Goal: Task Accomplishment & Management: Complete application form

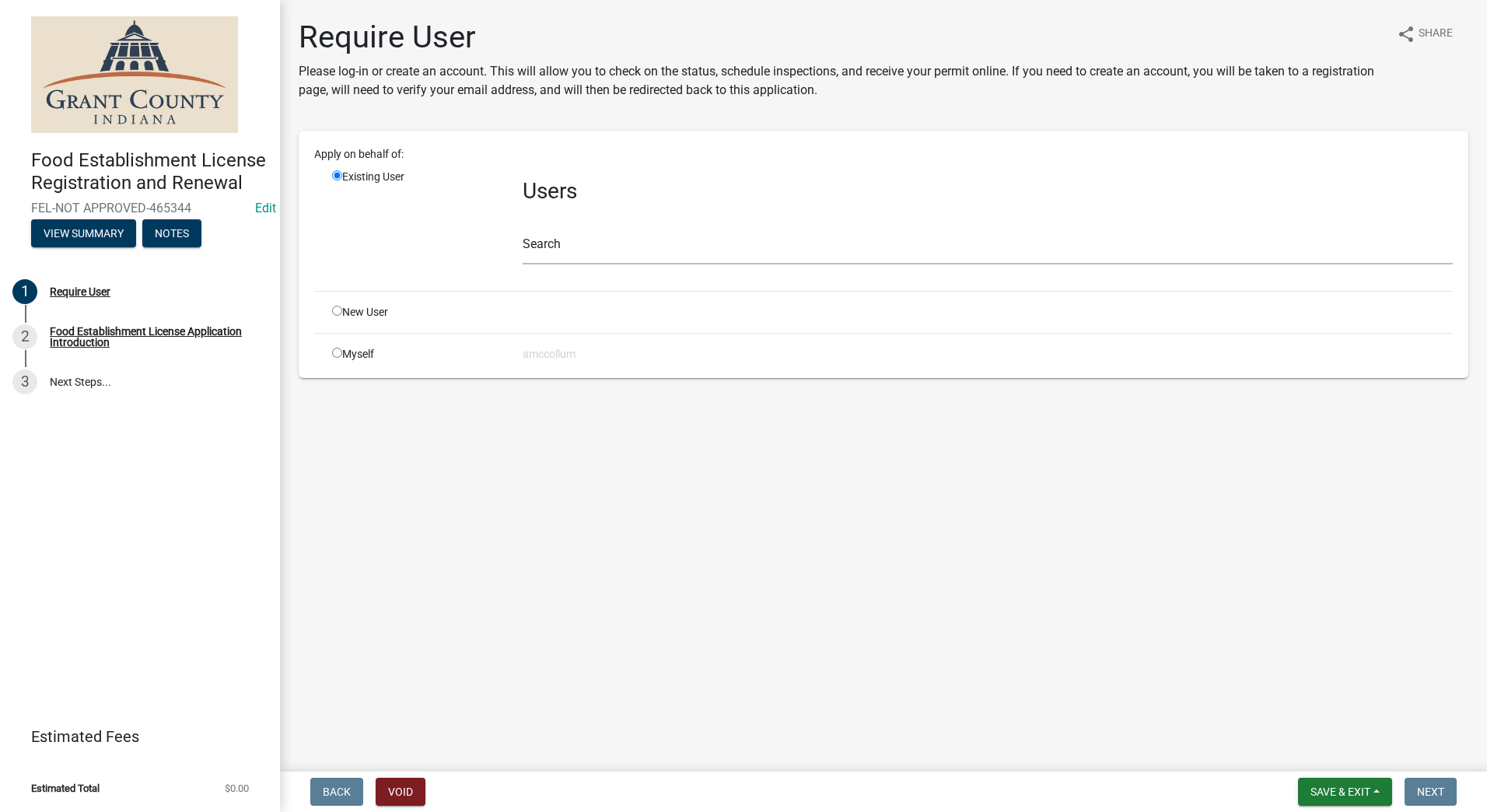
click at [333, 310] on input "radio" at bounding box center [337, 310] width 10 height 10
radio input "true"
radio input "false"
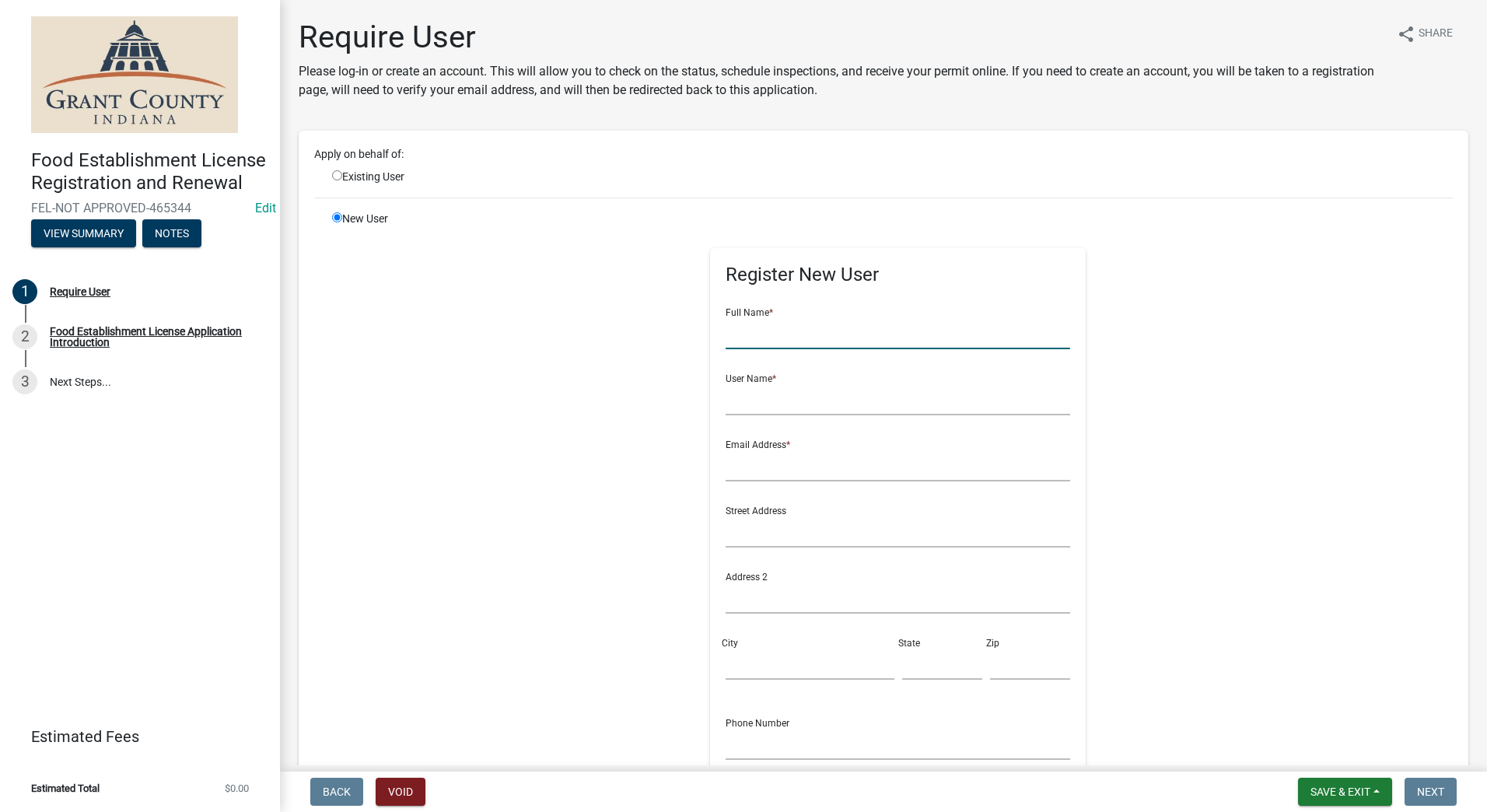
click at [747, 333] on input "text" at bounding box center [897, 333] width 344 height 32
click at [743, 333] on input "[PERSON_NAME] Hotdog" at bounding box center [897, 333] width 344 height 32
click at [836, 326] on input "[PERSON_NAME] Hotdog" at bounding box center [897, 333] width 344 height 32
type input "[PERSON_NAME] Hotdog Cart & Catering"
click at [927, 303] on div "Full Name * [PERSON_NAME] Hotdog Cart & Catering" at bounding box center [897, 322] width 344 height 54
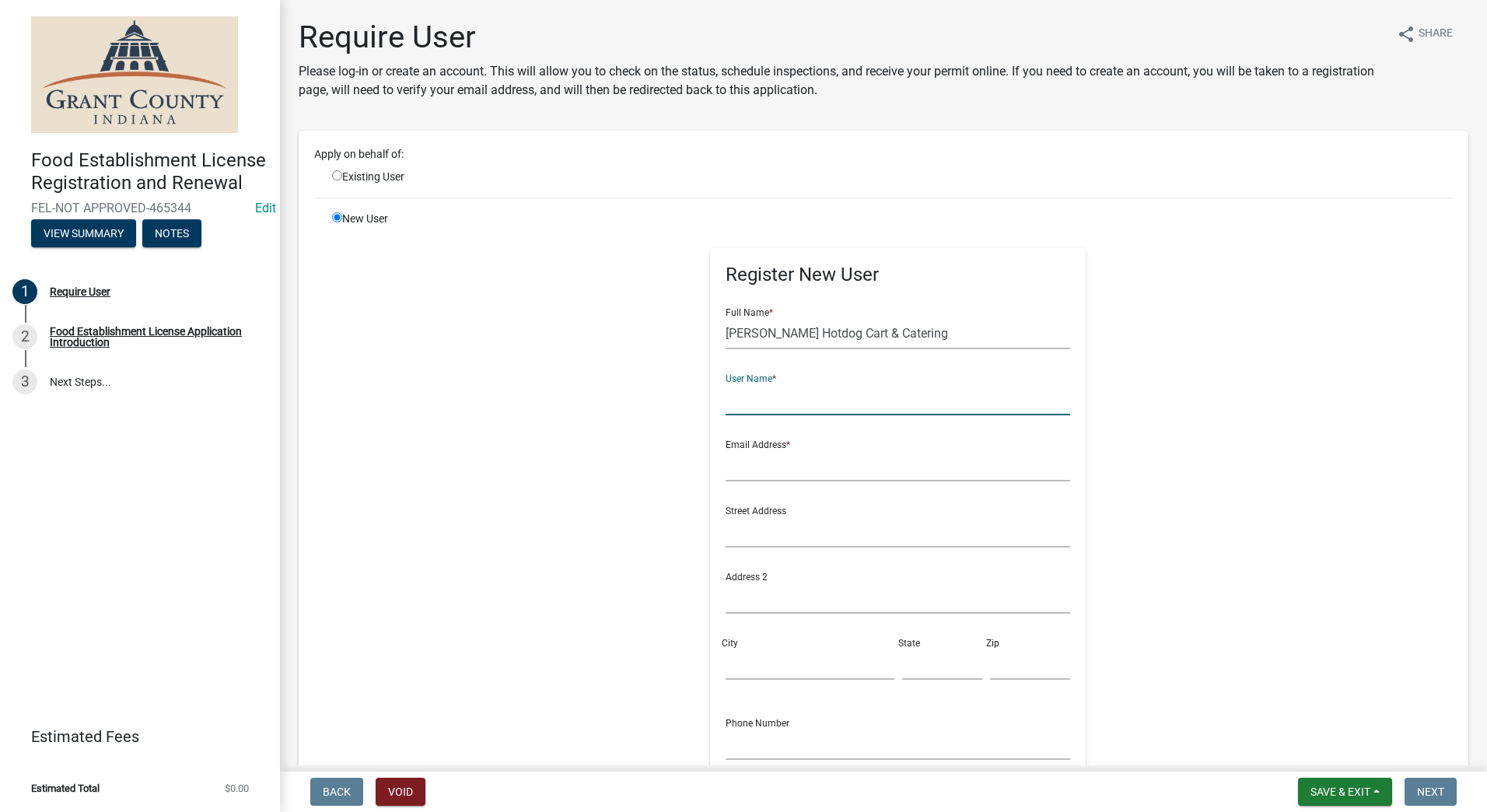
click at [821, 404] on input "text" at bounding box center [897, 400] width 344 height 32
type input "[PERSON_NAME]"
click at [783, 472] on input "text" at bounding box center [897, 465] width 344 height 32
type input "[EMAIL_ADDRESS][DOMAIN_NAME]"
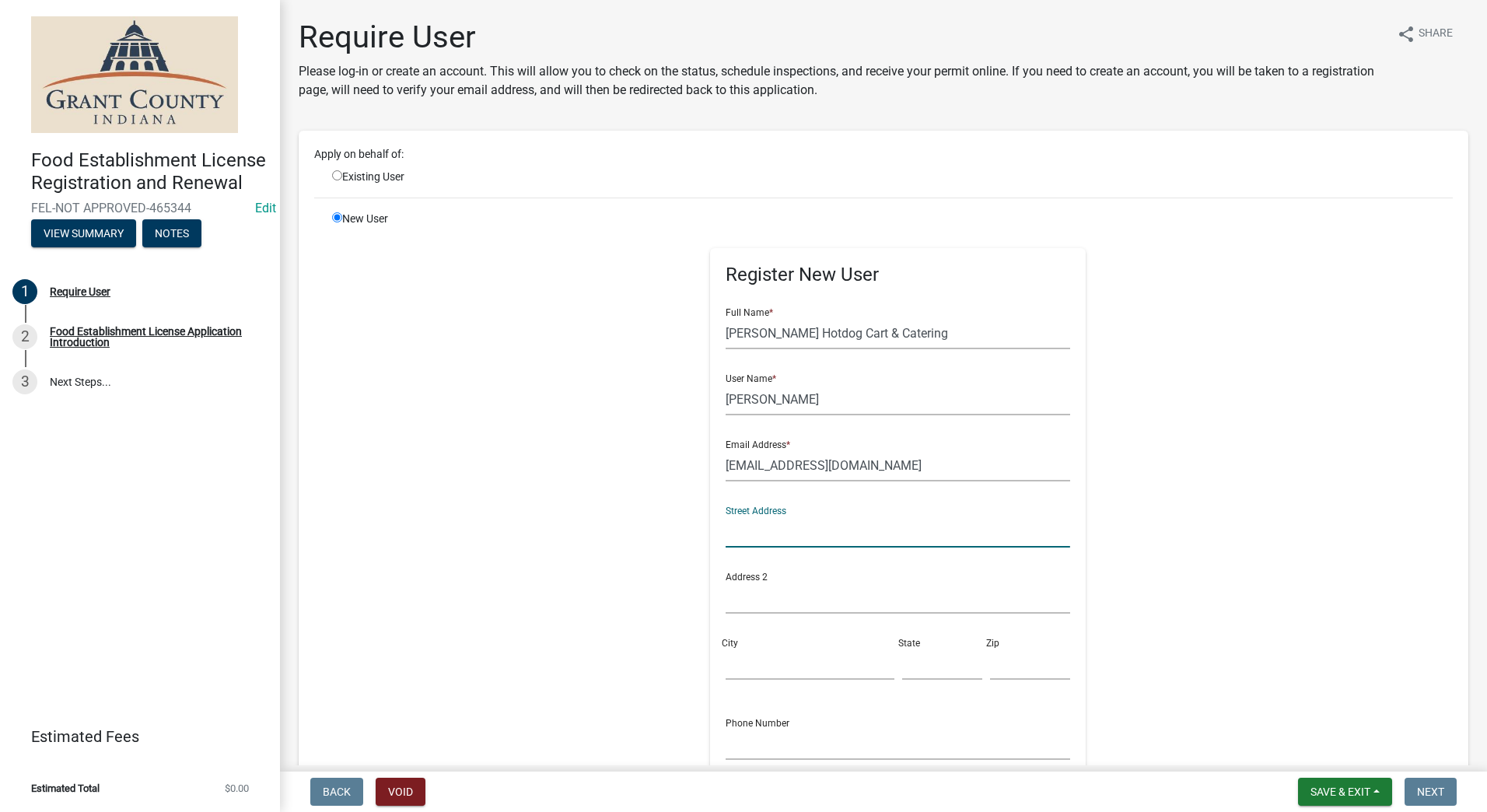
click at [804, 531] on input "text" at bounding box center [897, 532] width 344 height 32
type input "[STREET_ADDRESS]"
click at [784, 637] on div "City" at bounding box center [810, 653] width 176 height 54
click at [770, 663] on input "City" at bounding box center [810, 664] width 168 height 32
type input "Wabash"
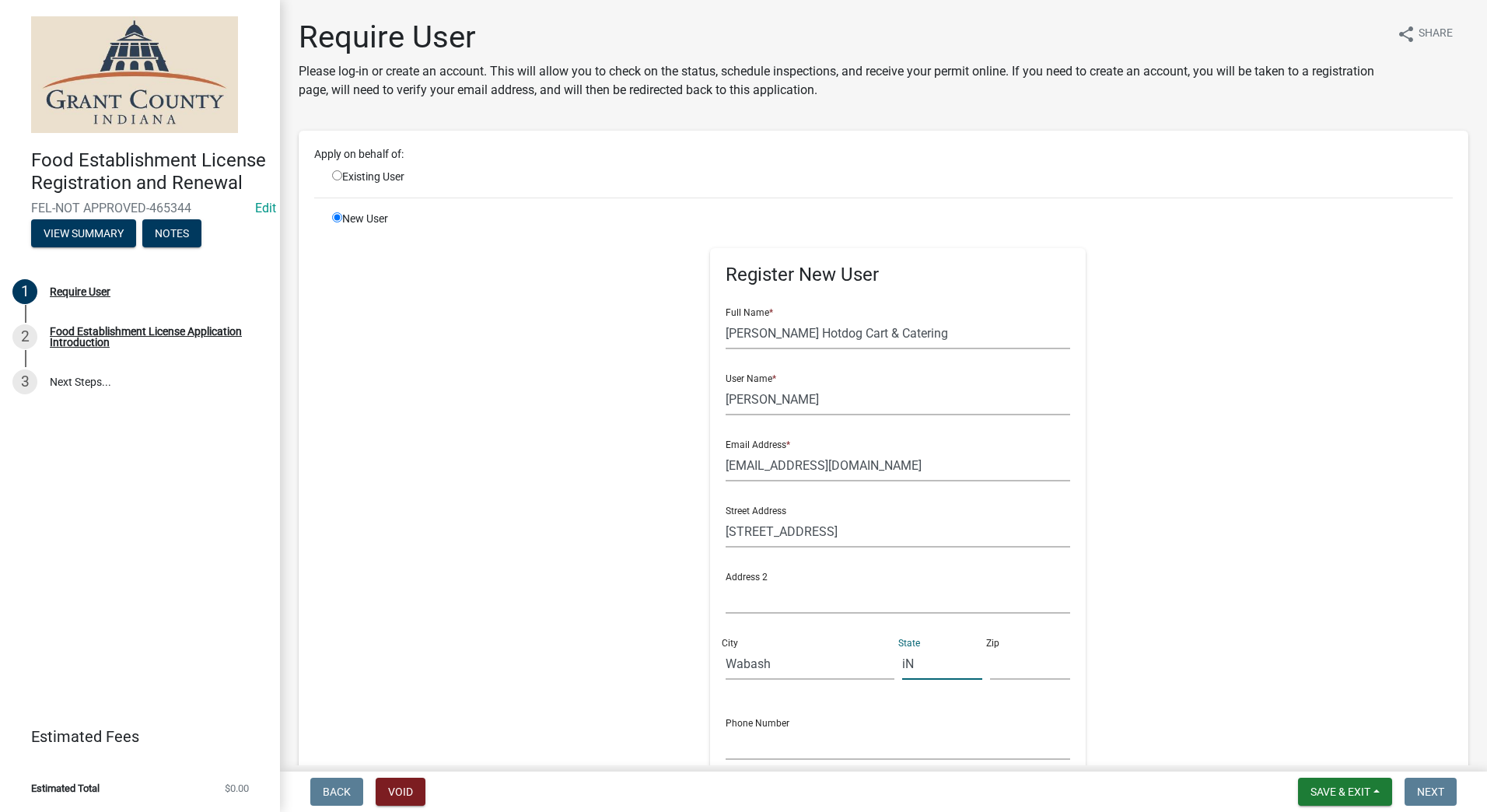
type input "iN"
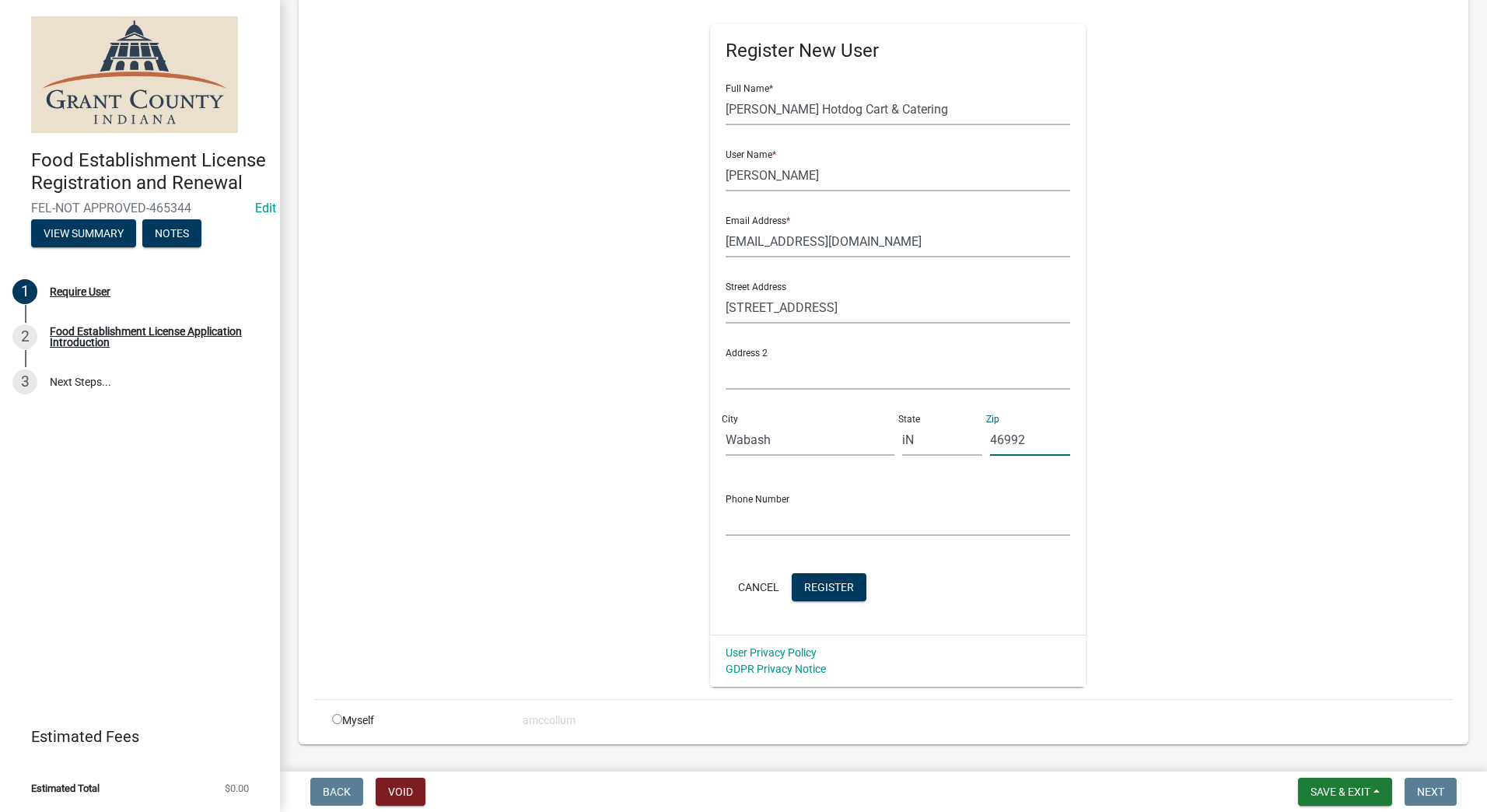
scroll to position [233, 0]
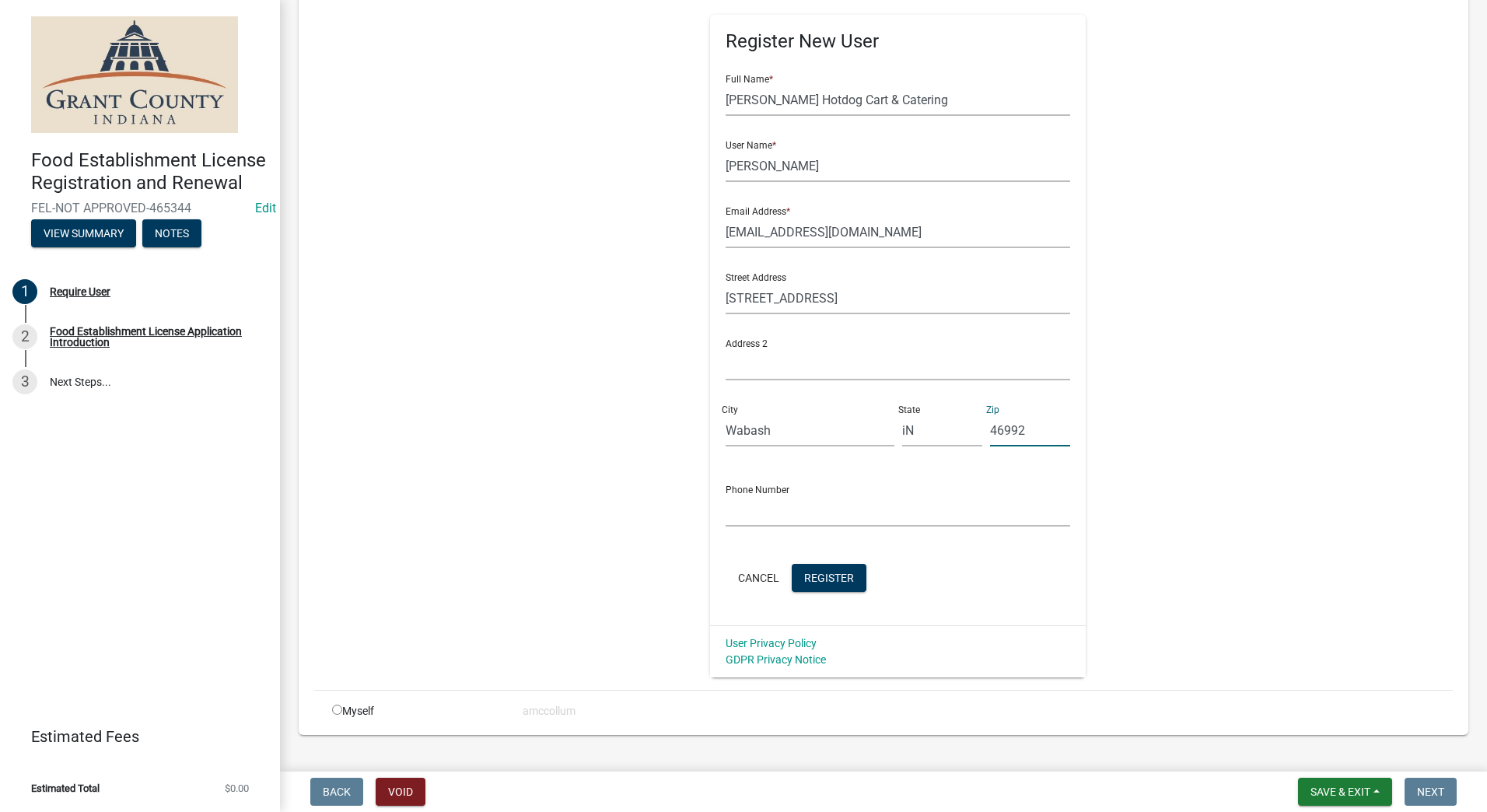
type input "46992"
drag, startPoint x: 811, startPoint y: 478, endPoint x: 809, endPoint y: 497, distance: 19.1
click at [810, 482] on div "Phone Number" at bounding box center [897, 500] width 344 height 54
click at [806, 496] on input "text" at bounding box center [897, 511] width 344 height 32
type input "[PHONE_NUMBER]"
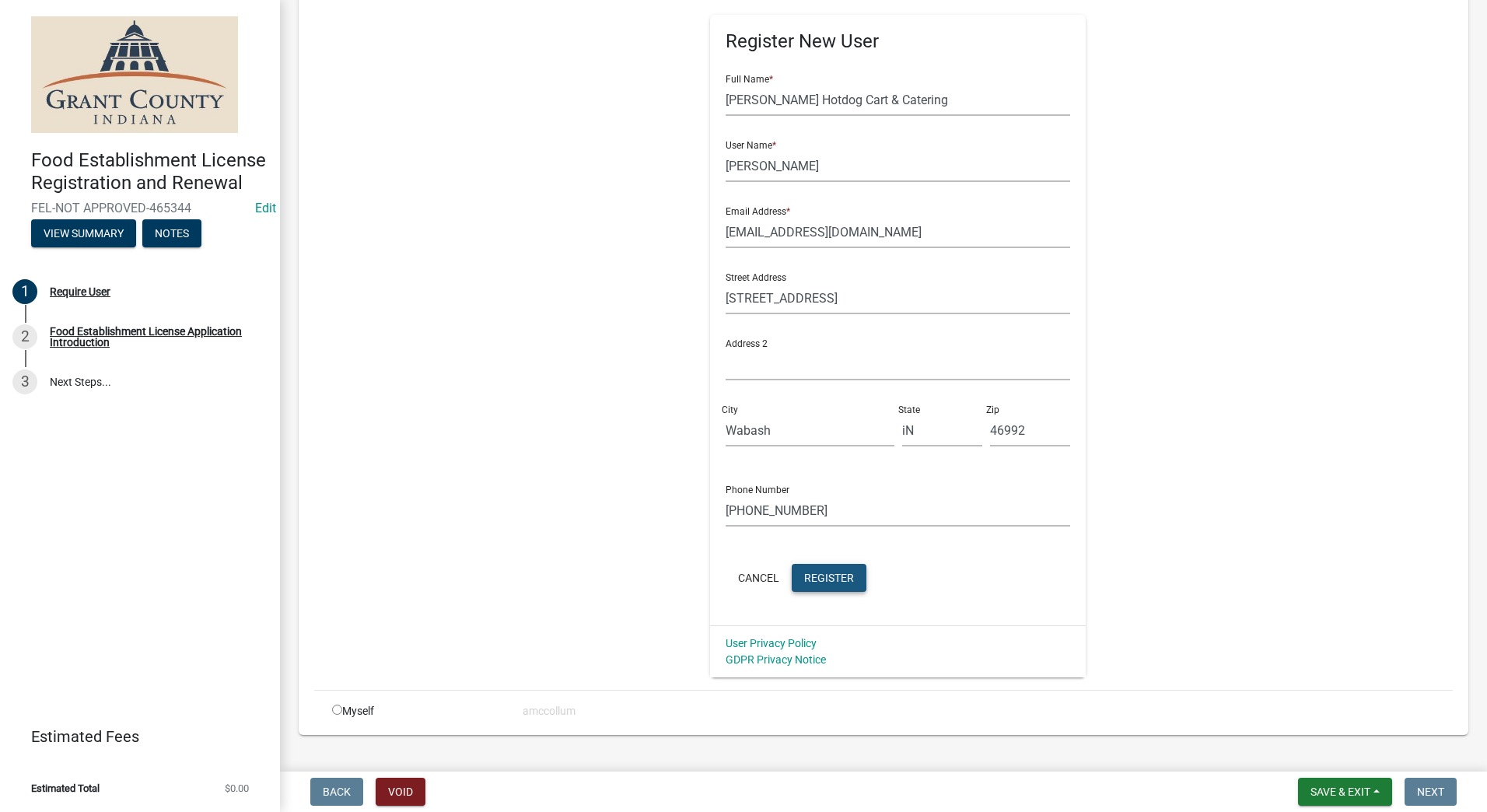
click at [815, 574] on span "Register" at bounding box center [829, 576] width 50 height 13
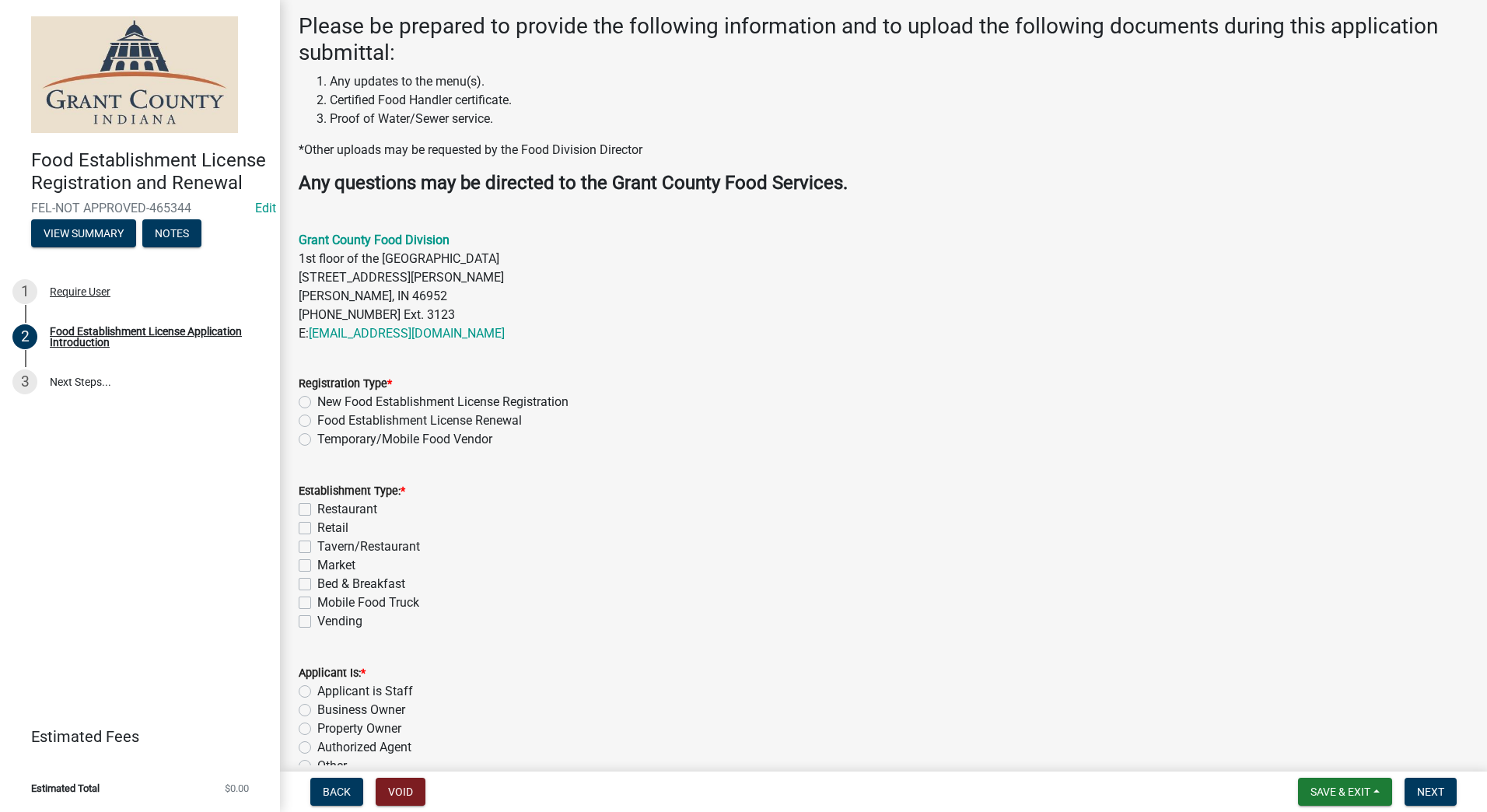
scroll to position [311, 0]
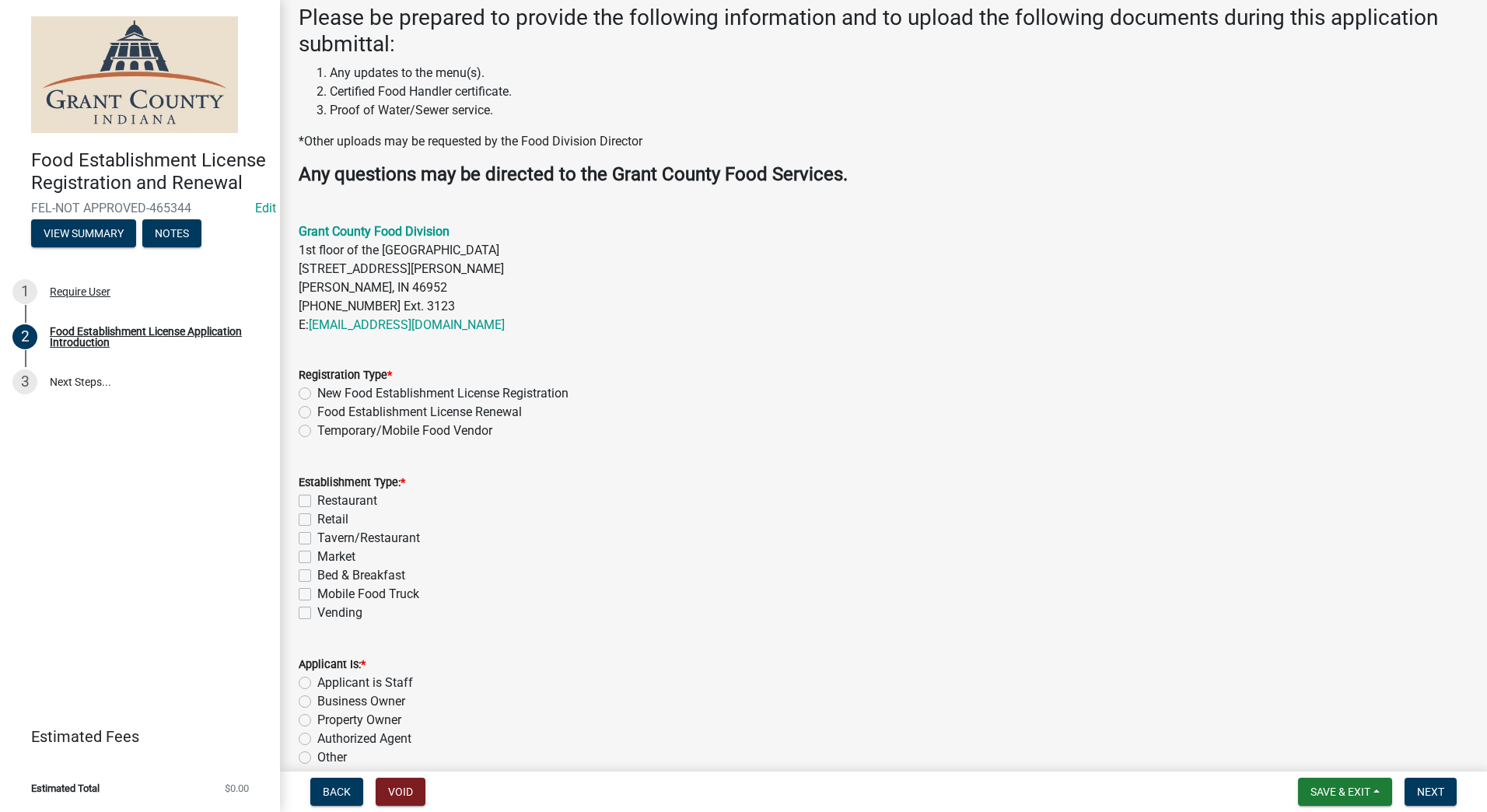
click at [317, 428] on label "Temporary/Mobile Food Vendor" at bounding box center [405, 431] width 175 height 19
click at [317, 428] on input "Temporary/Mobile Food Vendor" at bounding box center [322, 427] width 10 height 10
radio input "true"
click at [317, 594] on label "Mobile Food Truck" at bounding box center [368, 594] width 102 height 19
click at [317, 594] on input "Mobile Food Truck" at bounding box center [322, 590] width 10 height 10
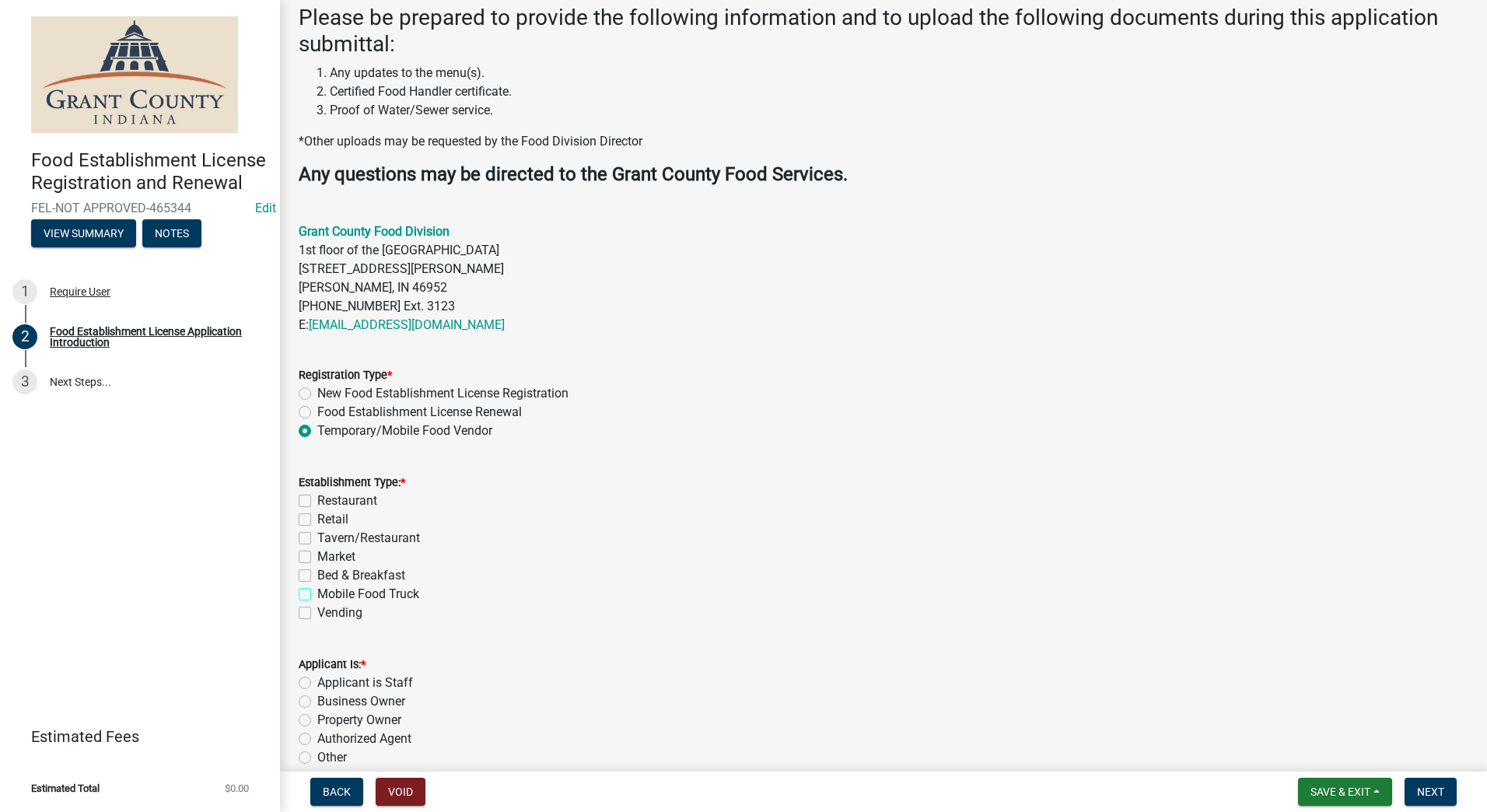
checkbox input "true"
checkbox input "false"
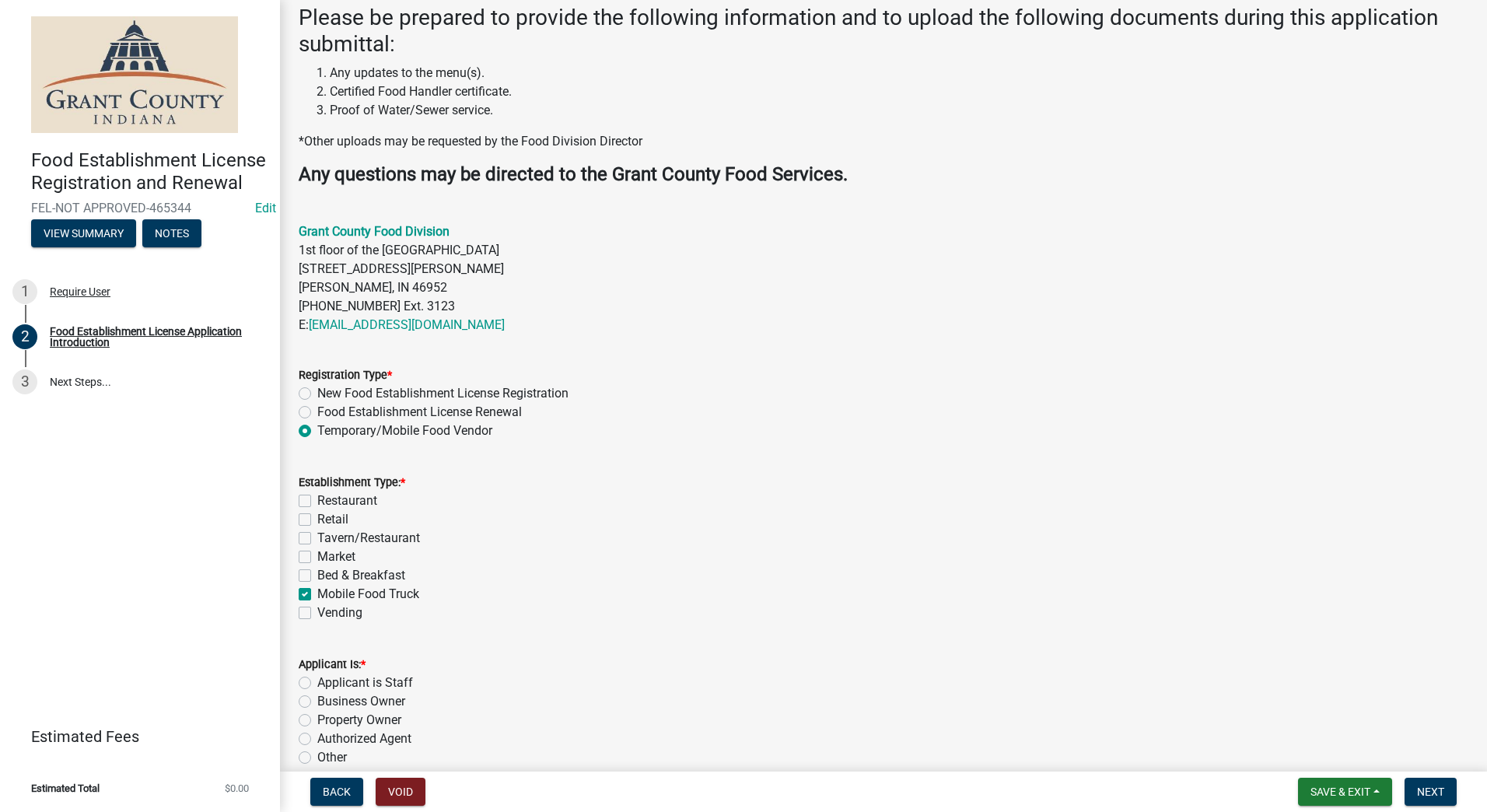
checkbox input "false"
checkbox input "true"
checkbox input "false"
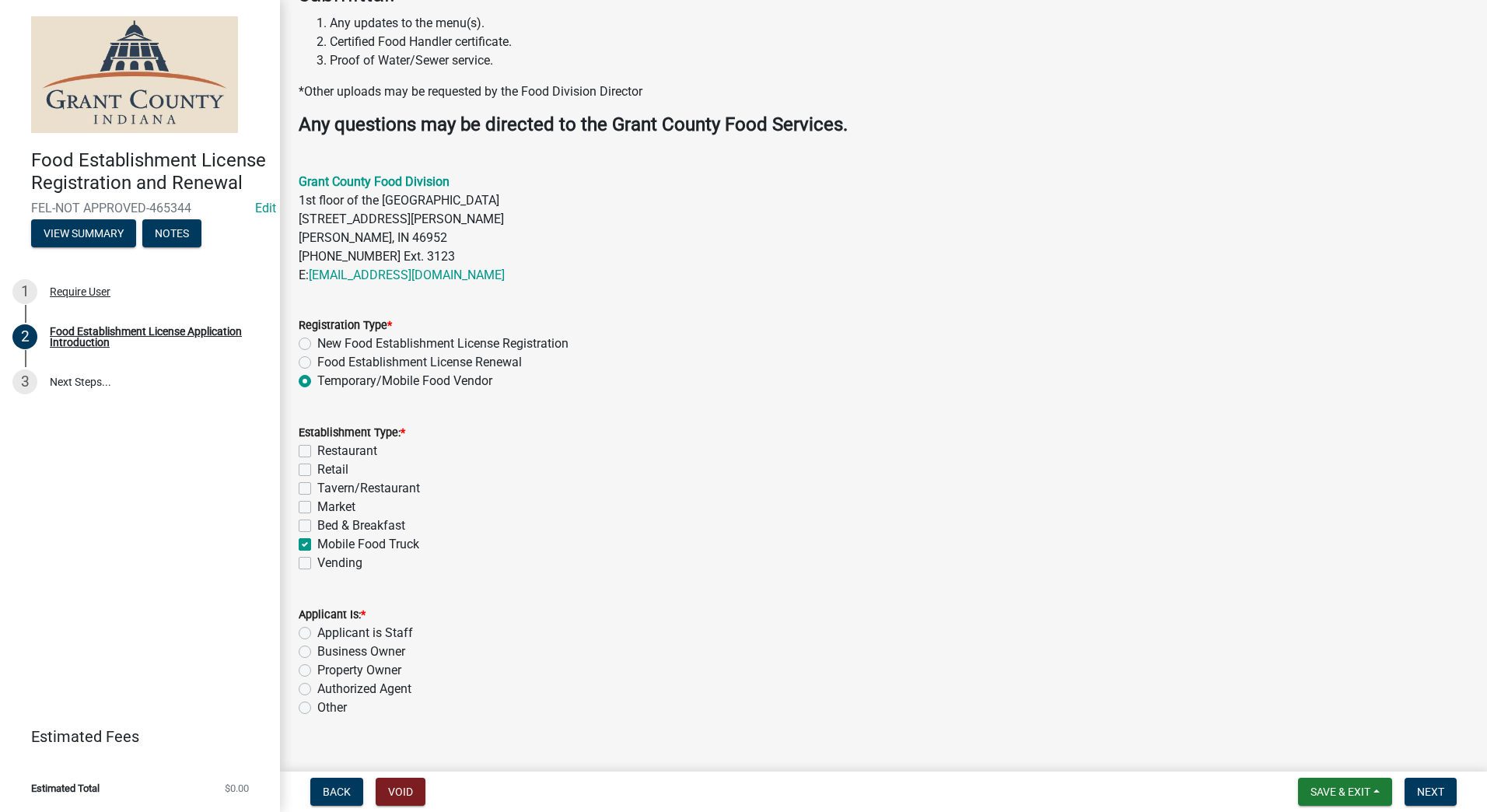
scroll to position [387, 0]
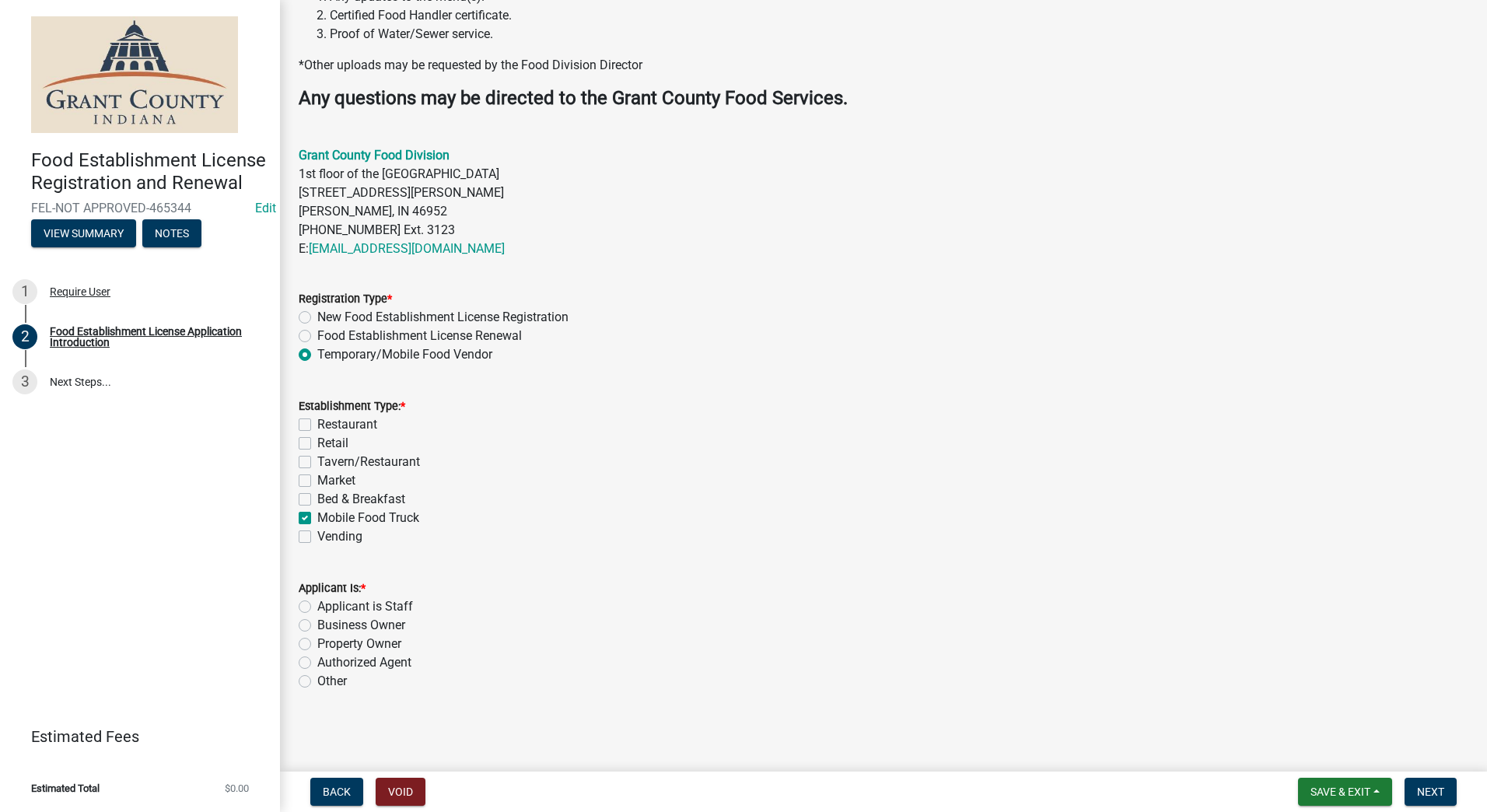
click at [317, 666] on label "Authorized Agent" at bounding box center [364, 662] width 94 height 19
click at [317, 663] on input "Authorized Agent" at bounding box center [322, 658] width 10 height 10
radio input "true"
click at [692, 581] on div "Applicant Is: *" at bounding box center [884, 588] width 1170 height 19
click at [1431, 794] on span "Next" at bounding box center [1431, 791] width 27 height 13
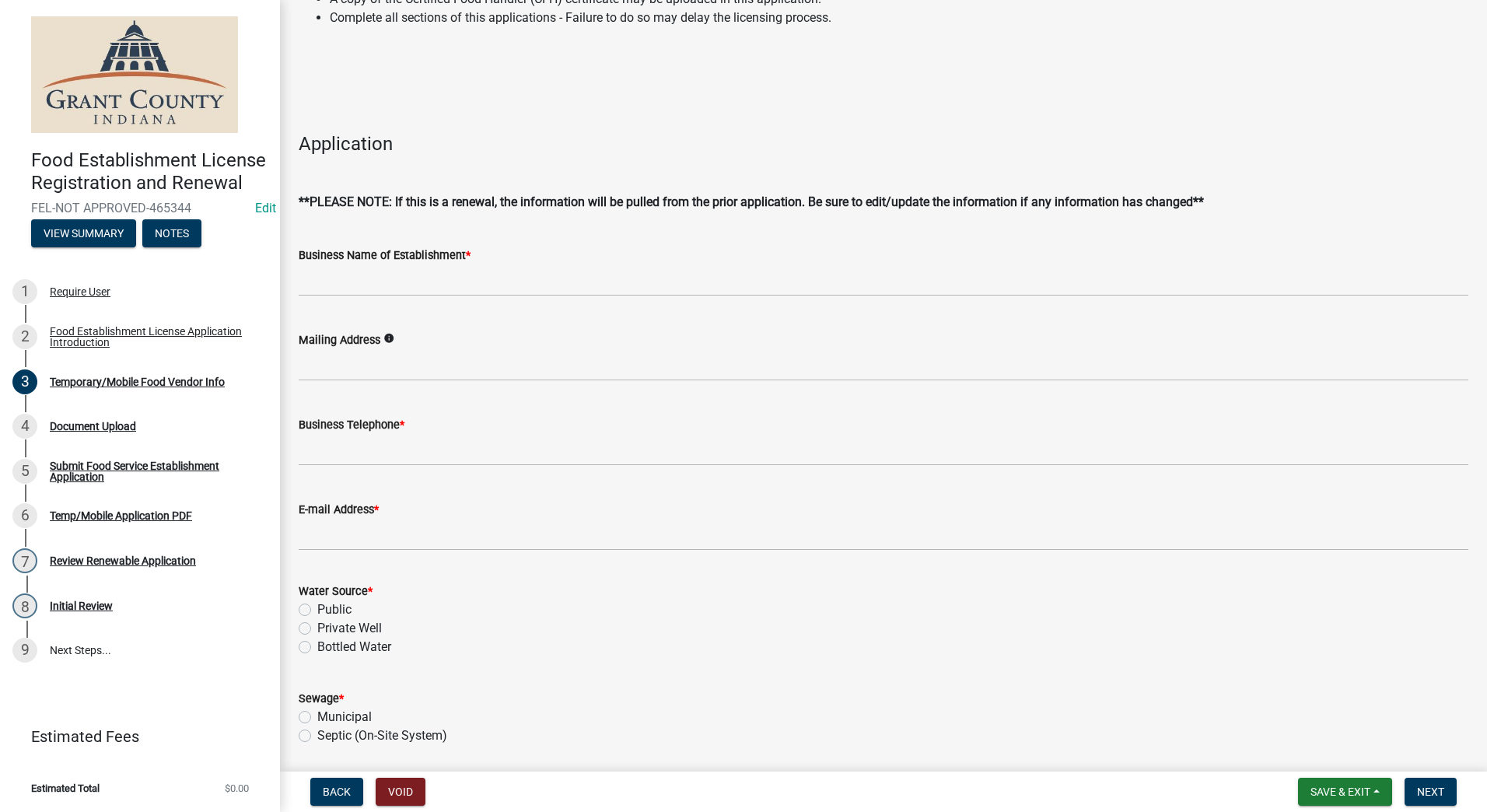
scroll to position [233, 0]
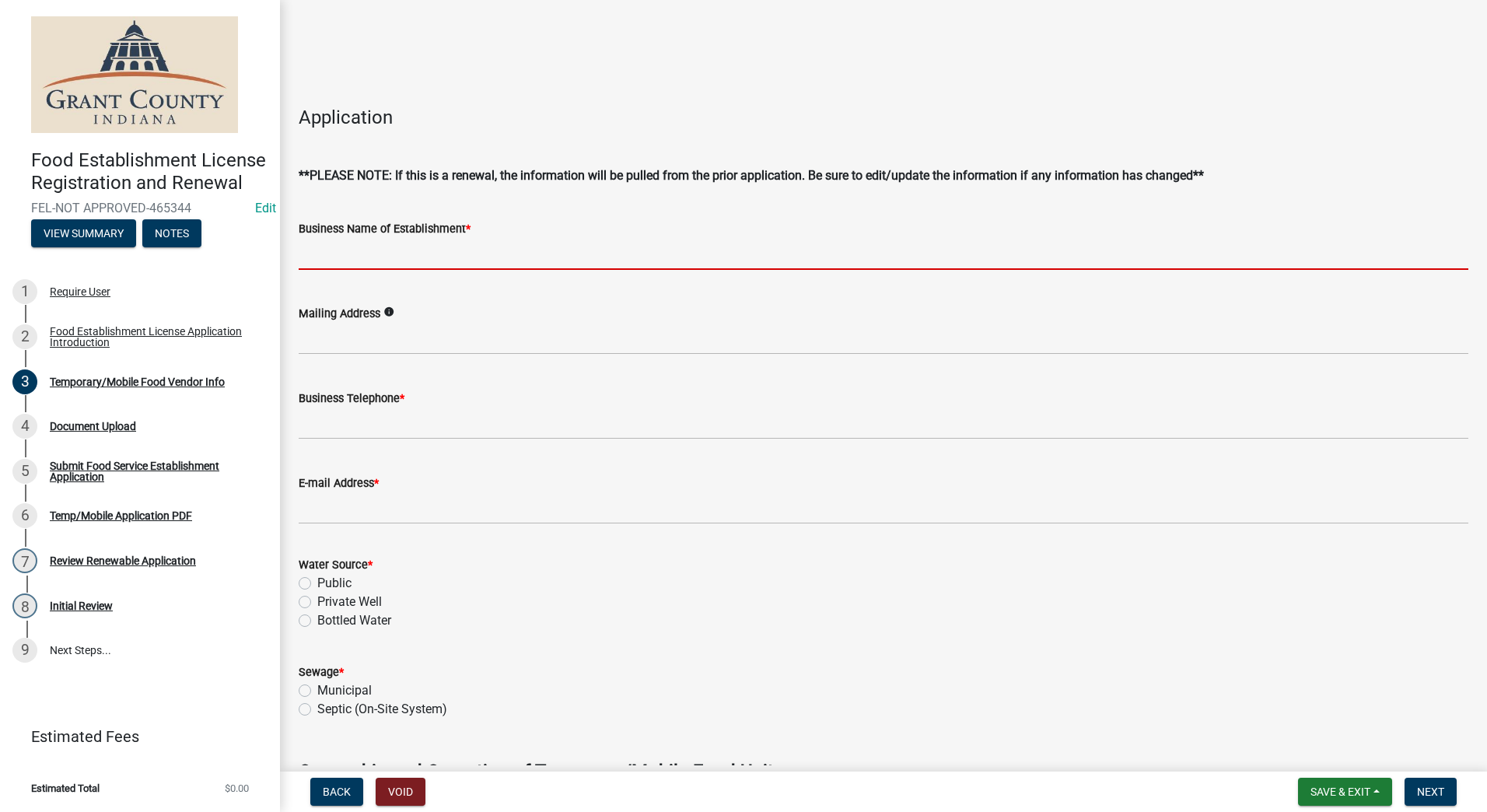
click at [419, 246] on input "Business Name of Establishment *" at bounding box center [884, 254] width 1170 height 32
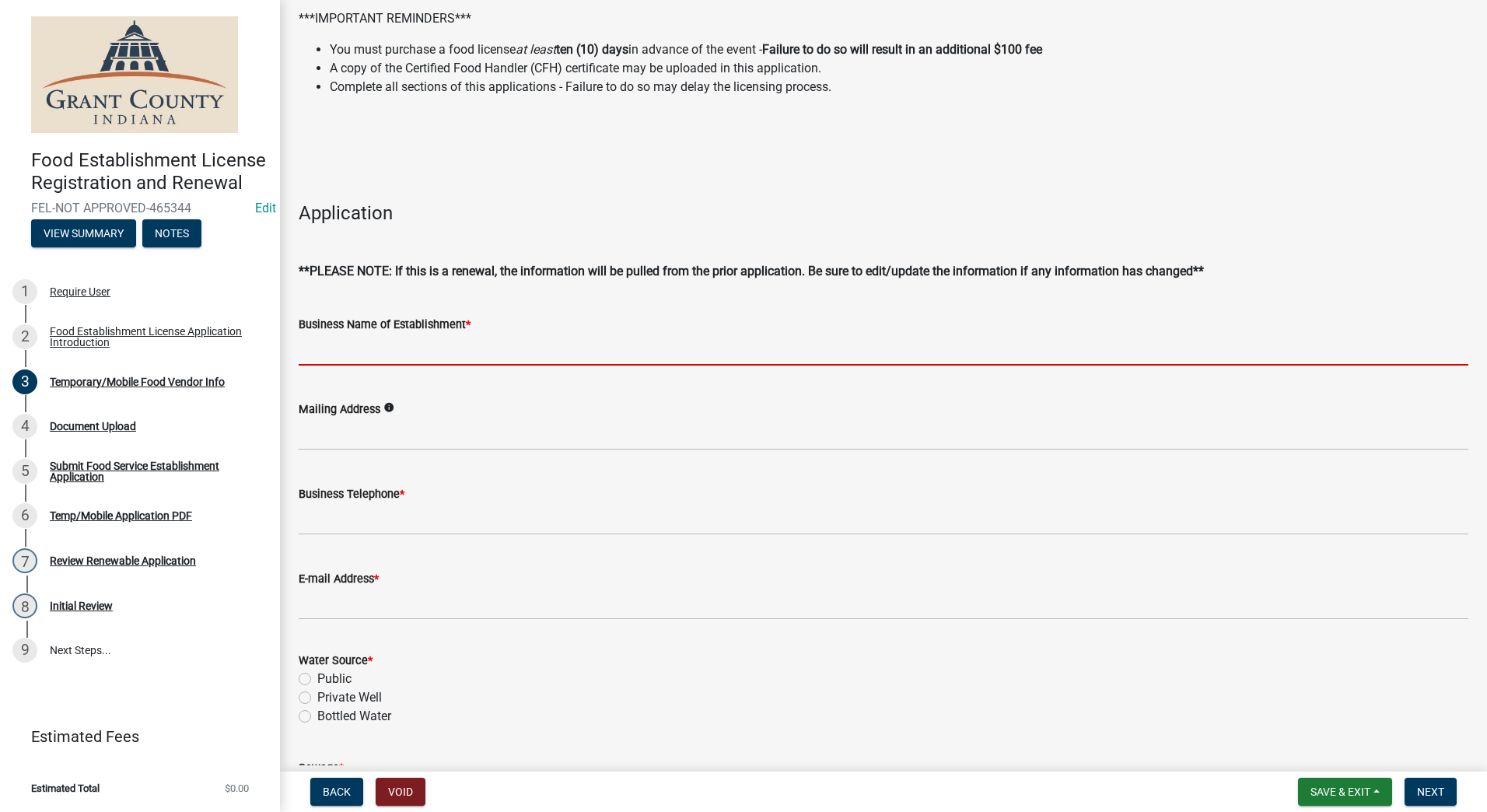
scroll to position [156, 0]
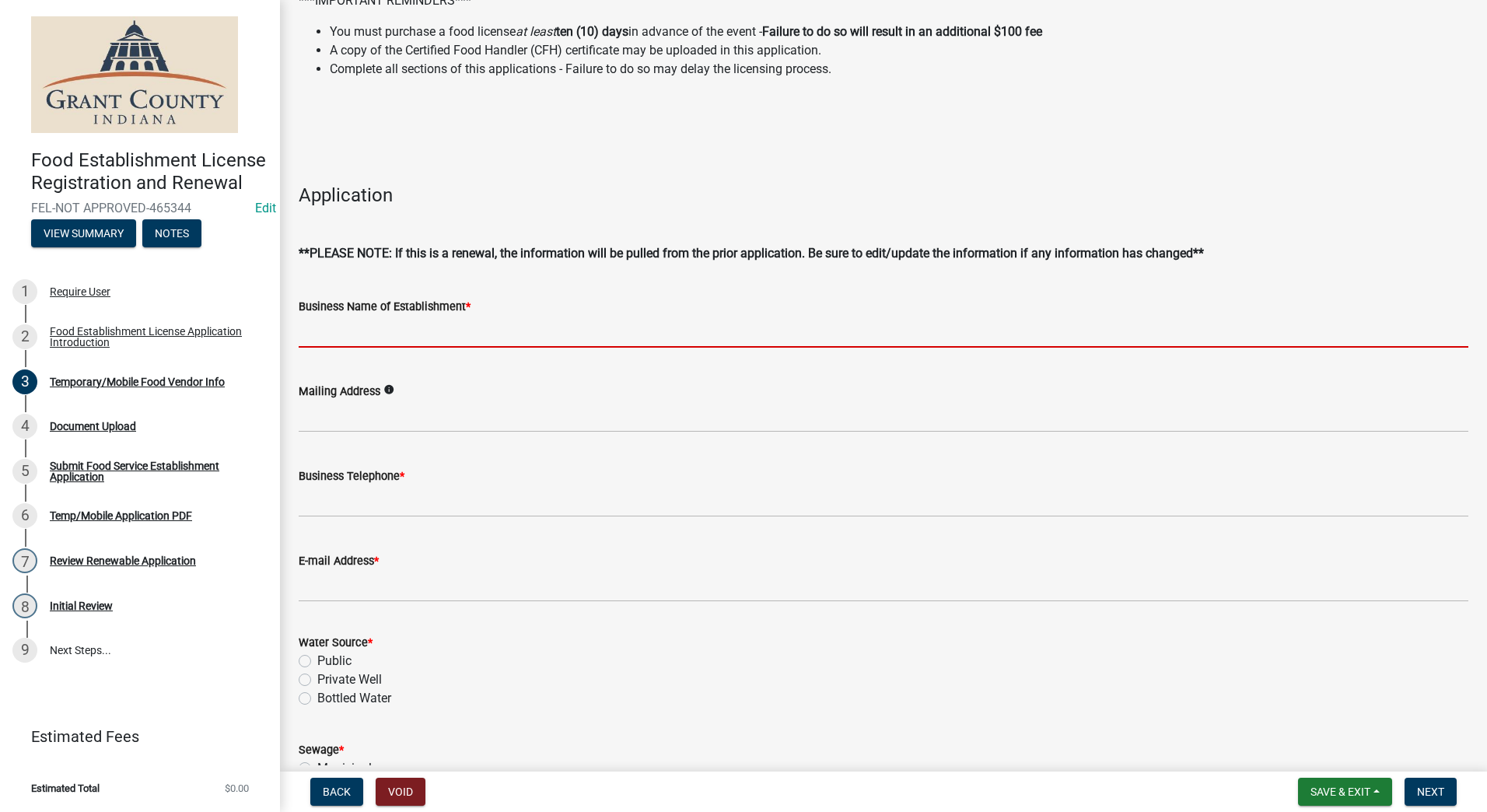
click at [517, 330] on input "Business Name of Establishment *" at bounding box center [884, 332] width 1170 height 32
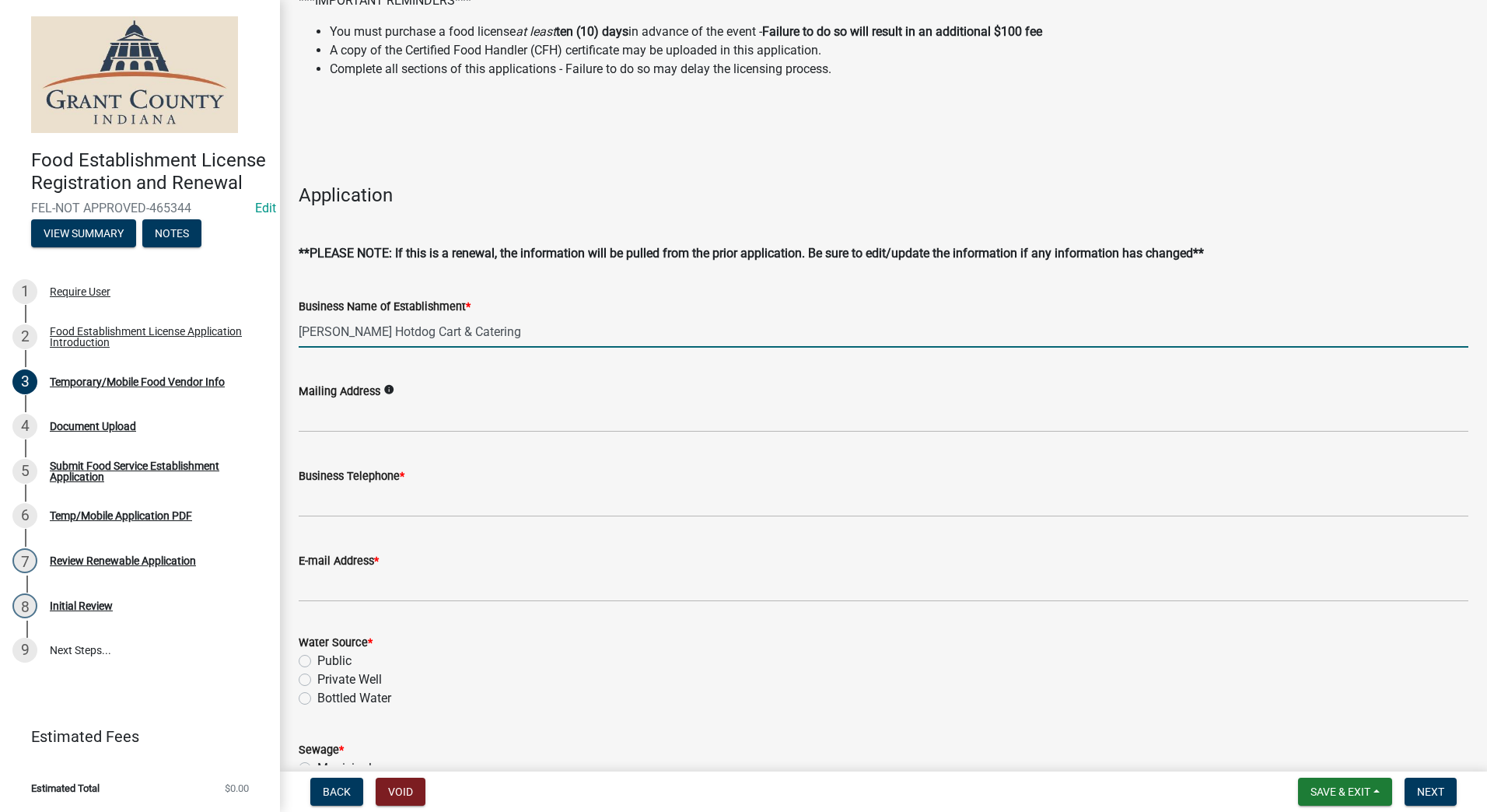
type input "[PERSON_NAME] Hotdog Cart & Catering"
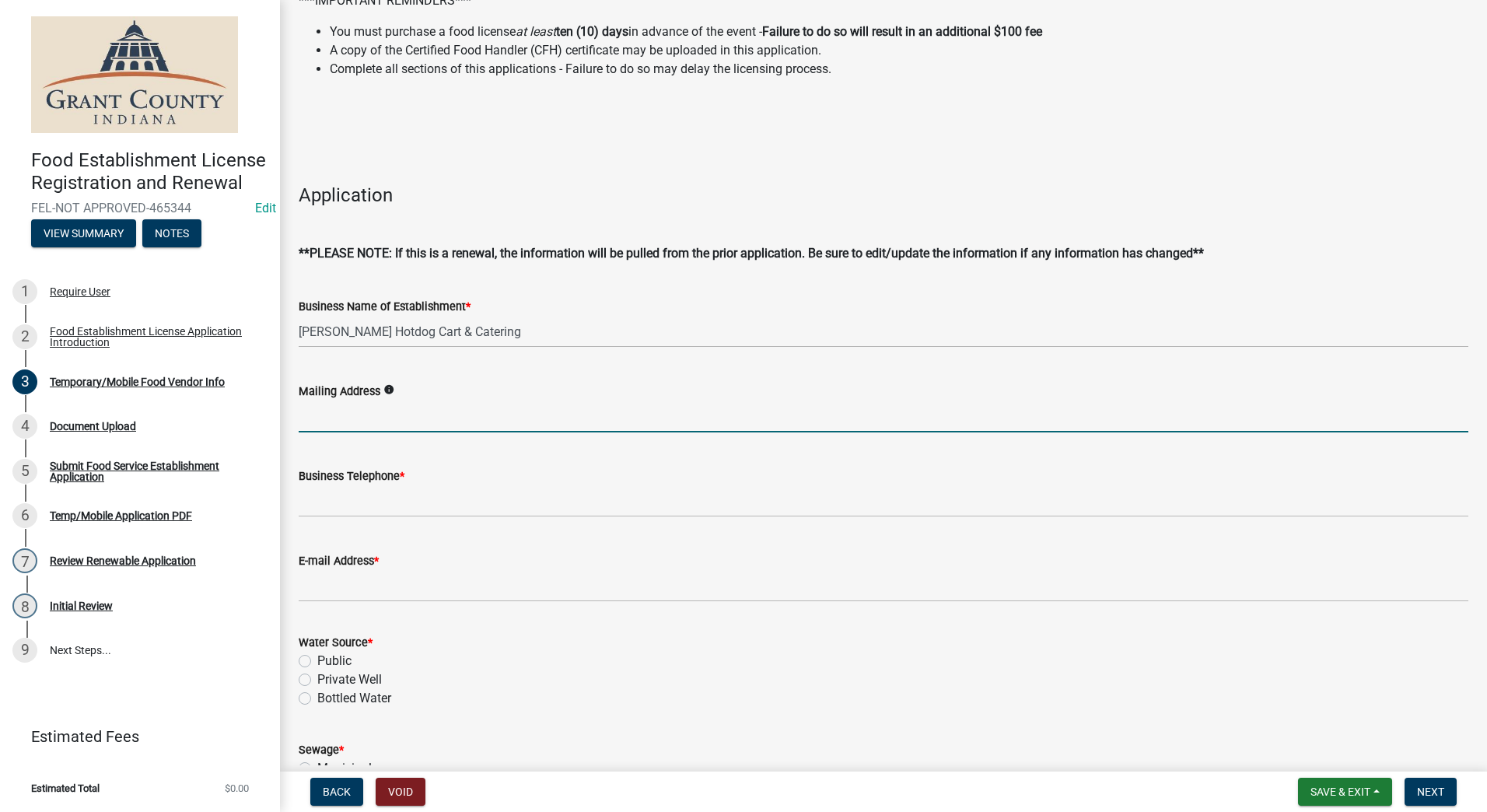
click at [471, 415] on input "Mailing Address" at bounding box center [884, 417] width 1170 height 32
type input "[STREET_ADDRESS]"
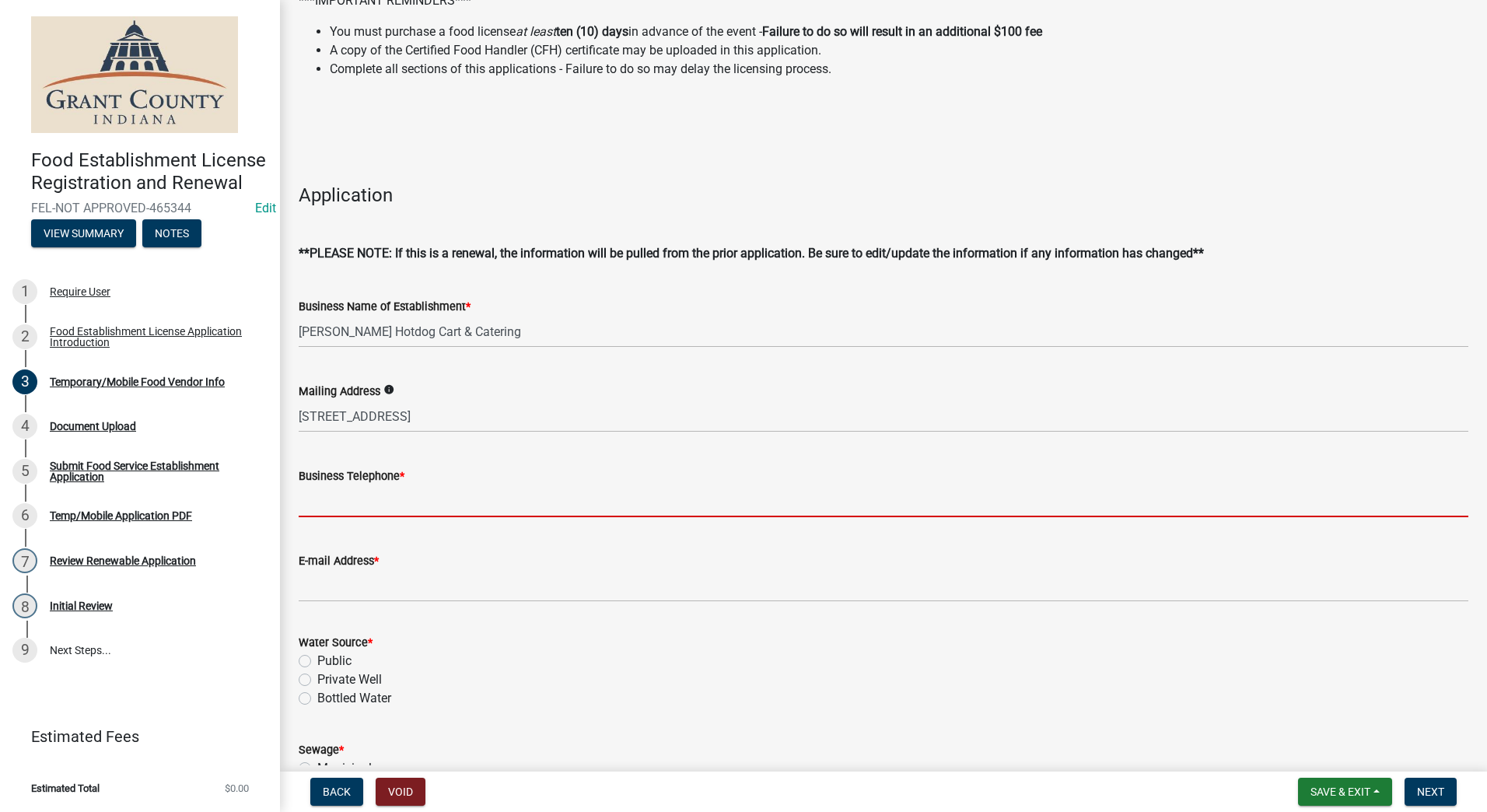
click at [403, 501] on input "Business Telephone *" at bounding box center [884, 502] width 1170 height 32
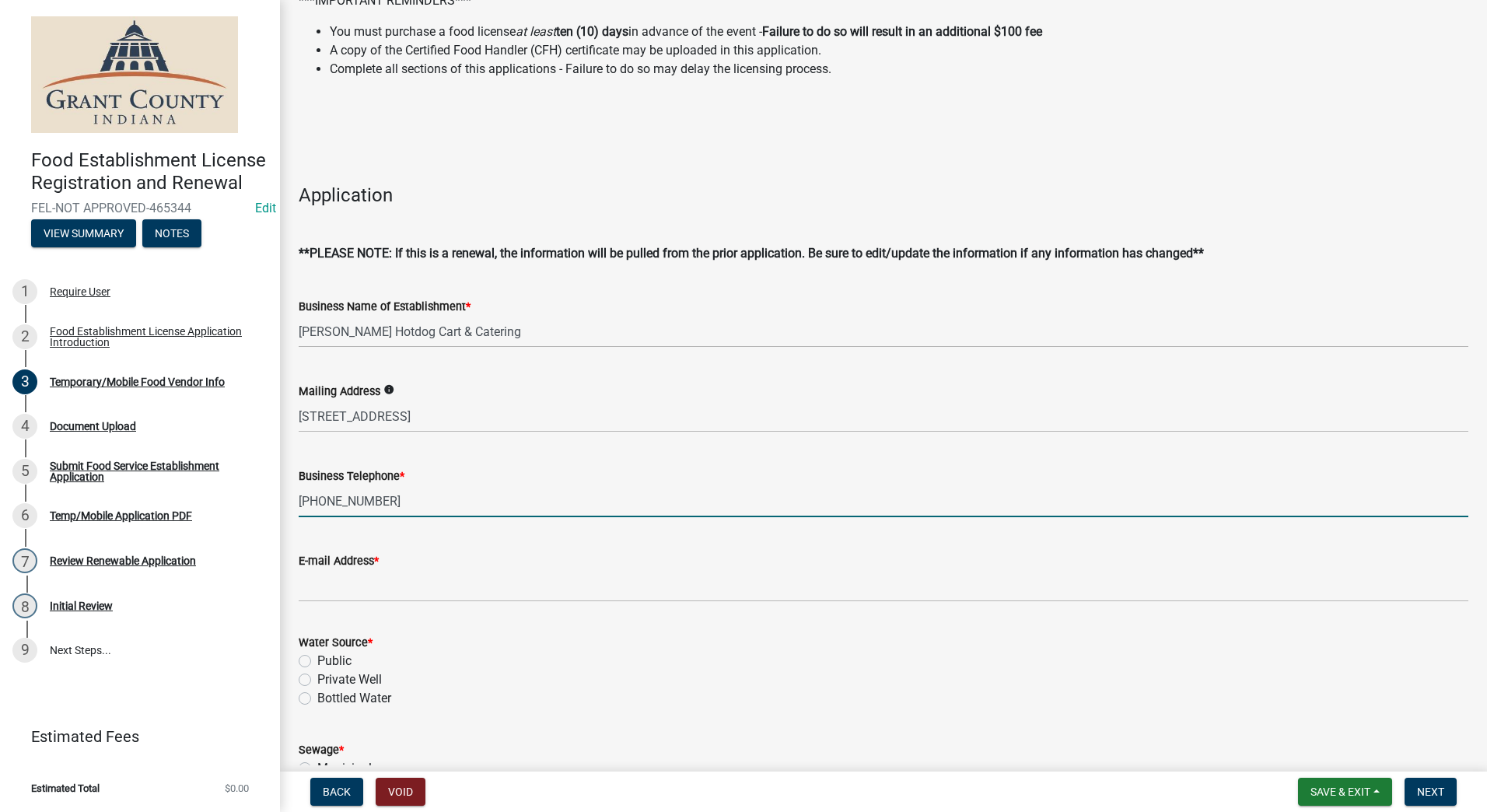
type input "[PHONE_NUMBER]"
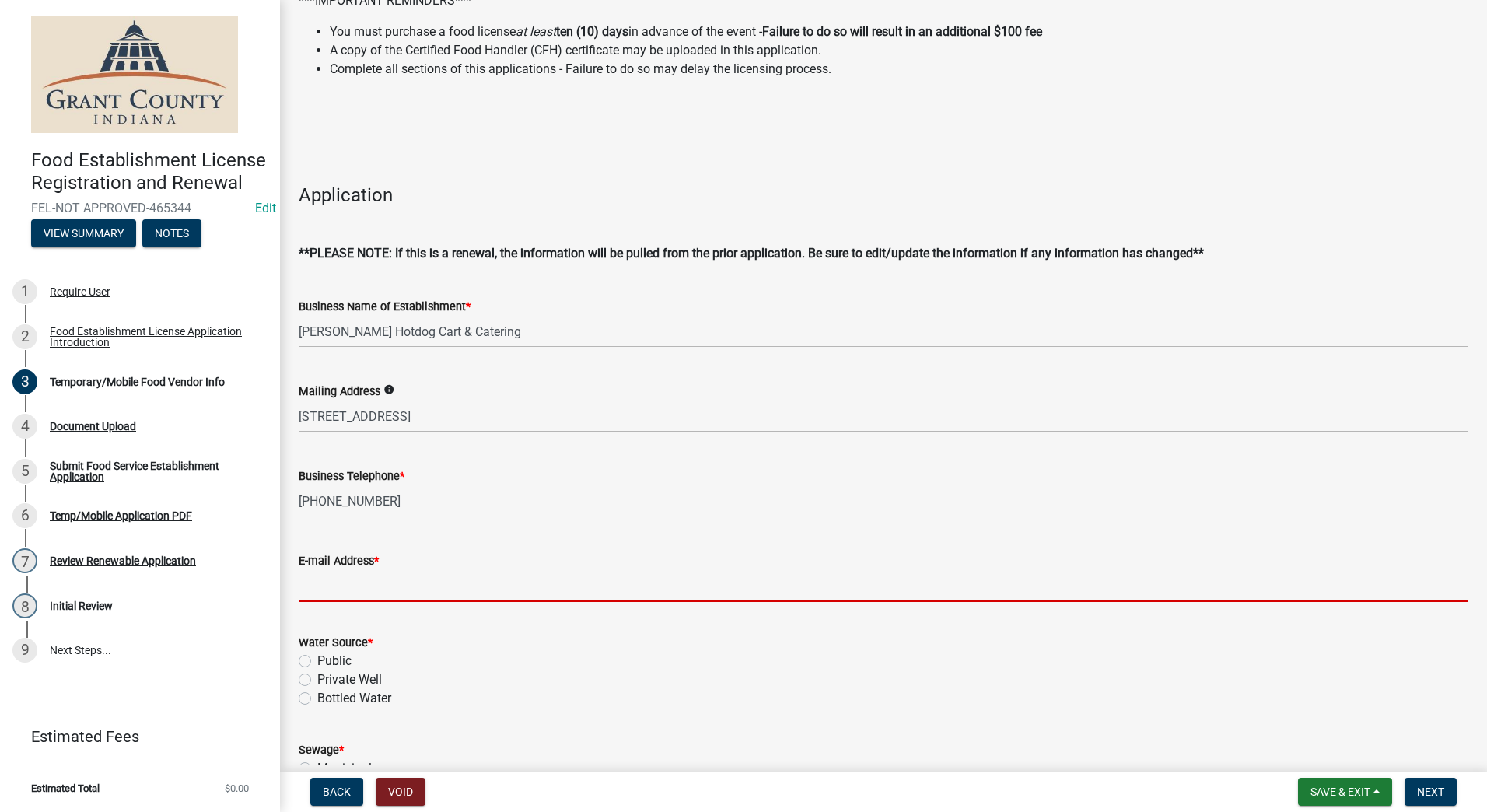
click at [394, 576] on input "E-mail Address *" at bounding box center [884, 586] width 1170 height 32
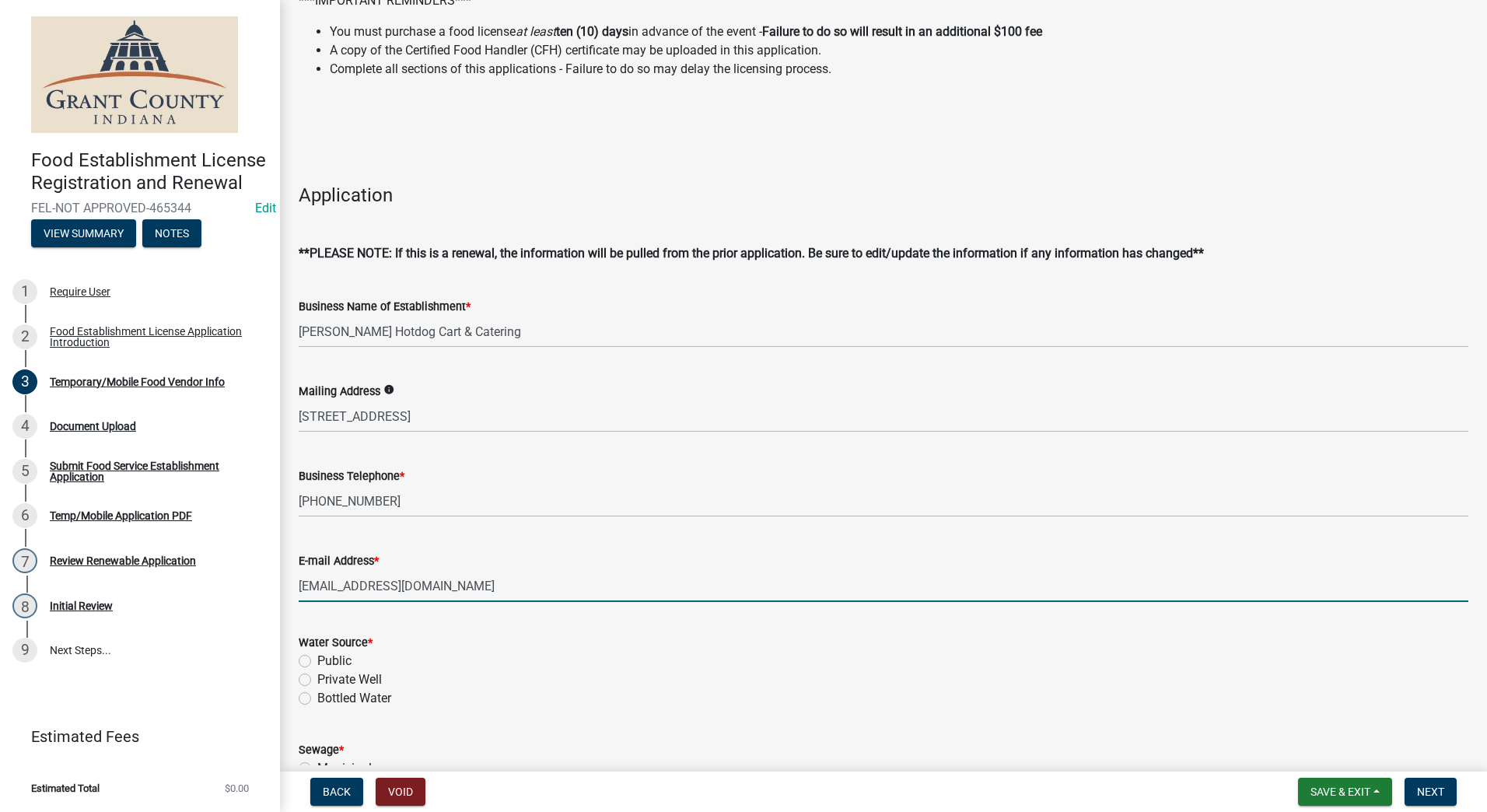
type input "[EMAIL_ADDRESS][DOMAIN_NAME]"
click at [317, 661] on label "Public" at bounding box center [334, 661] width 35 height 19
click at [317, 661] on input "Public" at bounding box center [322, 656] width 10 height 10
radio input "true"
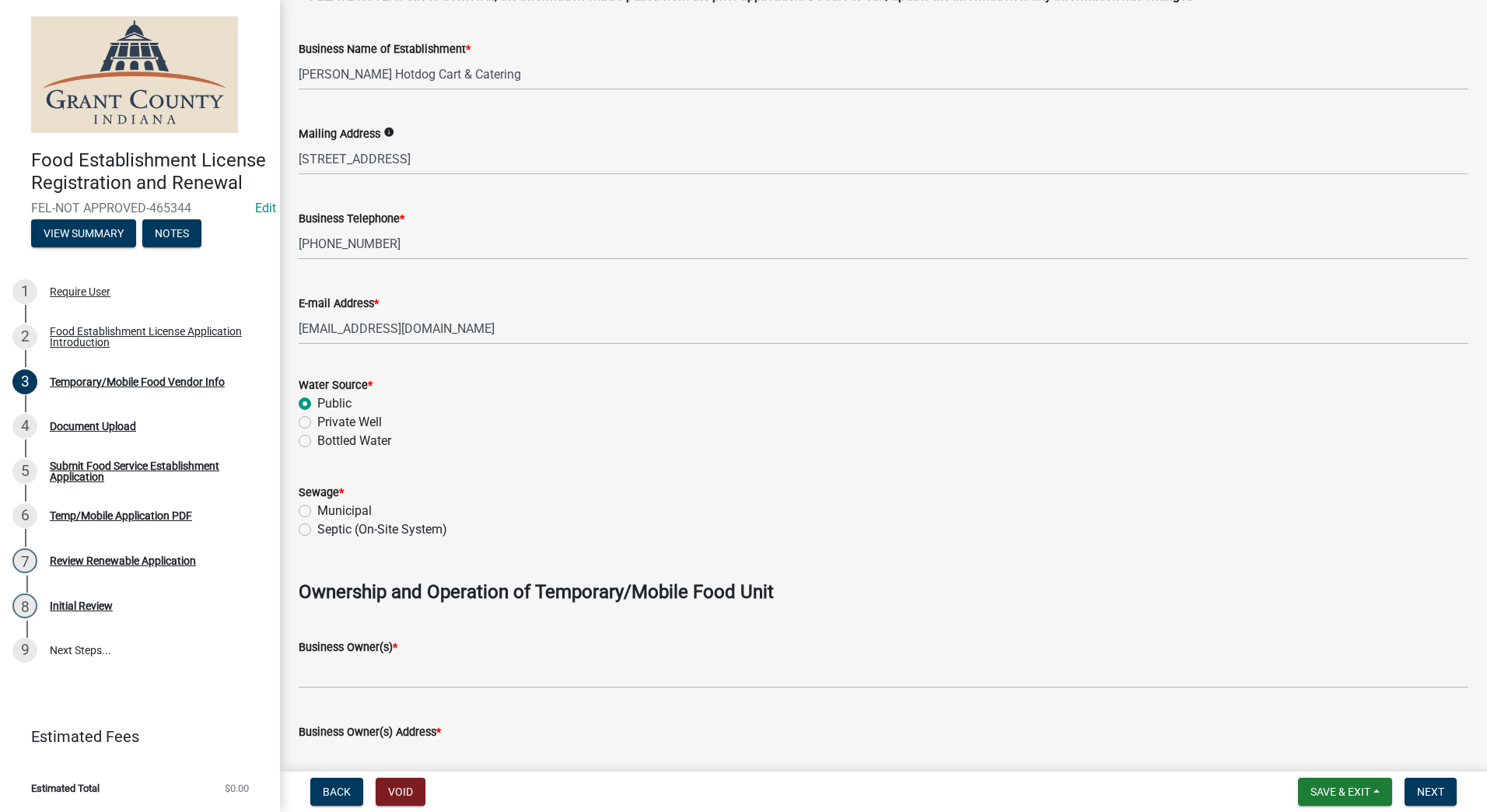
scroll to position [467, 0]
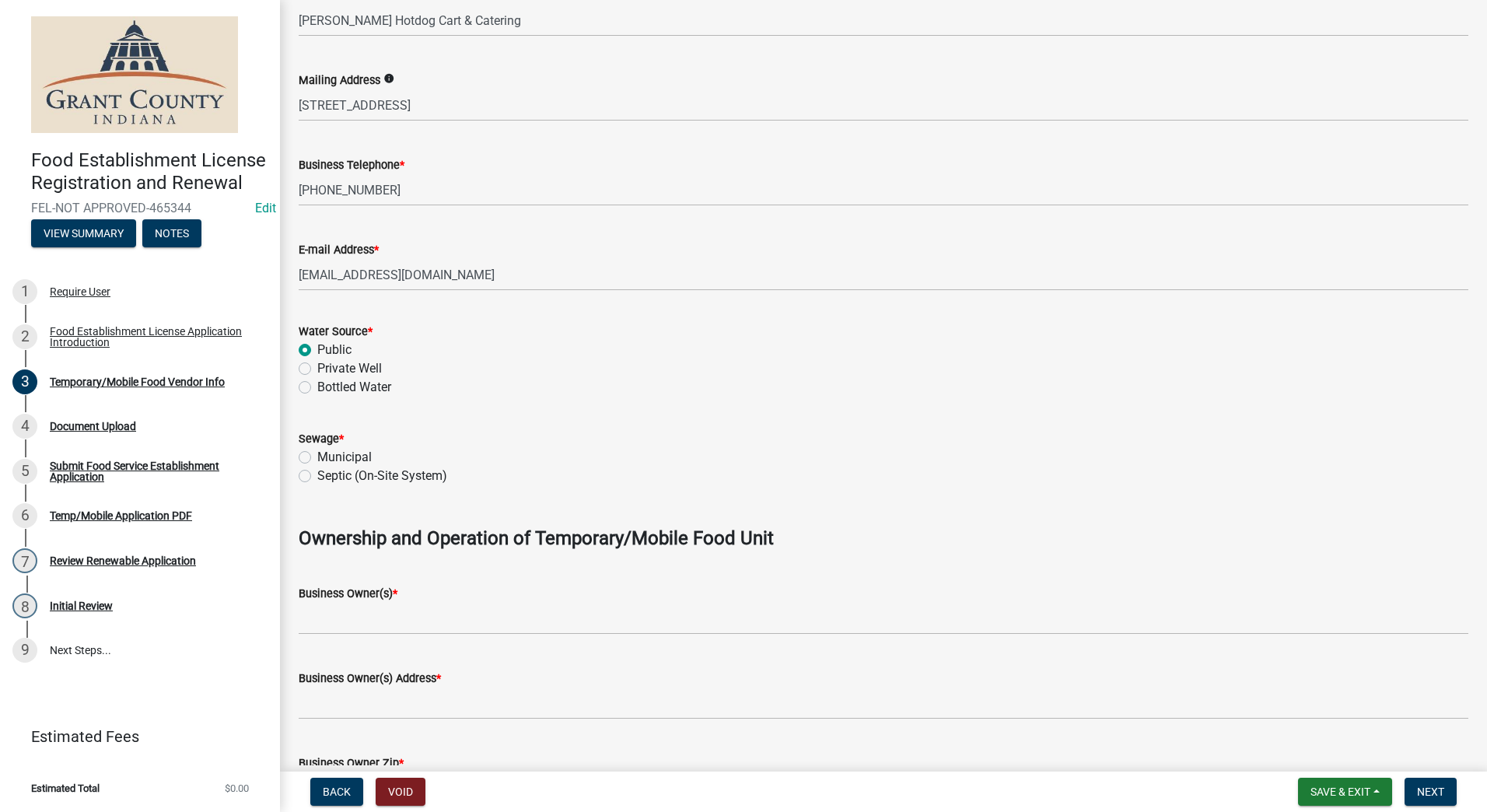
click at [317, 456] on label "Municipal" at bounding box center [344, 457] width 55 height 19
click at [317, 456] on input "Municipal" at bounding box center [322, 453] width 10 height 10
radio input "true"
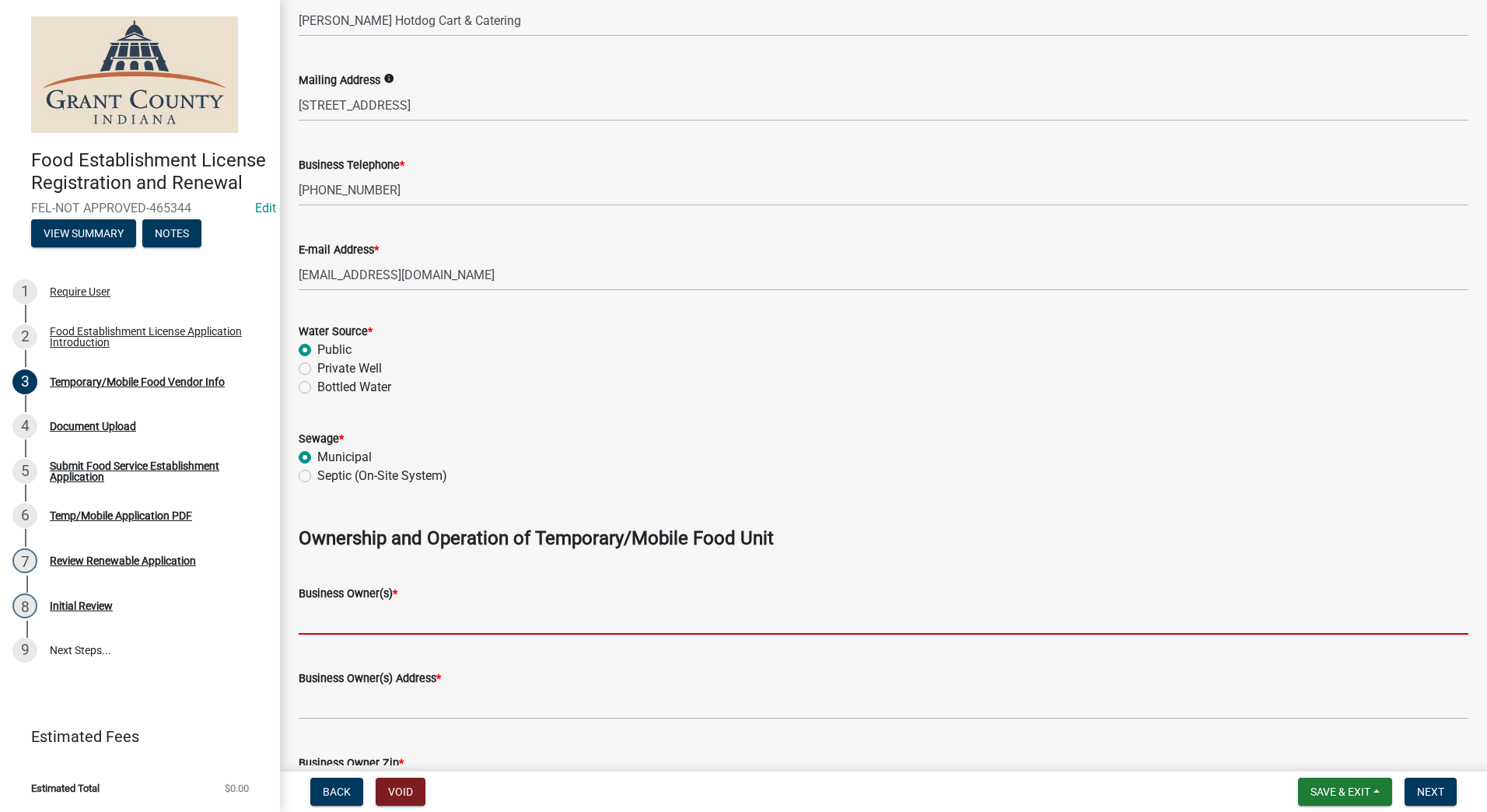
click at [350, 616] on input "Business Owner(s) *" at bounding box center [884, 618] width 1170 height 32
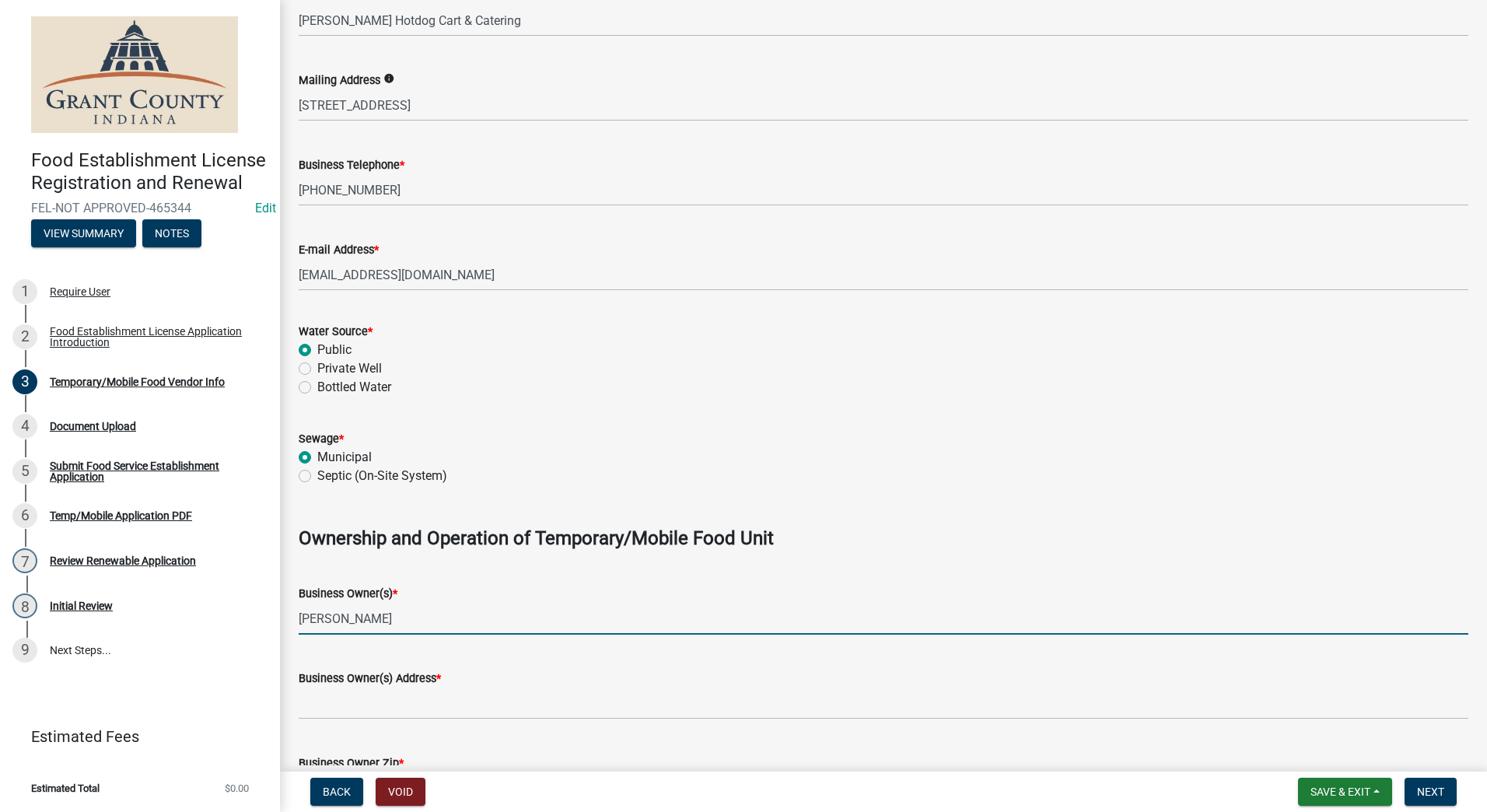
type input "[PERSON_NAME]"
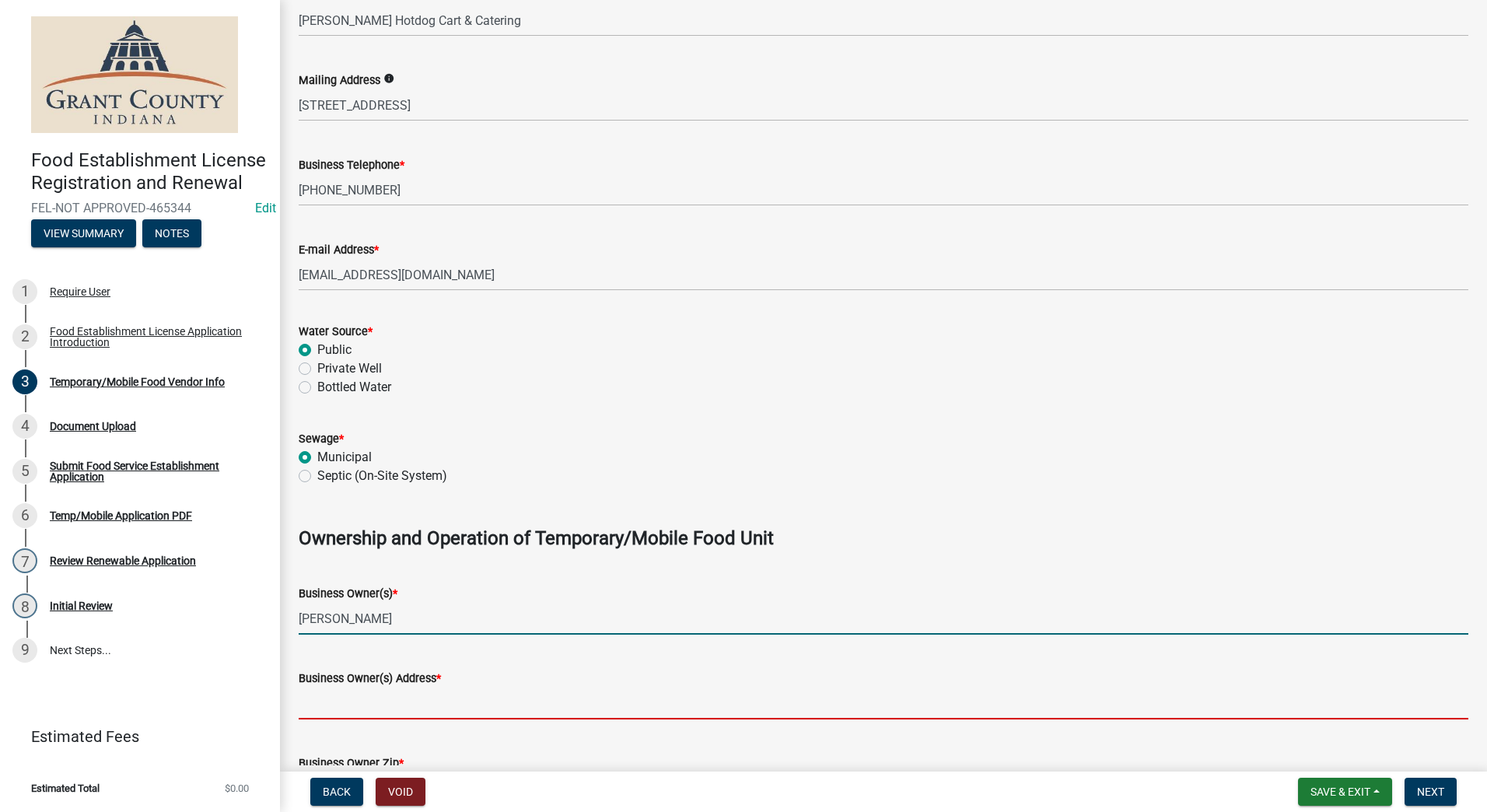
click at [347, 714] on input "Business Owner(s) Address *" at bounding box center [884, 703] width 1170 height 32
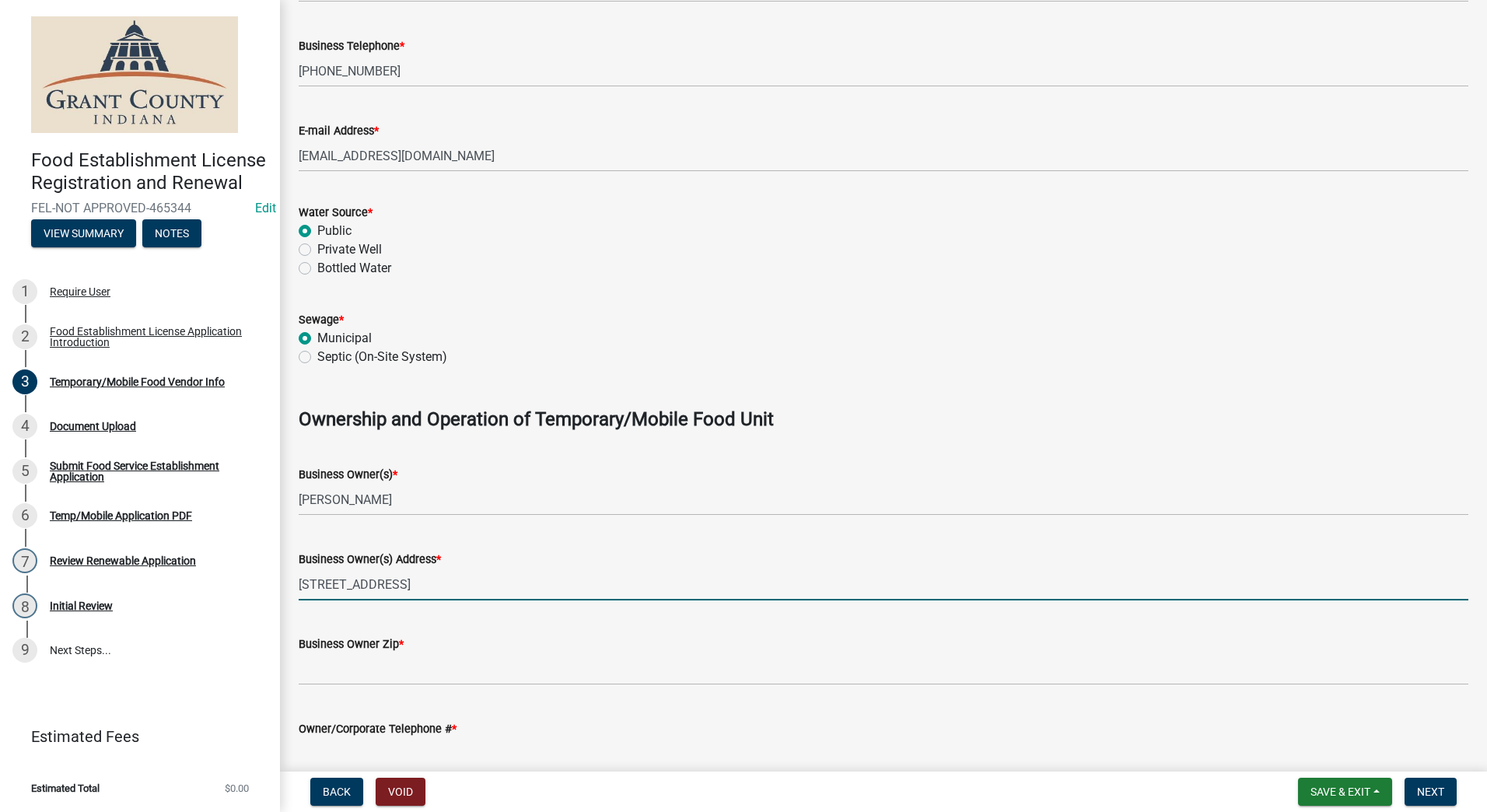
scroll to position [622, 0]
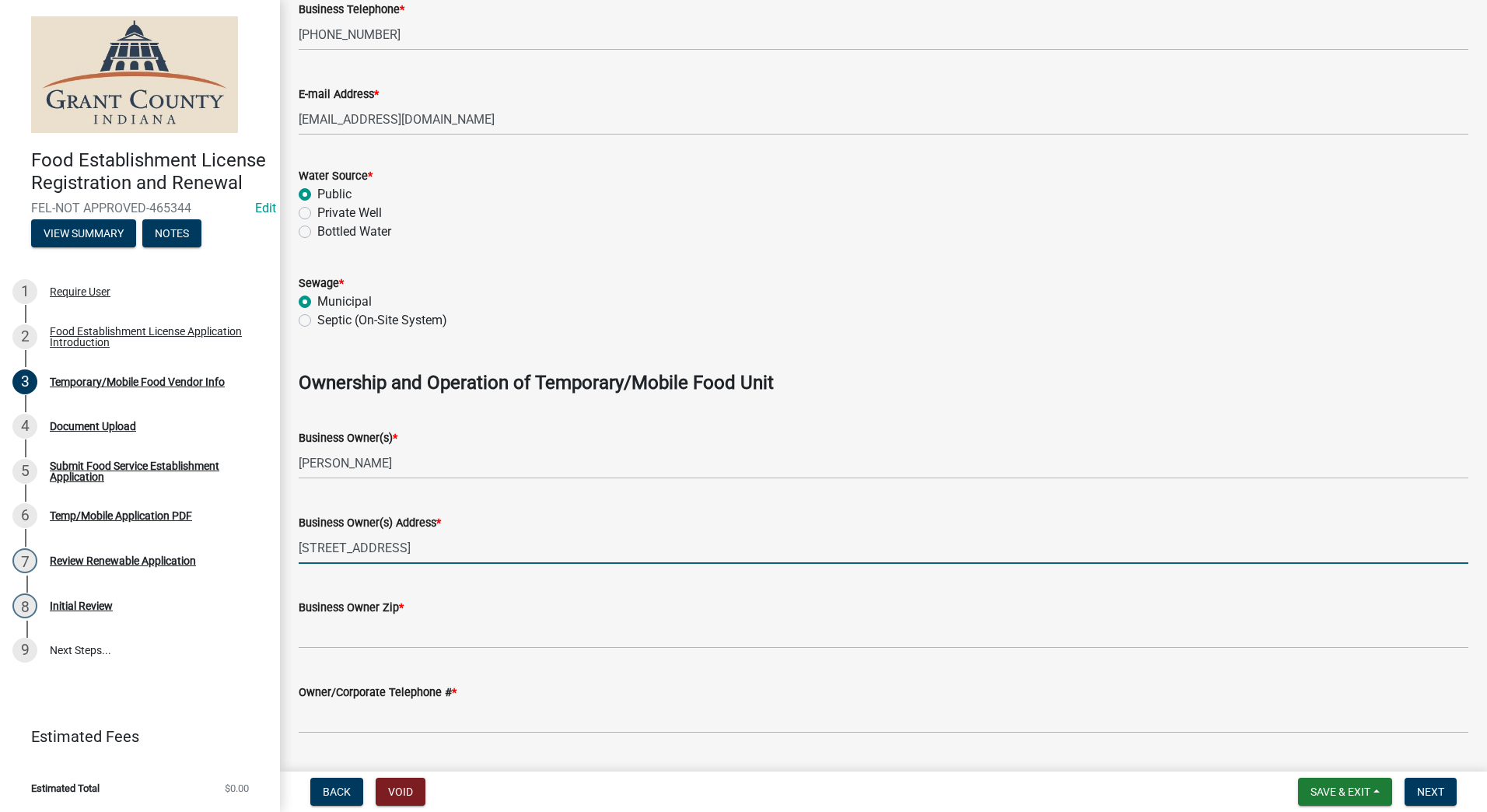
type input "[STREET_ADDRESS]"
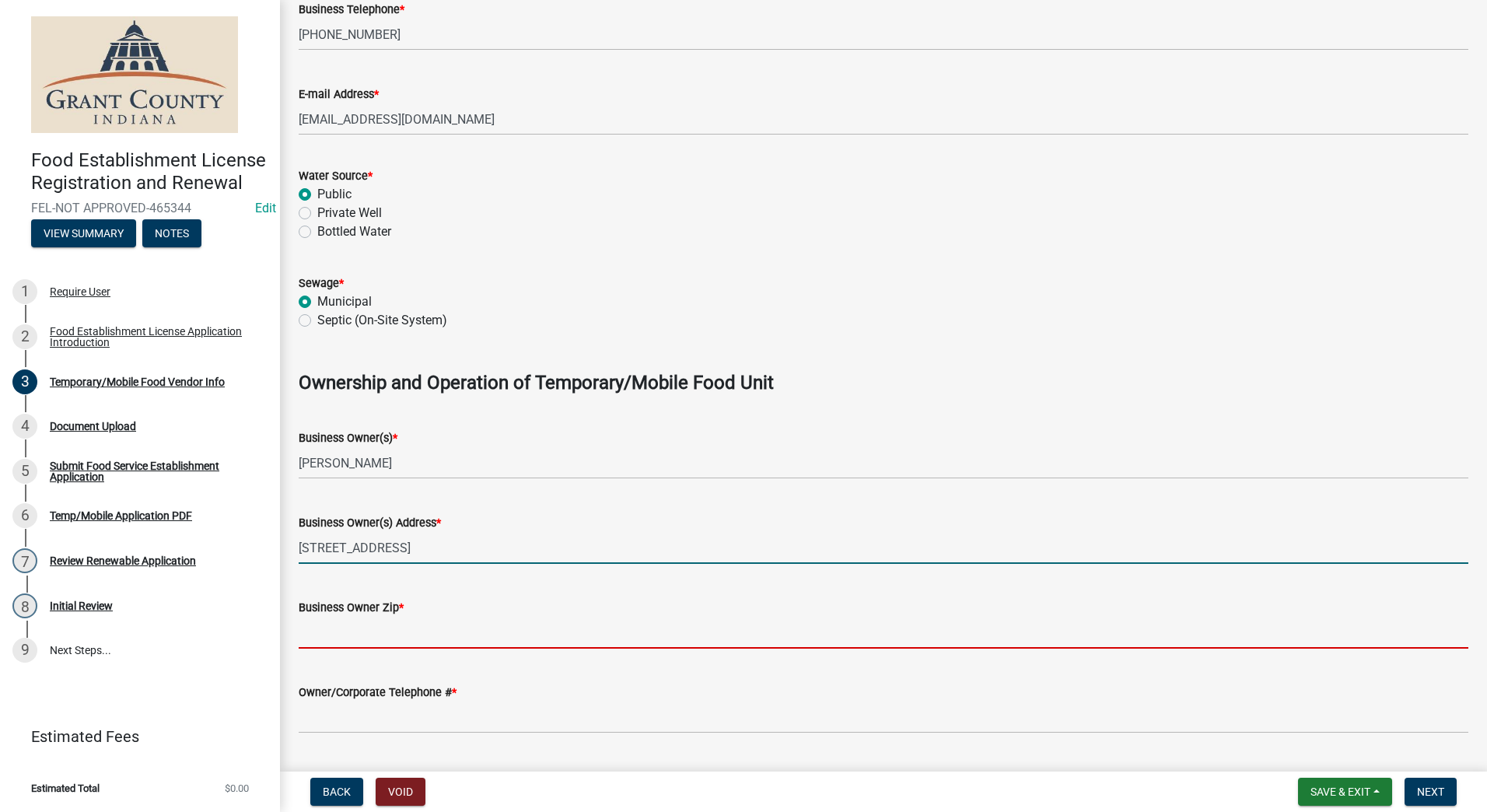
click at [341, 634] on input "Business Owner Zip *" at bounding box center [884, 633] width 1170 height 32
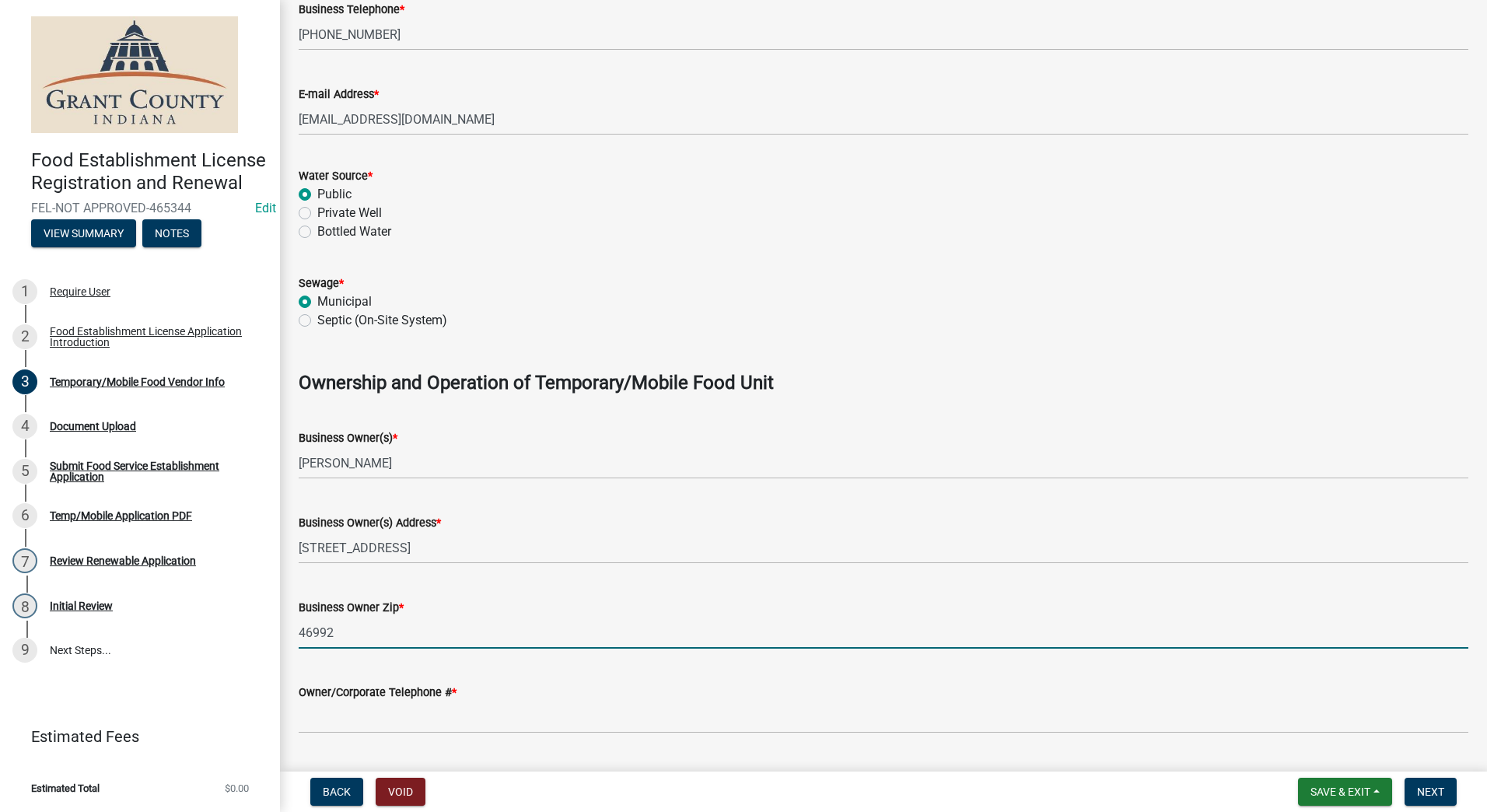
type input "46992"
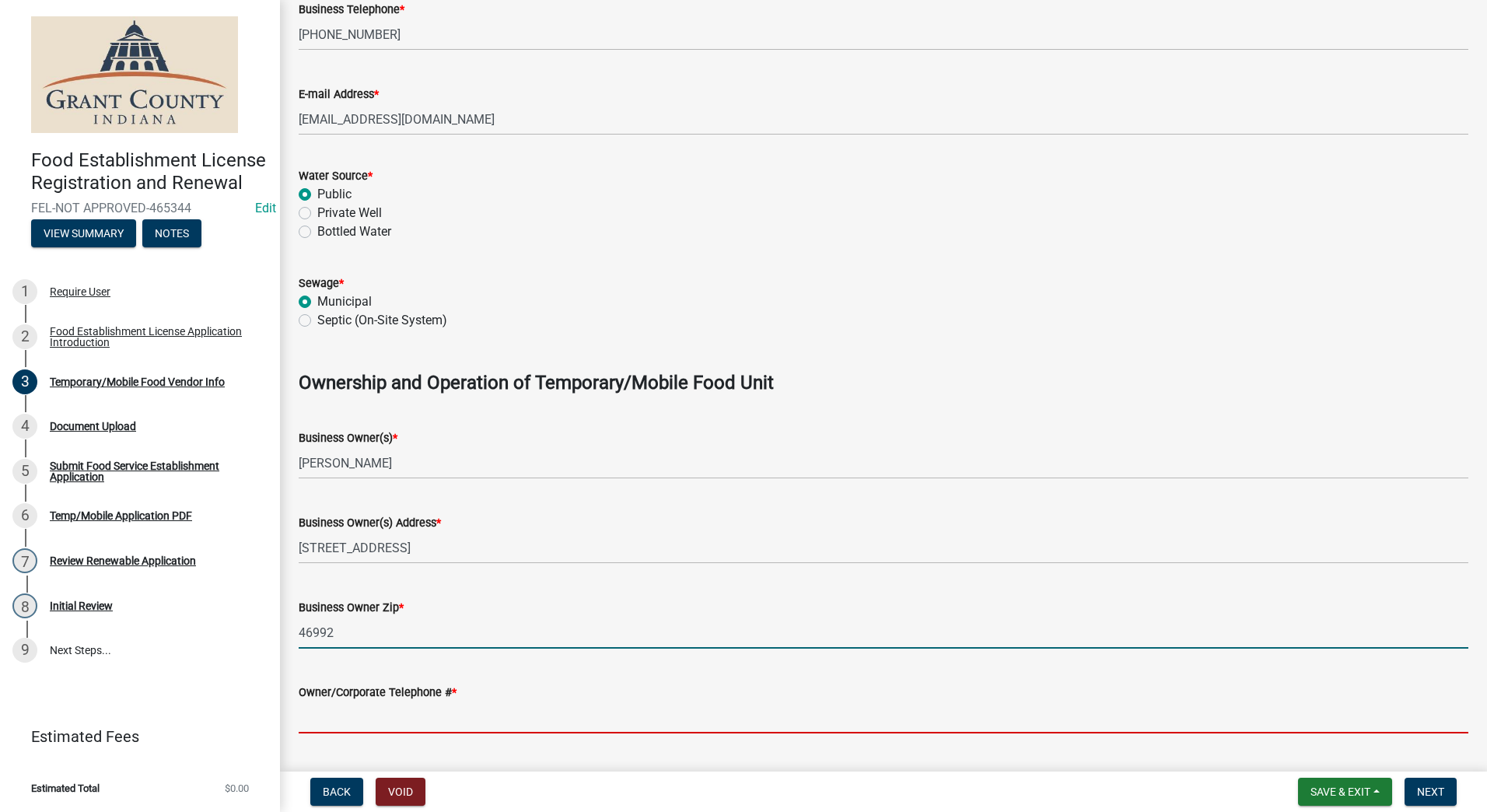
click at [307, 721] on input "Owner/Corporate Telephone # *" at bounding box center [884, 718] width 1170 height 32
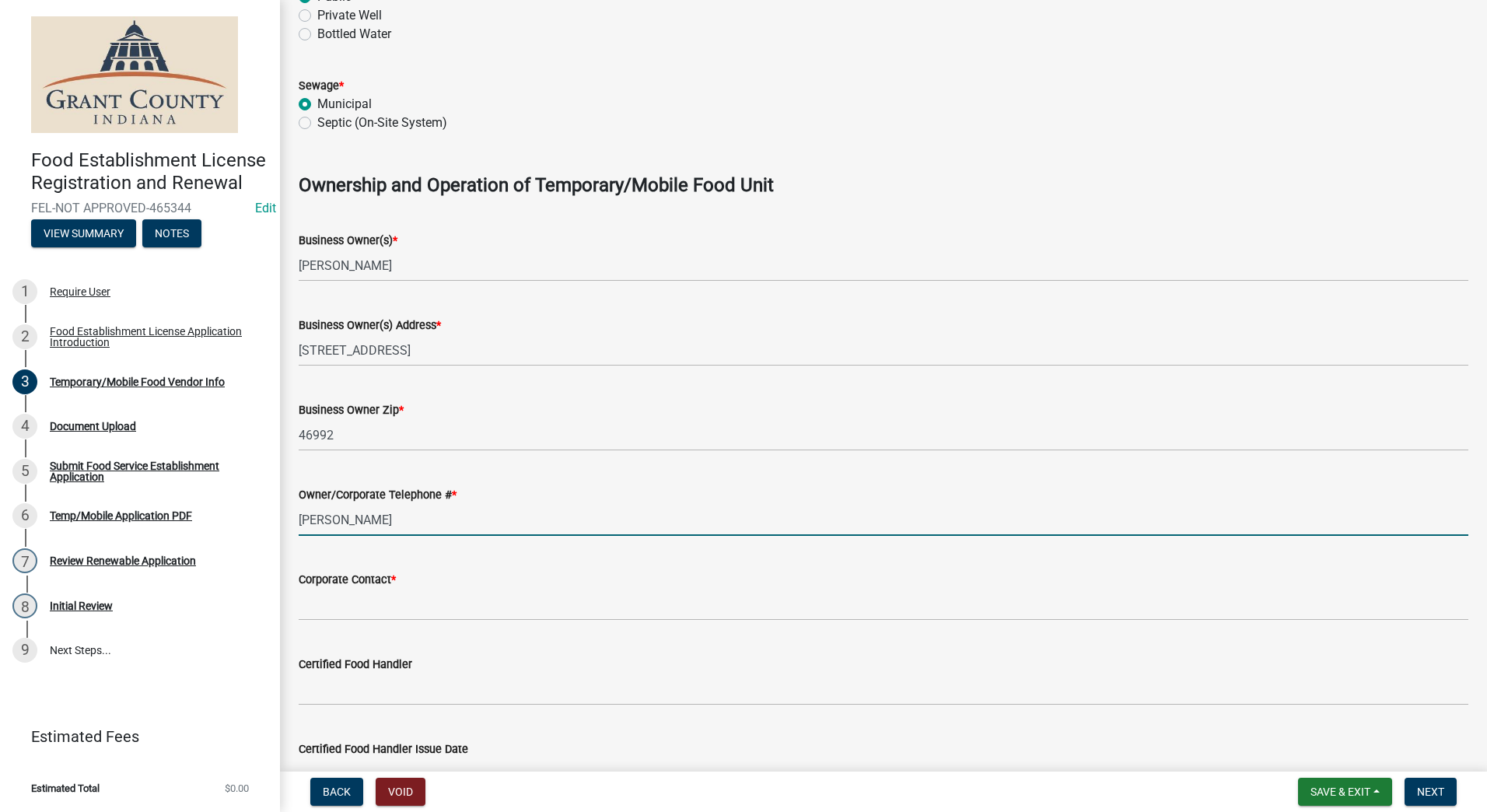
scroll to position [856, 0]
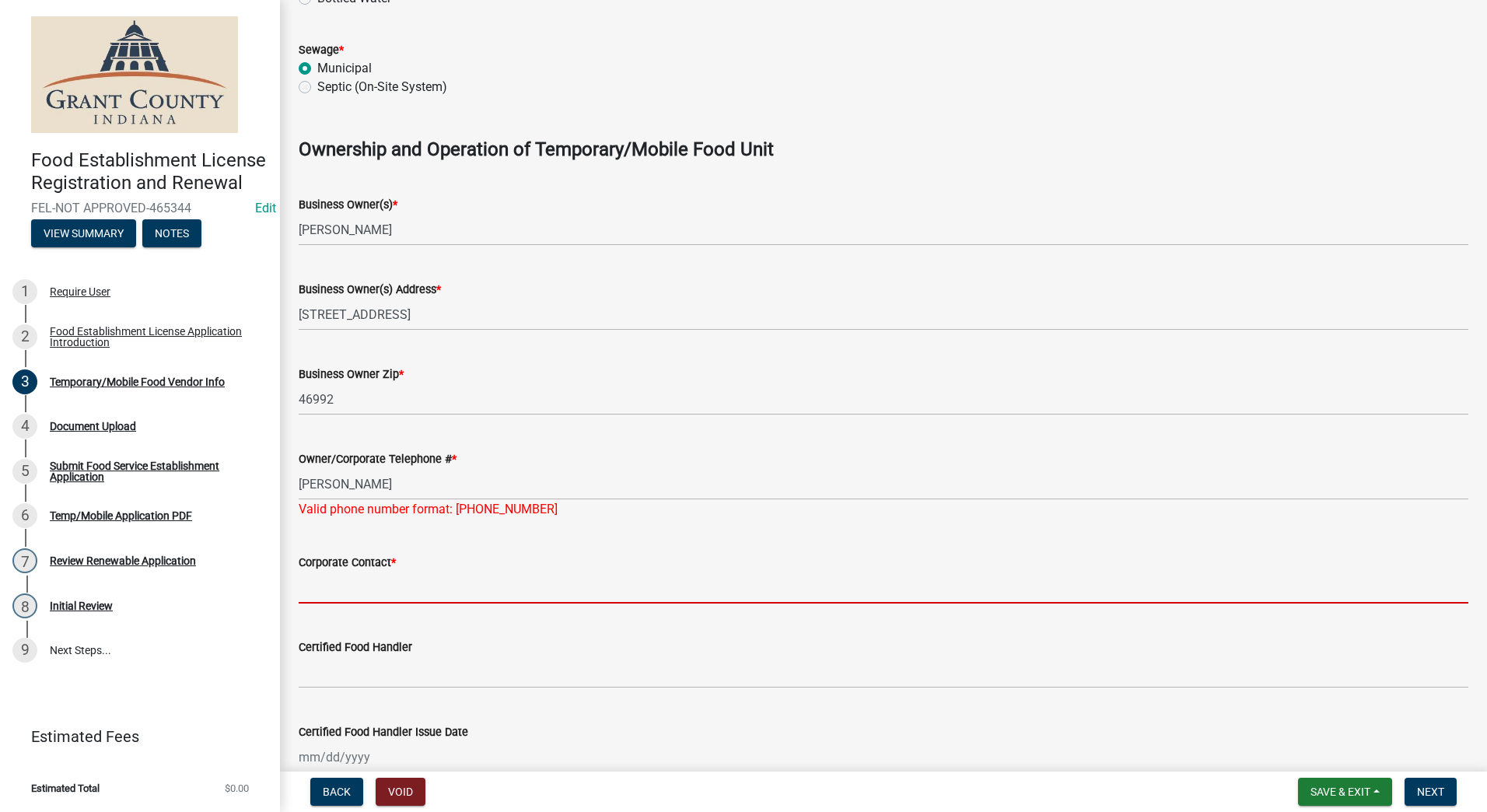
click at [350, 564] on form "Corporate Contact *" at bounding box center [884, 578] width 1170 height 50
click at [365, 589] on input "Corporate Contact *" at bounding box center [884, 587] width 1170 height 32
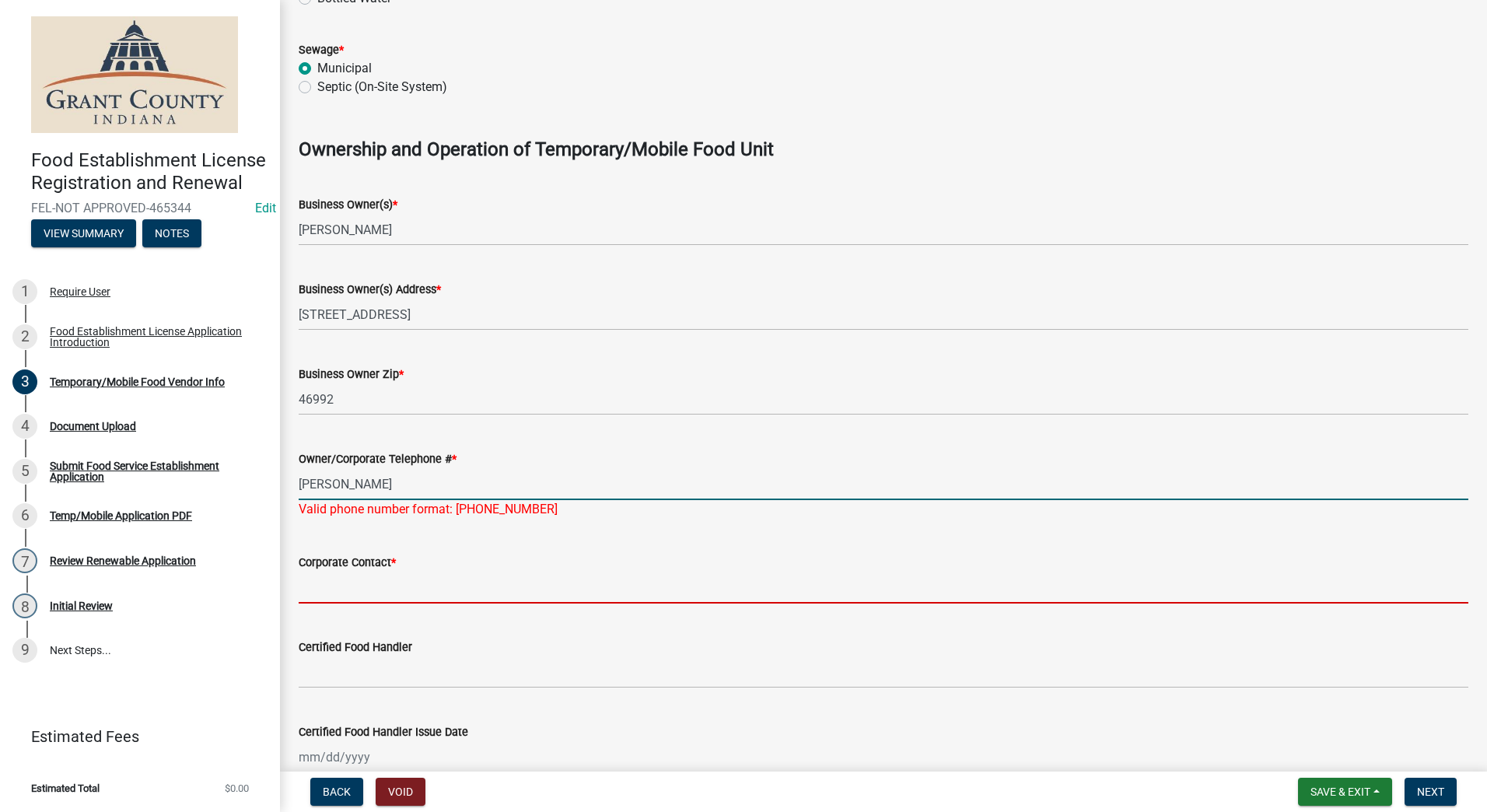
click at [412, 486] on input "[PERSON_NAME]" at bounding box center [884, 484] width 1170 height 32
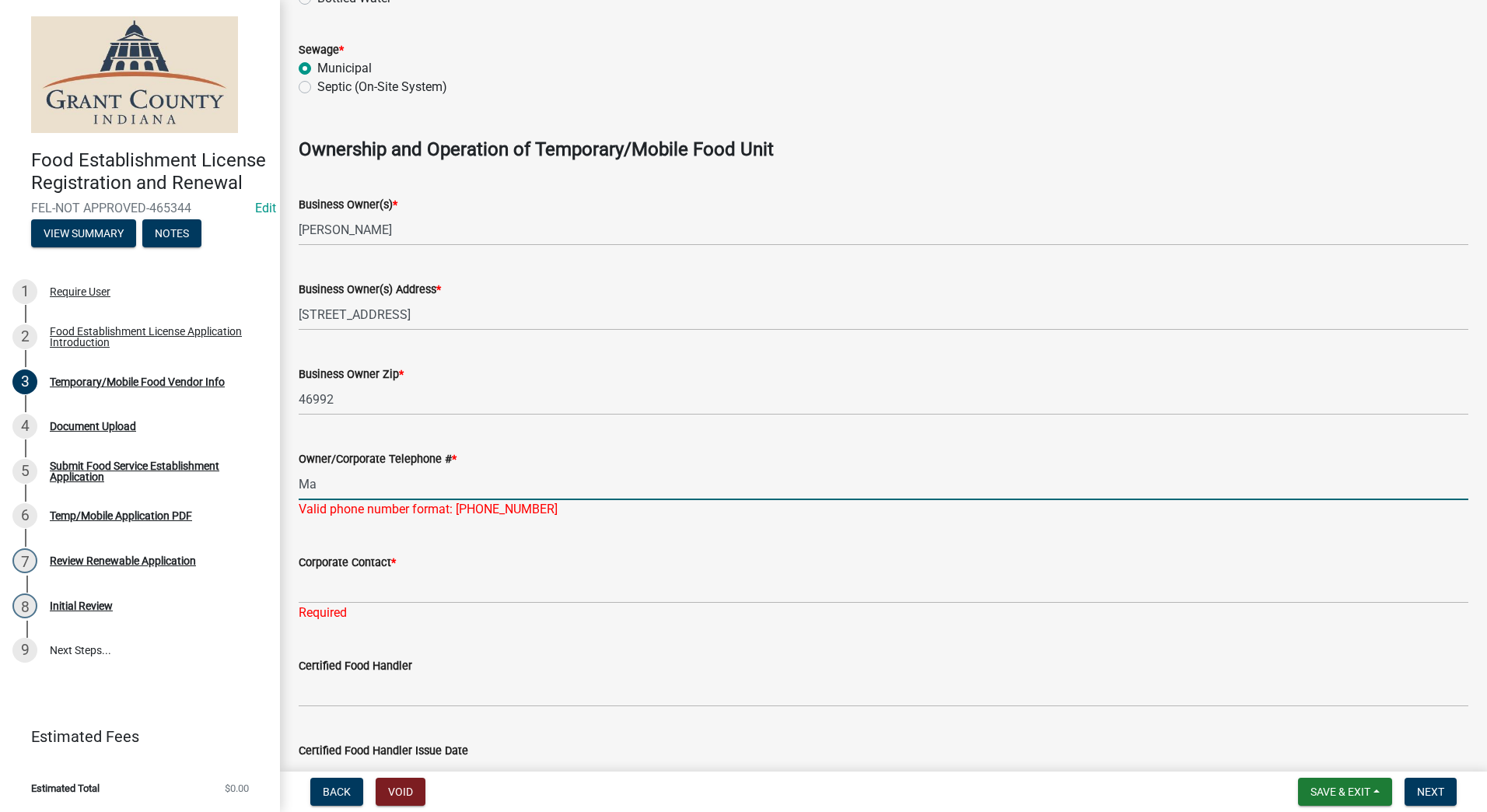
type input "M"
type input "[PHONE_NUMBER]"
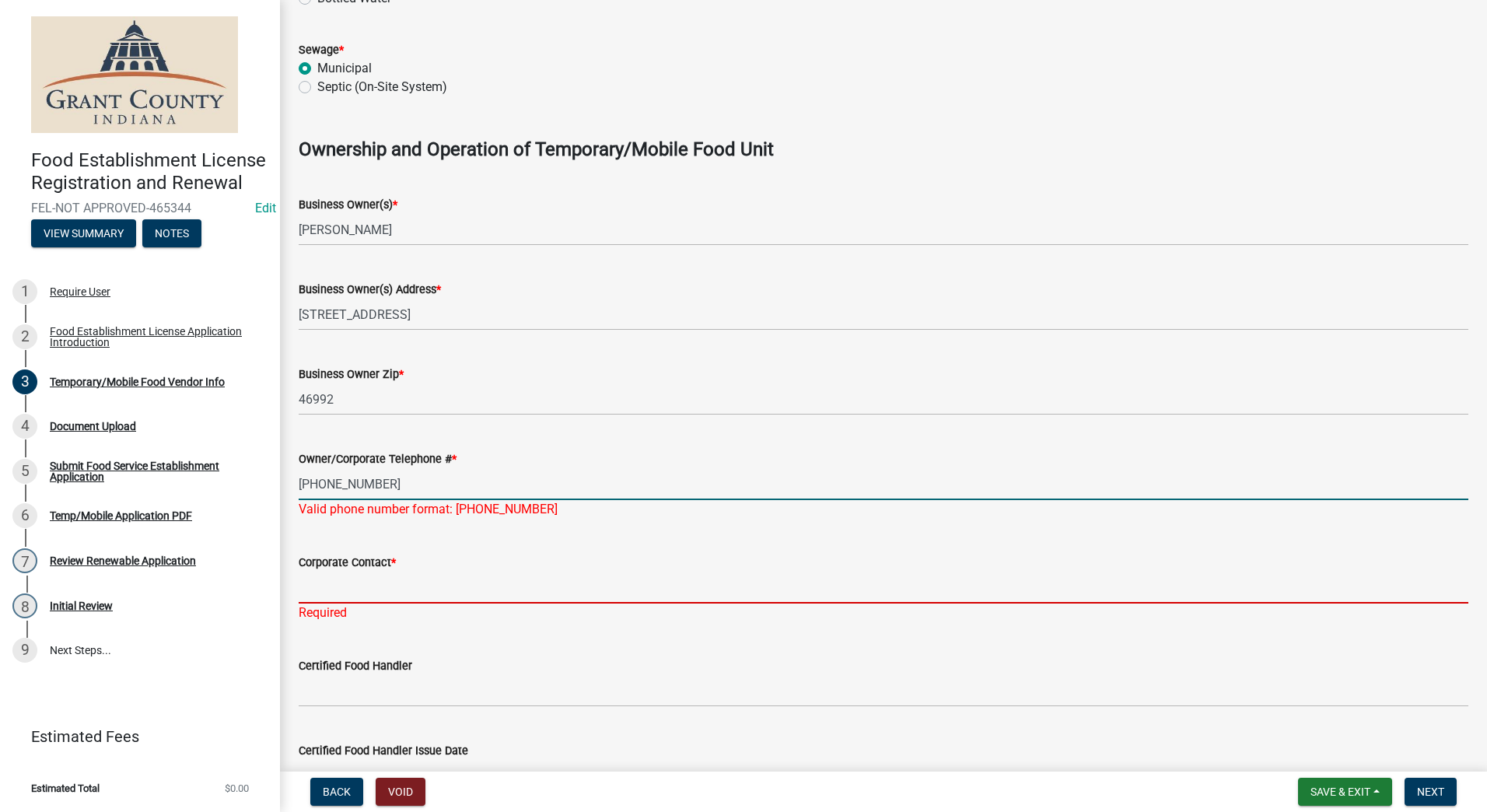
click at [396, 582] on input "Corporate Contact *" at bounding box center [884, 587] width 1170 height 32
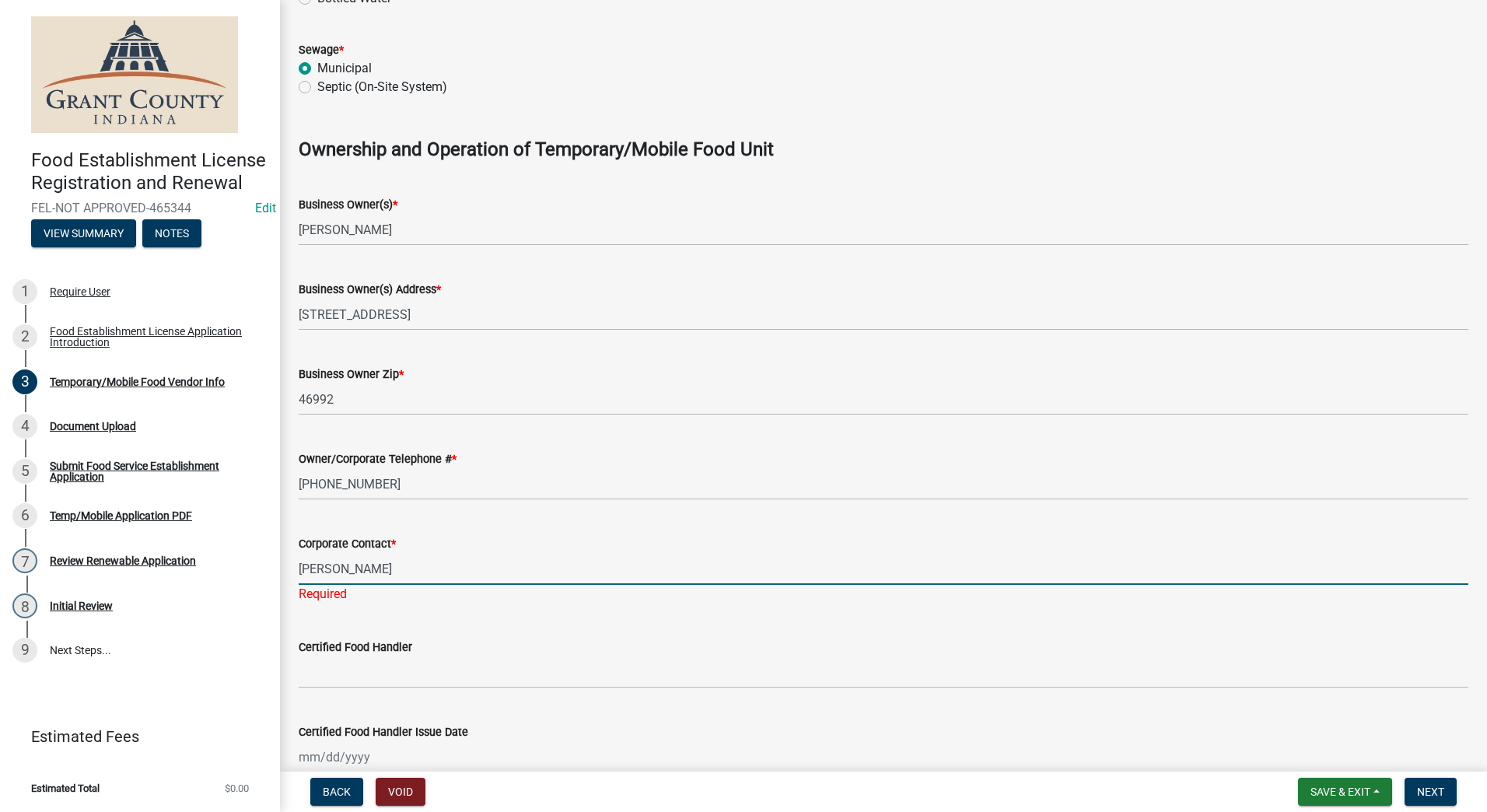
type input "[PERSON_NAME]"
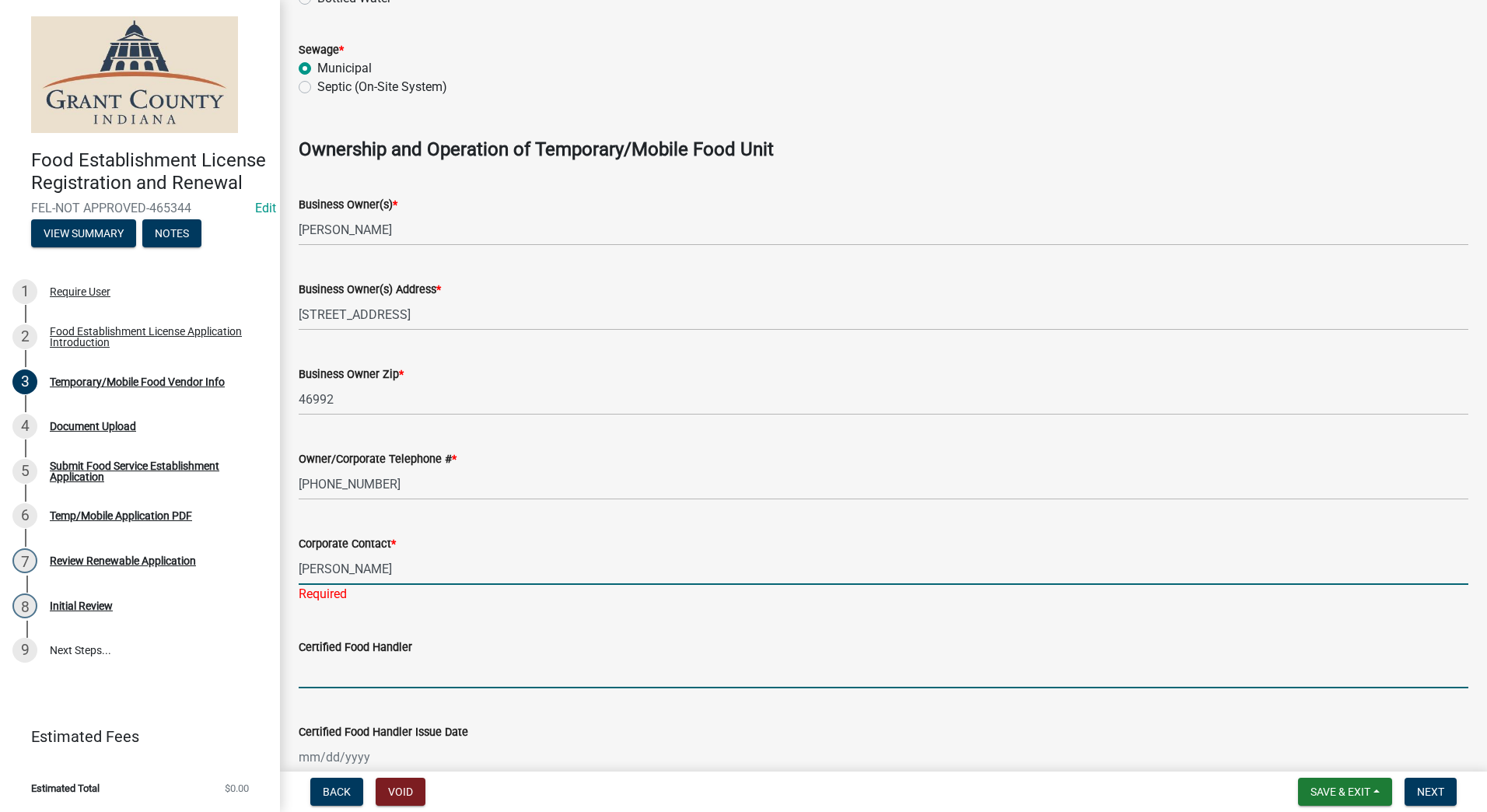
click at [392, 676] on wm-data-entity-input "Certified Food Handler" at bounding box center [884, 658] width 1170 height 85
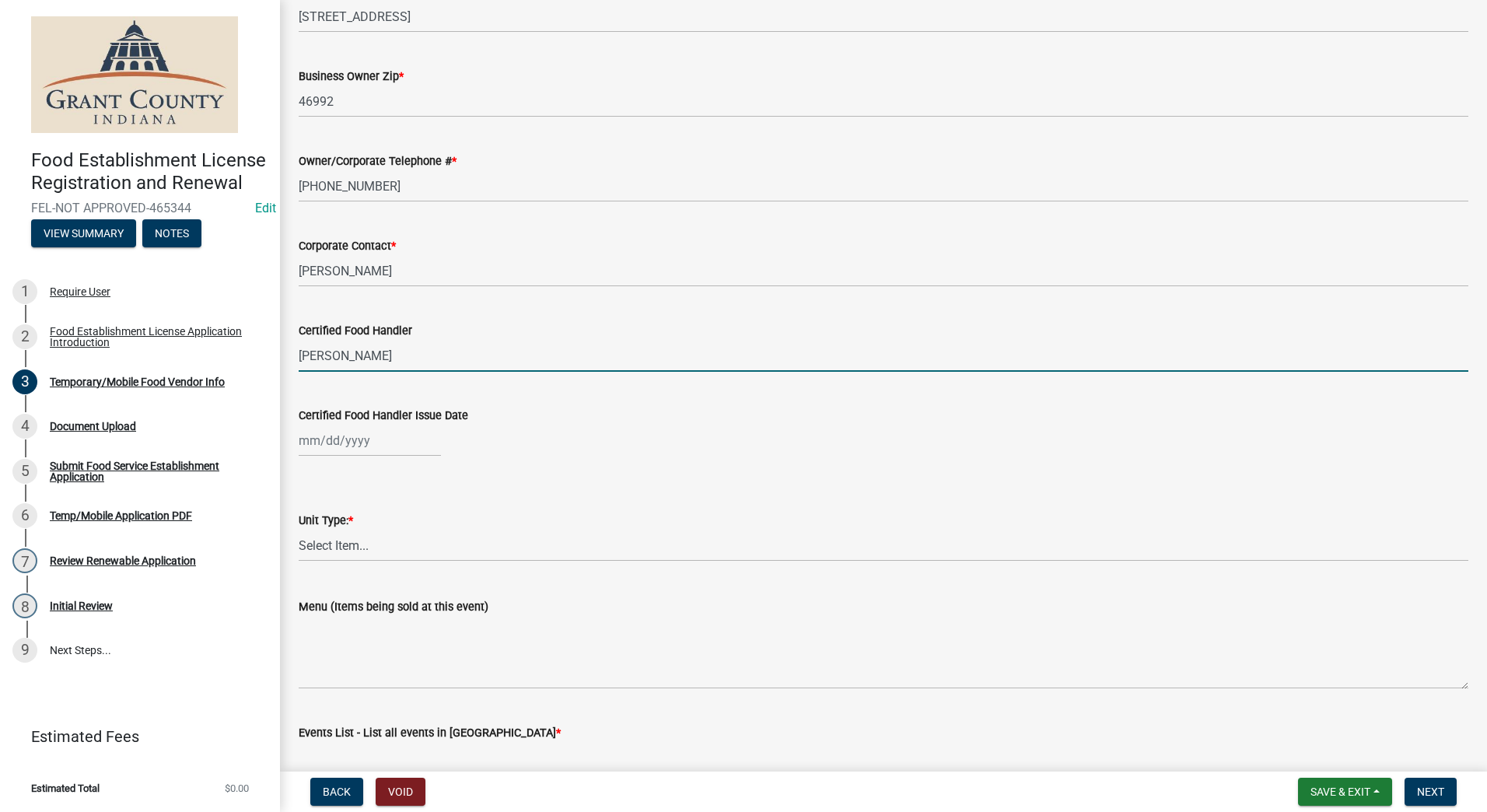
scroll to position [1166, 0]
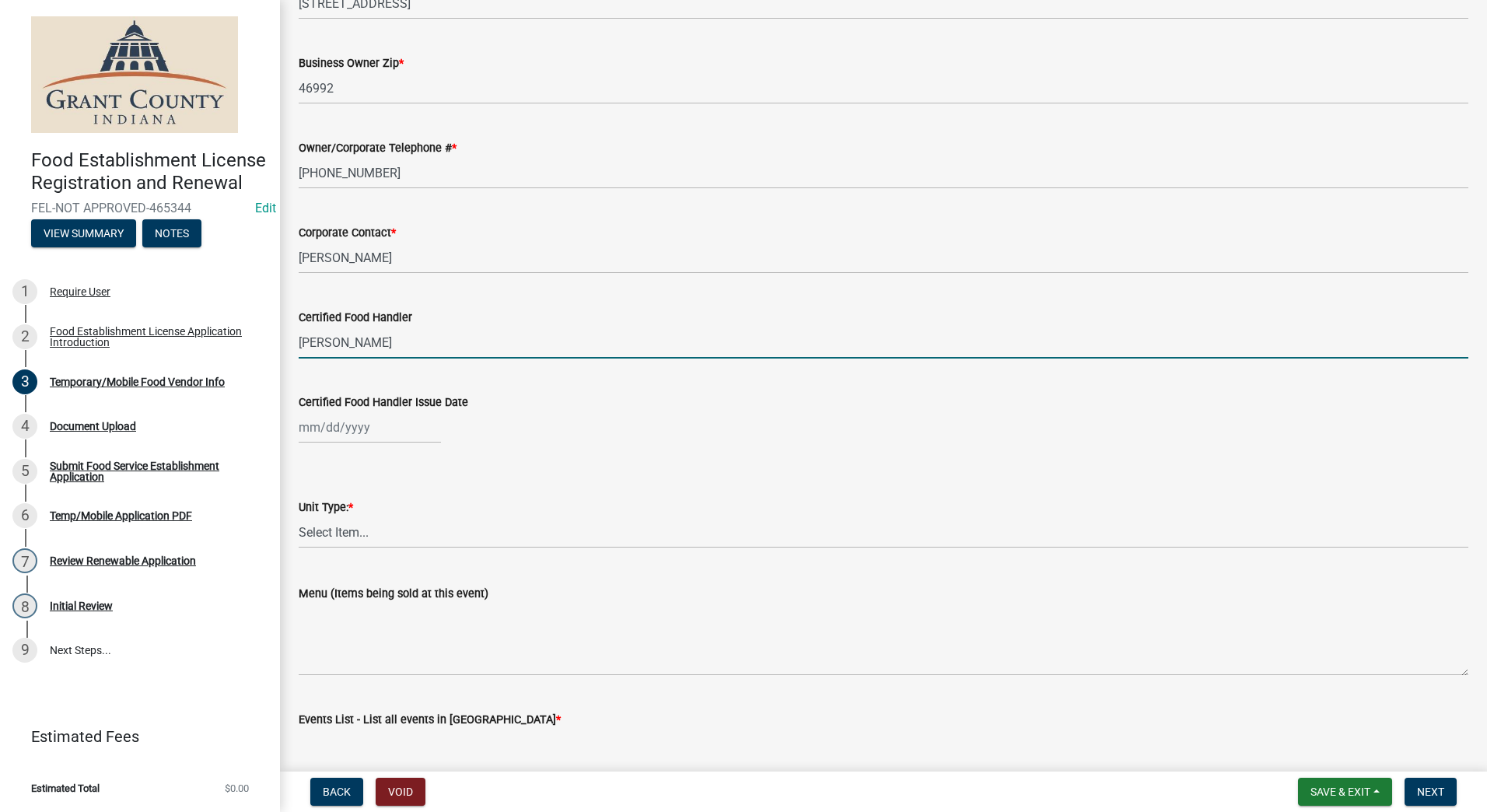
type input "[PERSON_NAME]"
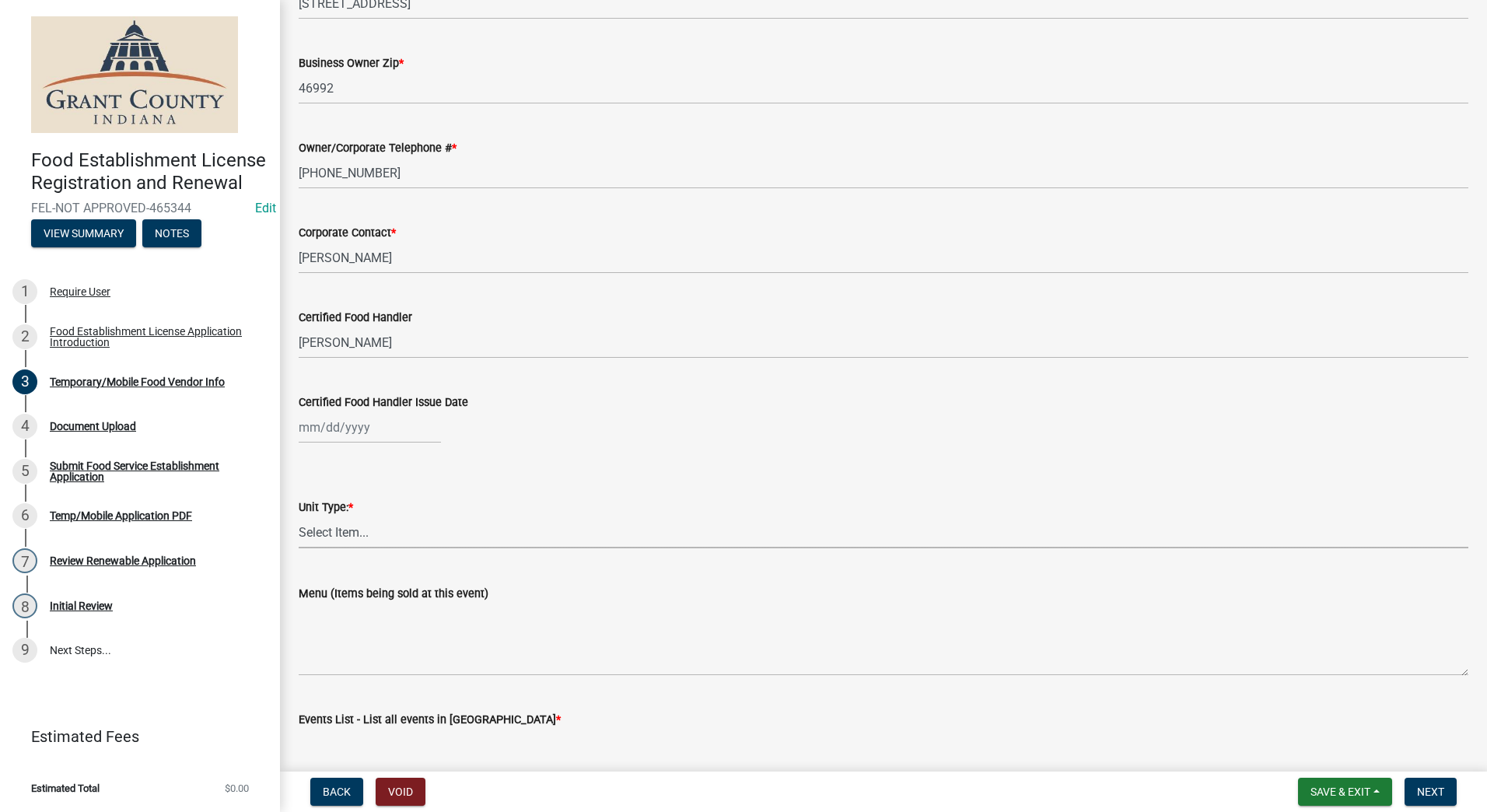
click at [374, 533] on select "Select Item... Mobile Trailer Stand Tent Cart Truck" at bounding box center [884, 533] width 1170 height 32
click at [299, 517] on select "Select Item... Mobile Trailer Stand Tent Cart Truck" at bounding box center [884, 533] width 1170 height 32
select select "194ce233-adfd-47c4-827e-2f91c28eaa79"
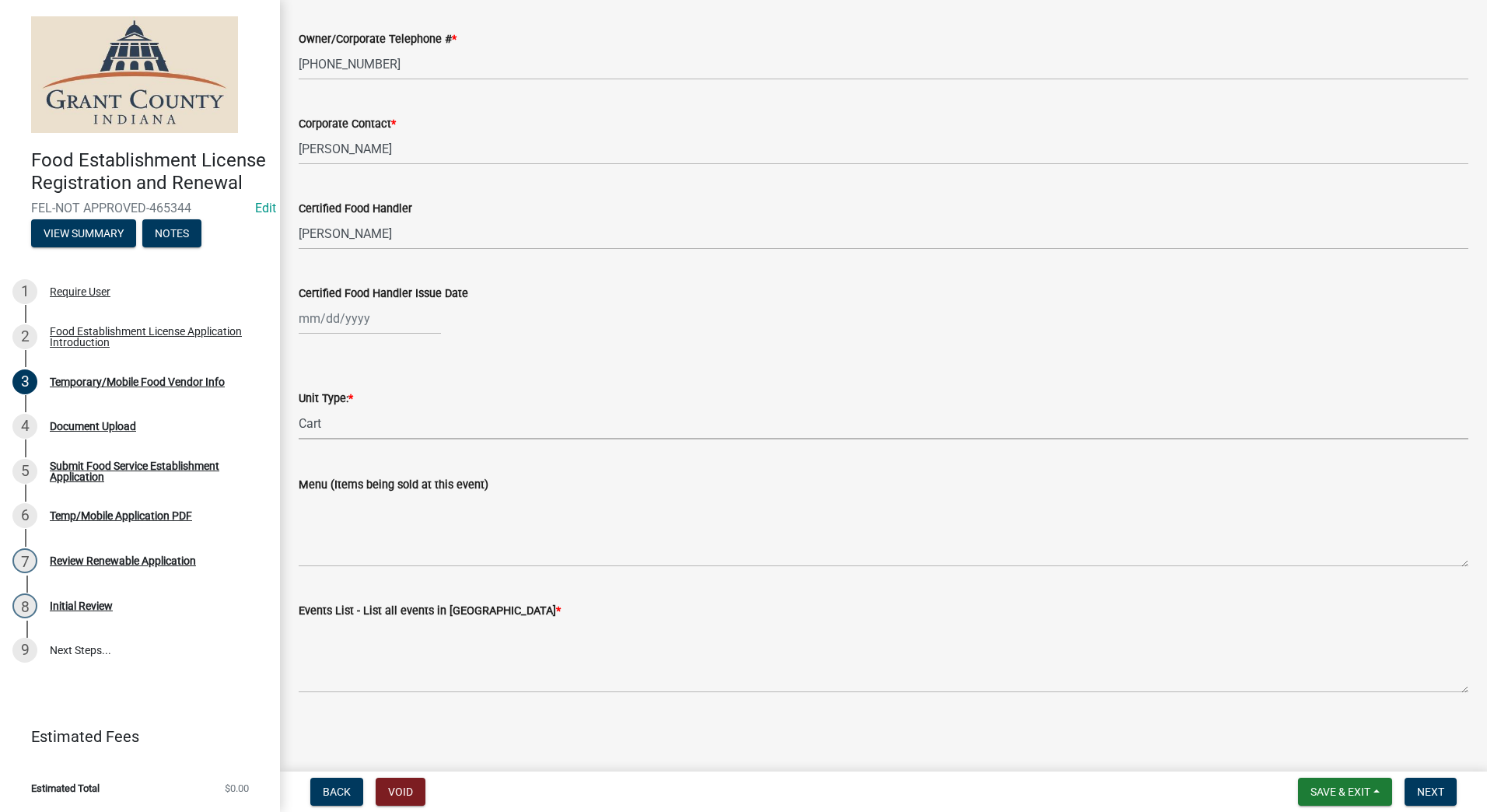
scroll to position [1276, 0]
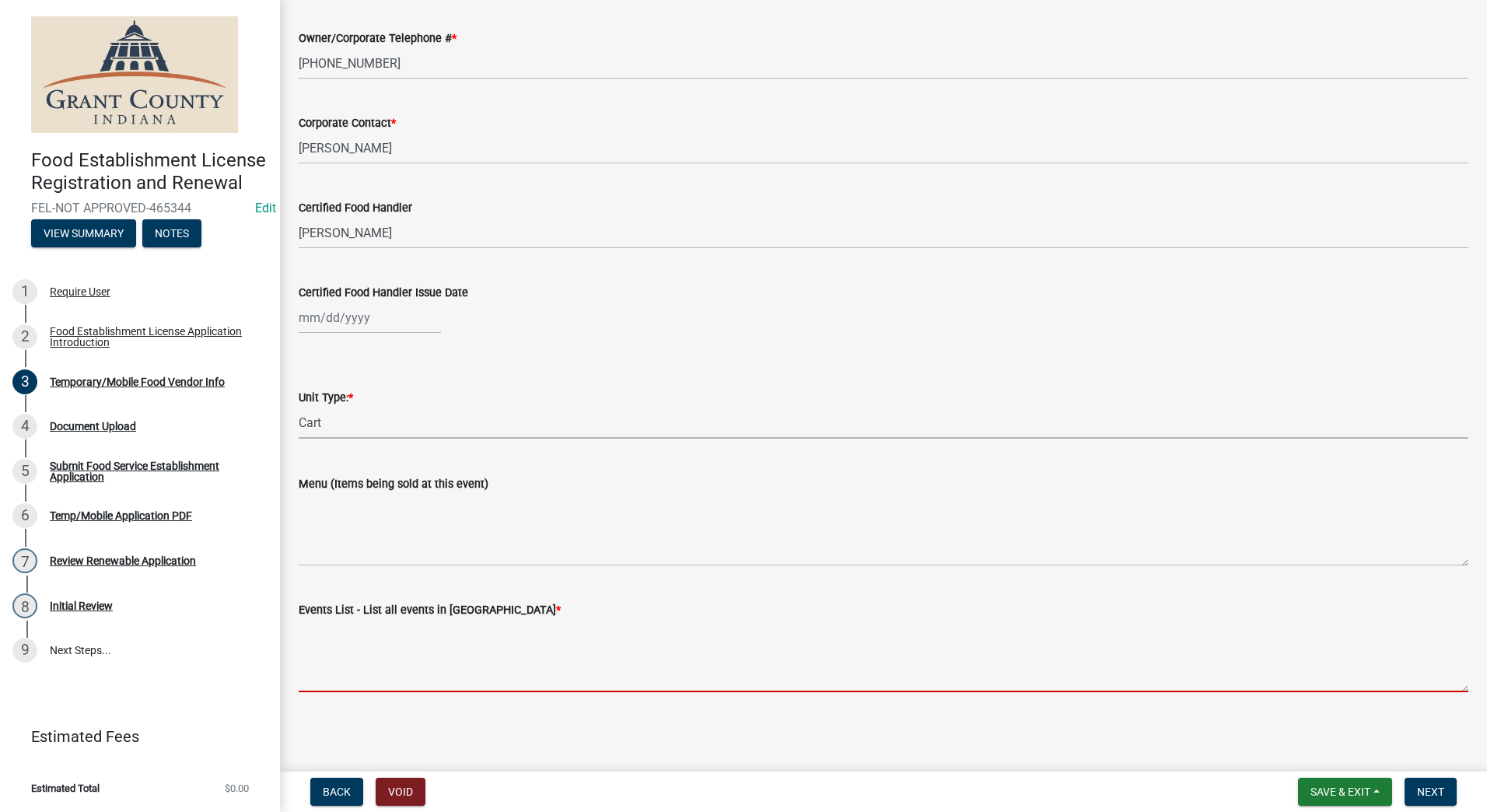
click at [464, 672] on textarea "Events List - List all events in [GEOGRAPHIC_DATA] *" at bounding box center [884, 655] width 1170 height 73
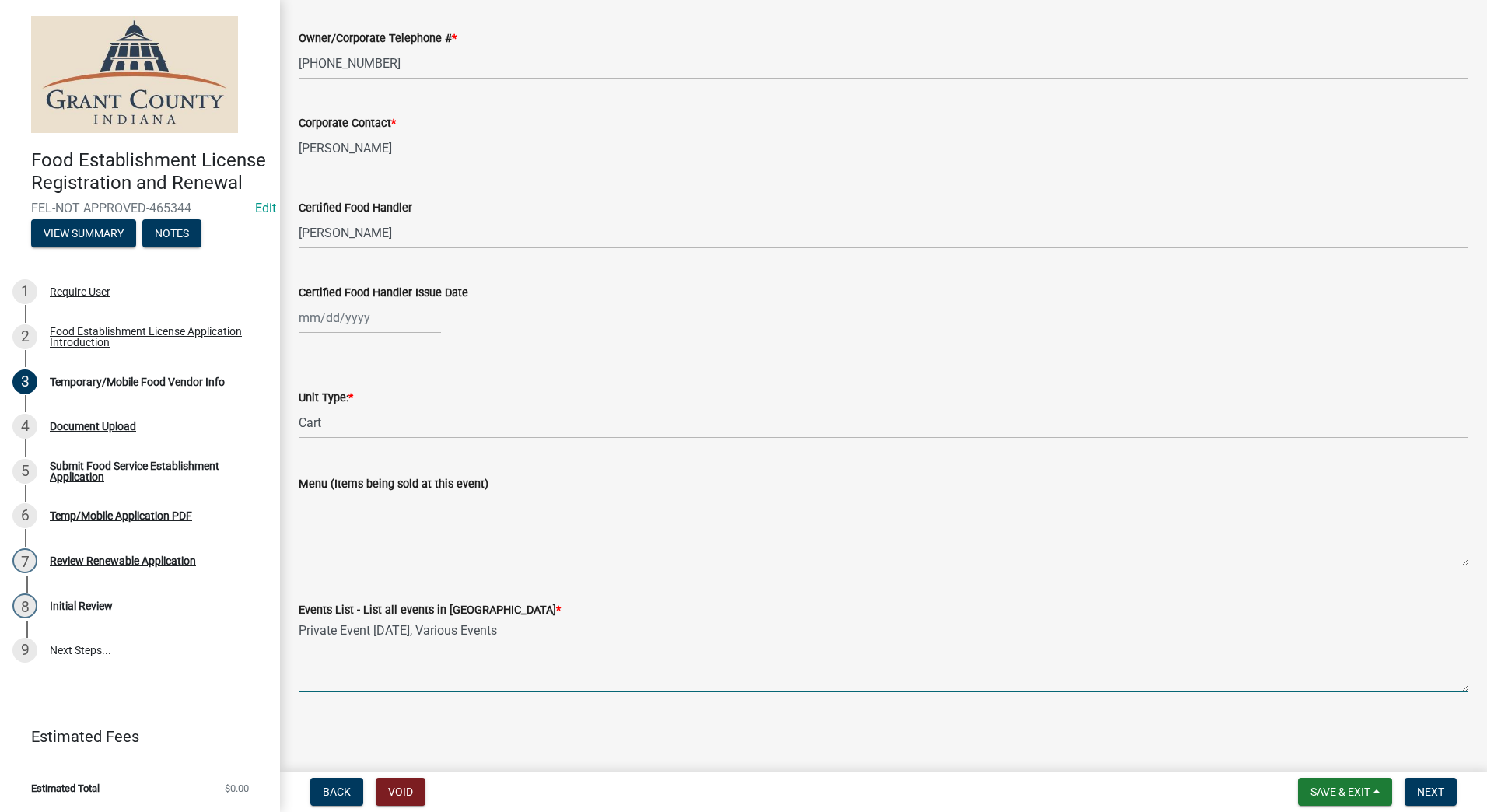
type textarea "Private Event [DATE], Various Events"
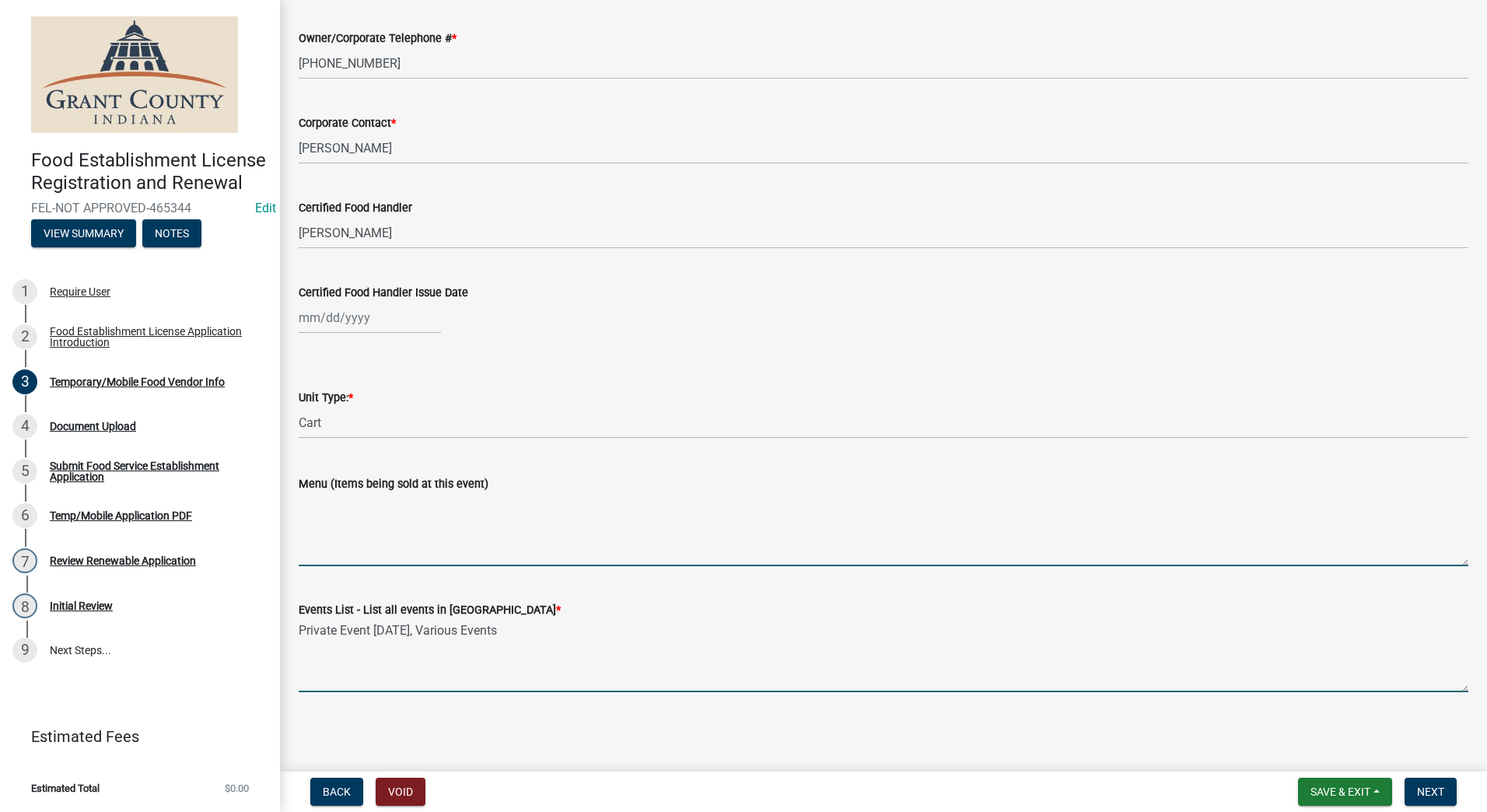
click at [487, 549] on textarea "Menu (Items being sold at this event)" at bounding box center [884, 529] width 1170 height 73
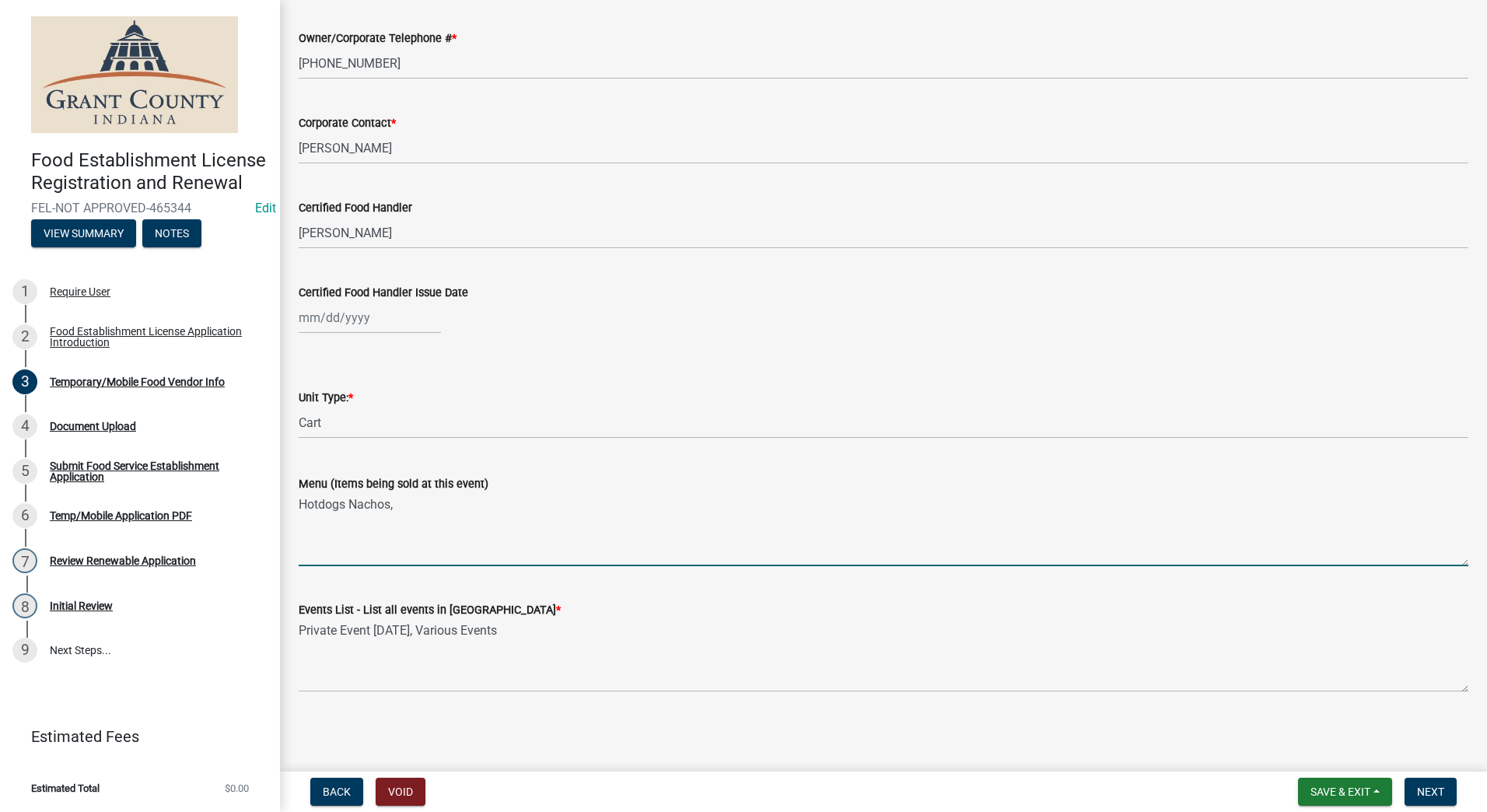
click at [346, 507] on textarea "Hotdogs Nachos," at bounding box center [884, 529] width 1170 height 73
click at [400, 511] on textarea "Hotdogs, Nachos," at bounding box center [884, 529] width 1170 height 73
click at [421, 499] on textarea "Hotdogs, Nachos, BK burritos" at bounding box center [884, 529] width 1170 height 73
click at [426, 499] on textarea "Hotdogs, Nachos, BK burritos" at bounding box center [884, 529] width 1170 height 73
click at [467, 505] on textarea "Hotdogs, Nachos, BK Burritos" at bounding box center [884, 529] width 1170 height 73
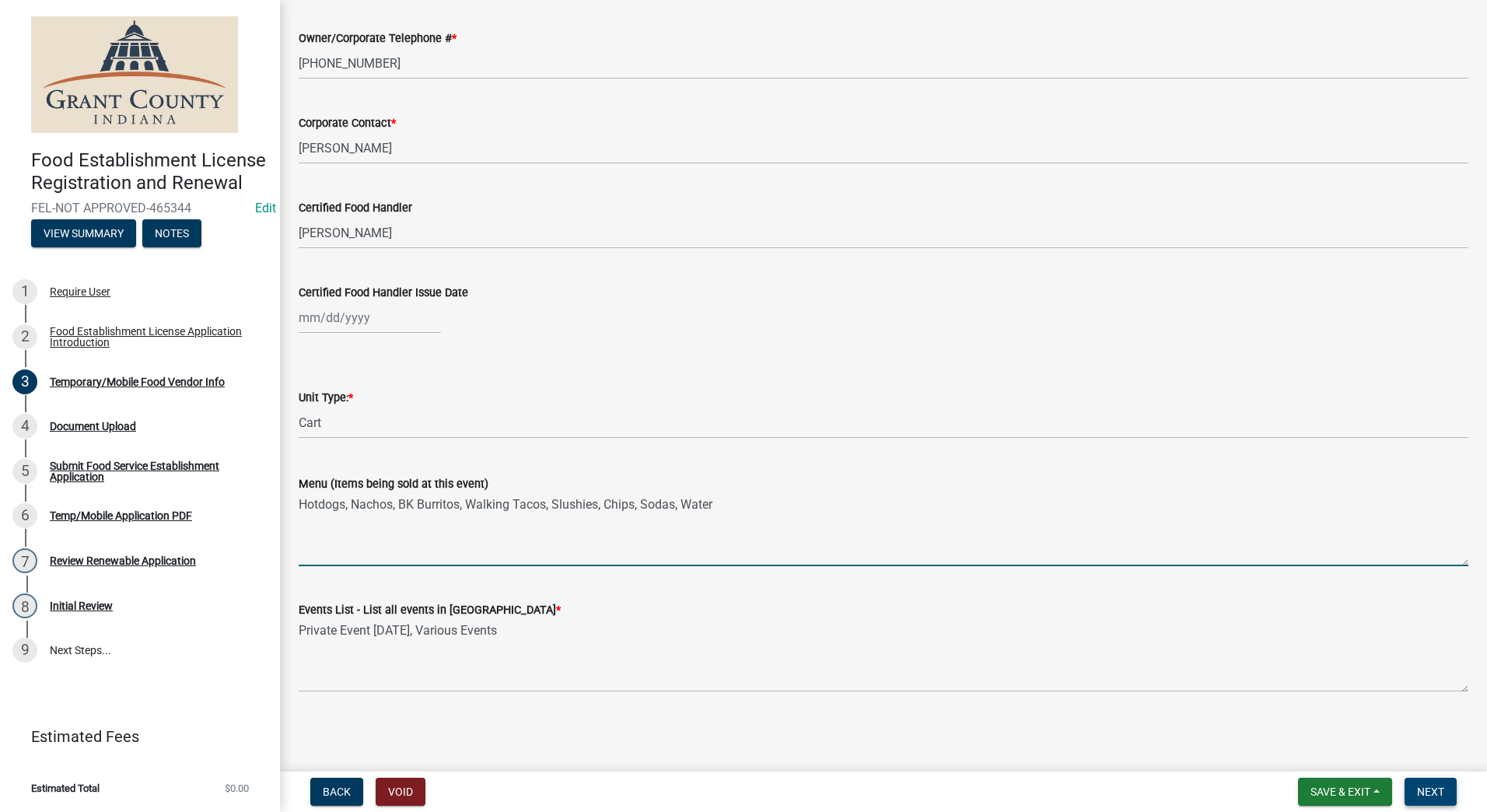
type textarea "Hotdogs, Nachos, BK Burritos, Walking Tacos, Slushies, Chips, Sodas, Water"
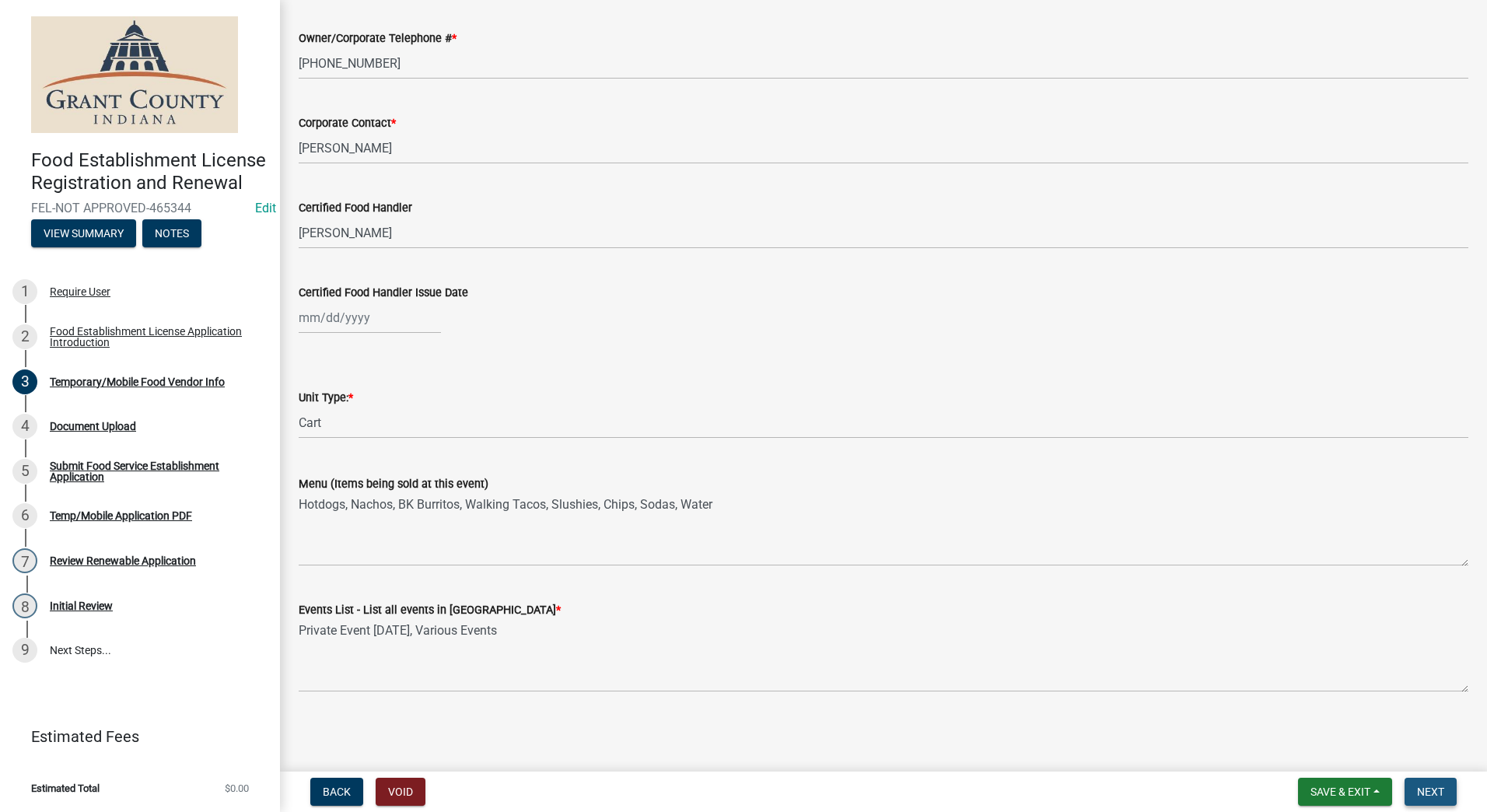
click at [1431, 790] on span "Next" at bounding box center [1431, 791] width 27 height 13
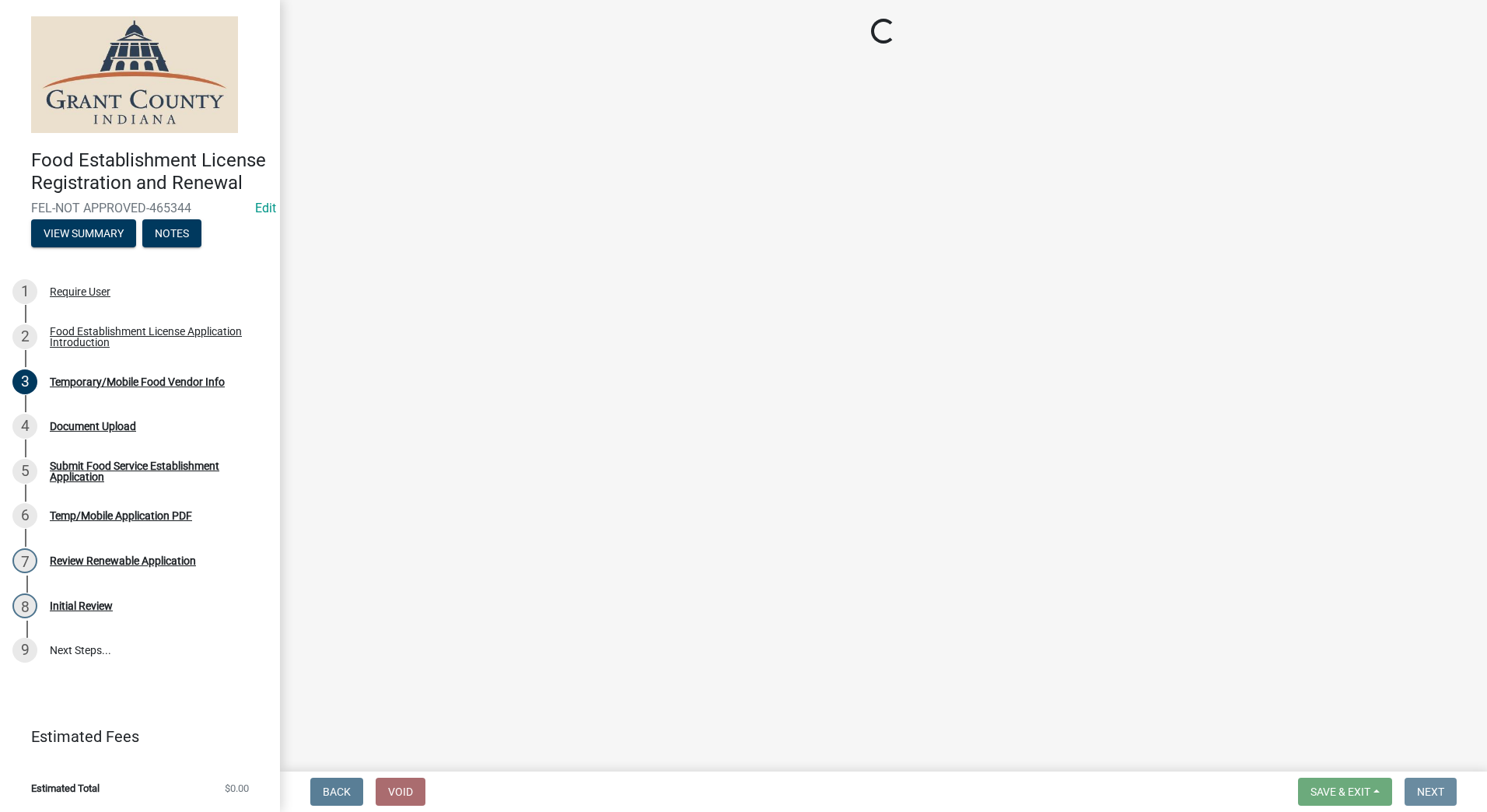
scroll to position [0, 0]
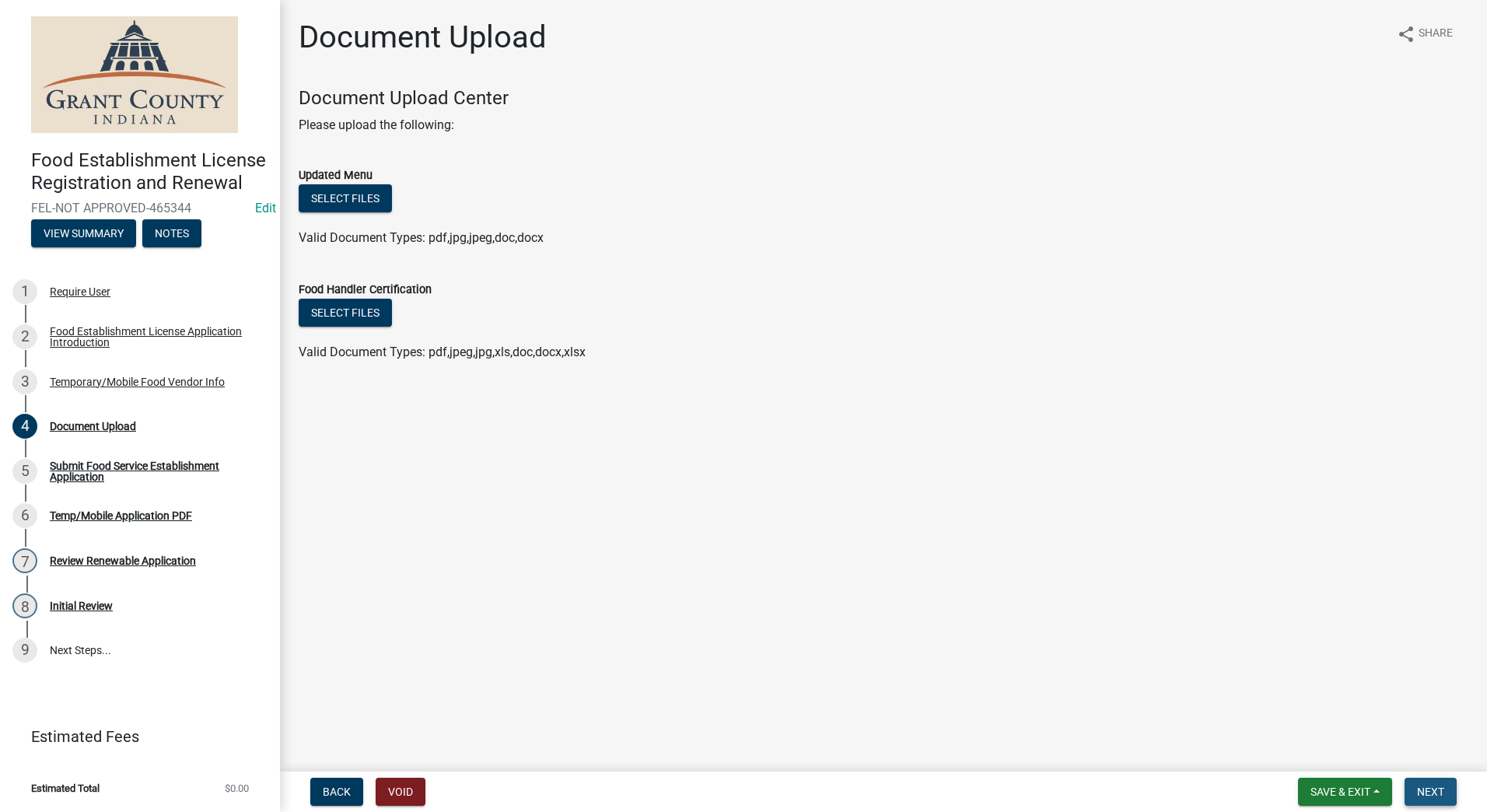
click at [1431, 785] on span "Next" at bounding box center [1431, 791] width 27 height 13
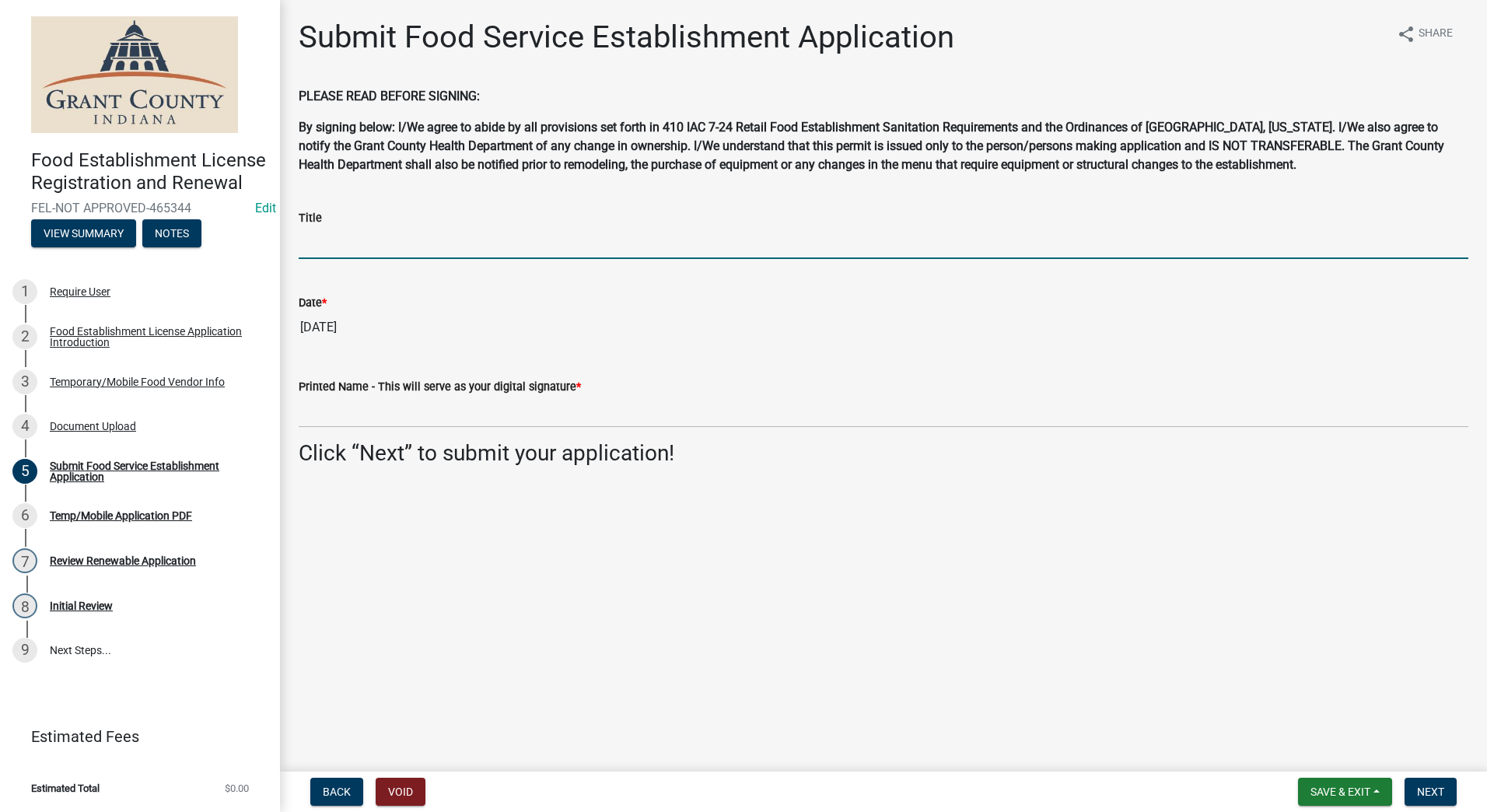
click at [422, 246] on input "Title" at bounding box center [884, 243] width 1170 height 32
type input "Owner"
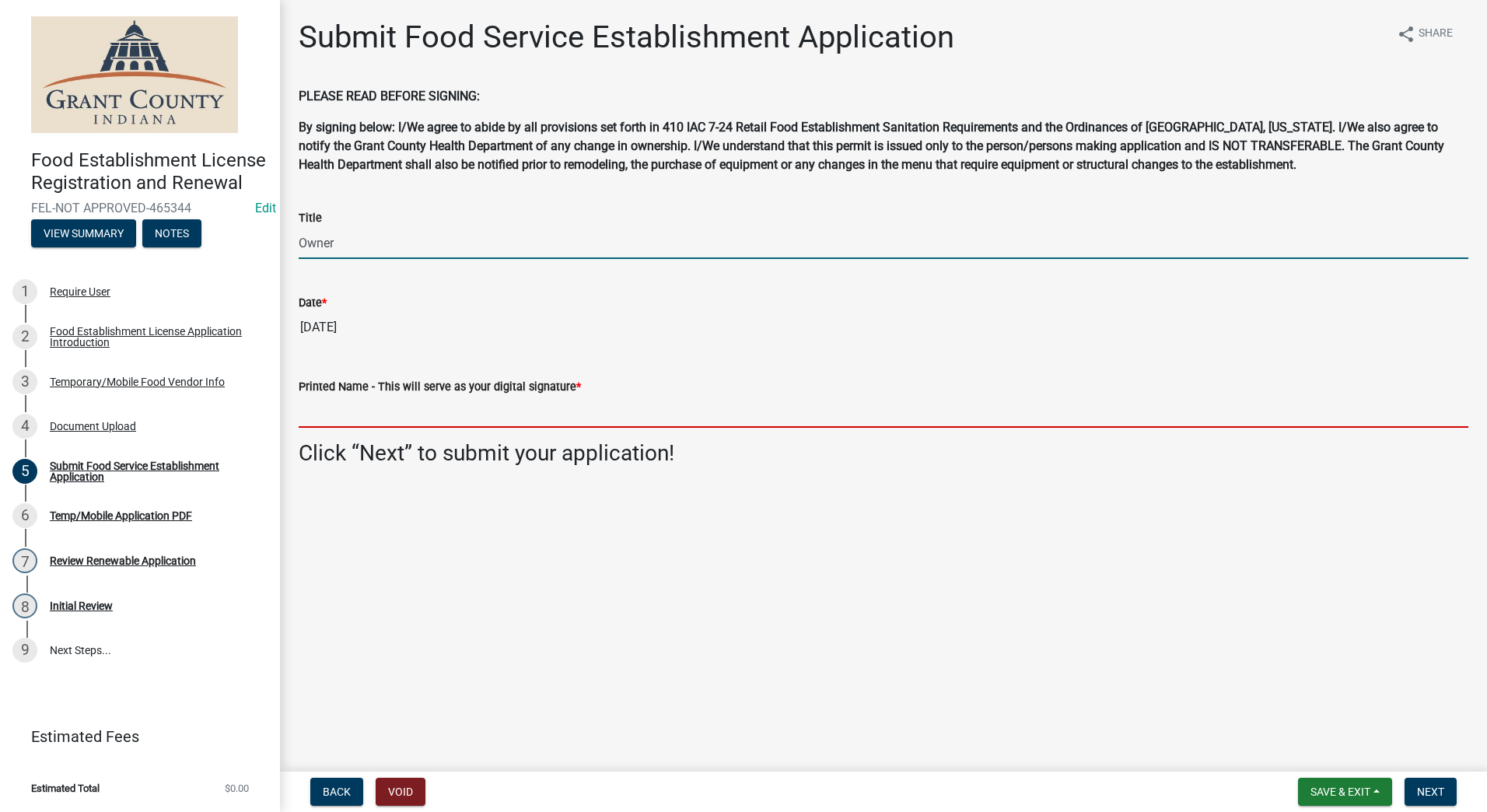
click at [307, 409] on input "Printed Name - This will serve as your digital signature *" at bounding box center [884, 411] width 1170 height 32
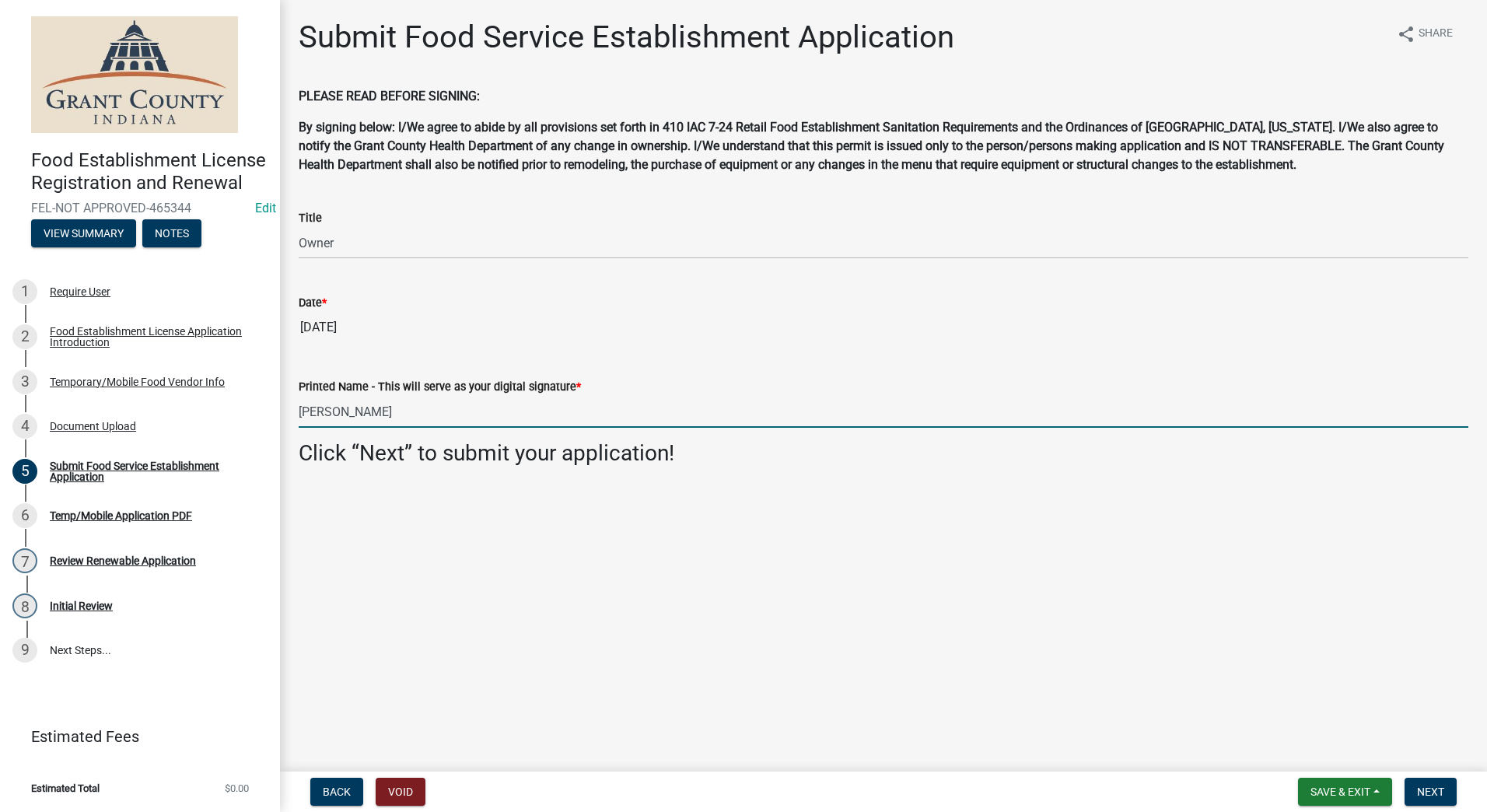
type input "[PERSON_NAME]"
drag, startPoint x: 590, startPoint y: 693, endPoint x: 603, endPoint y: 676, distance: 21.4
click at [603, 676] on main "Submit Food Service Establishment Application share Share PLEASE READ BEFORE SI…" at bounding box center [884, 382] width 1207 height 765
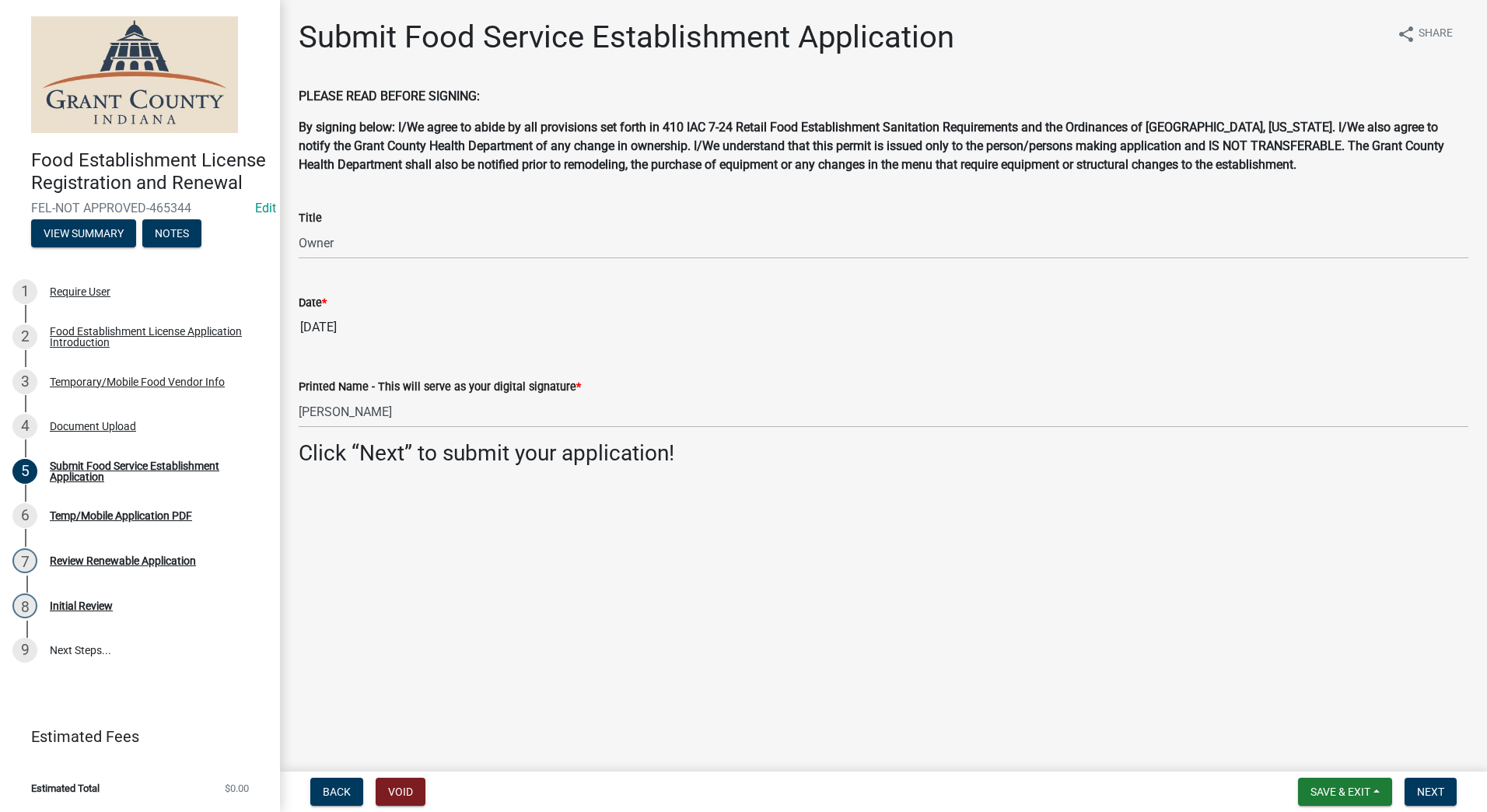
click at [1028, 609] on main "Submit Food Service Establishment Application share Share PLEASE READ BEFORE SI…" at bounding box center [884, 382] width 1207 height 765
click at [1442, 788] on span "Next" at bounding box center [1431, 791] width 27 height 13
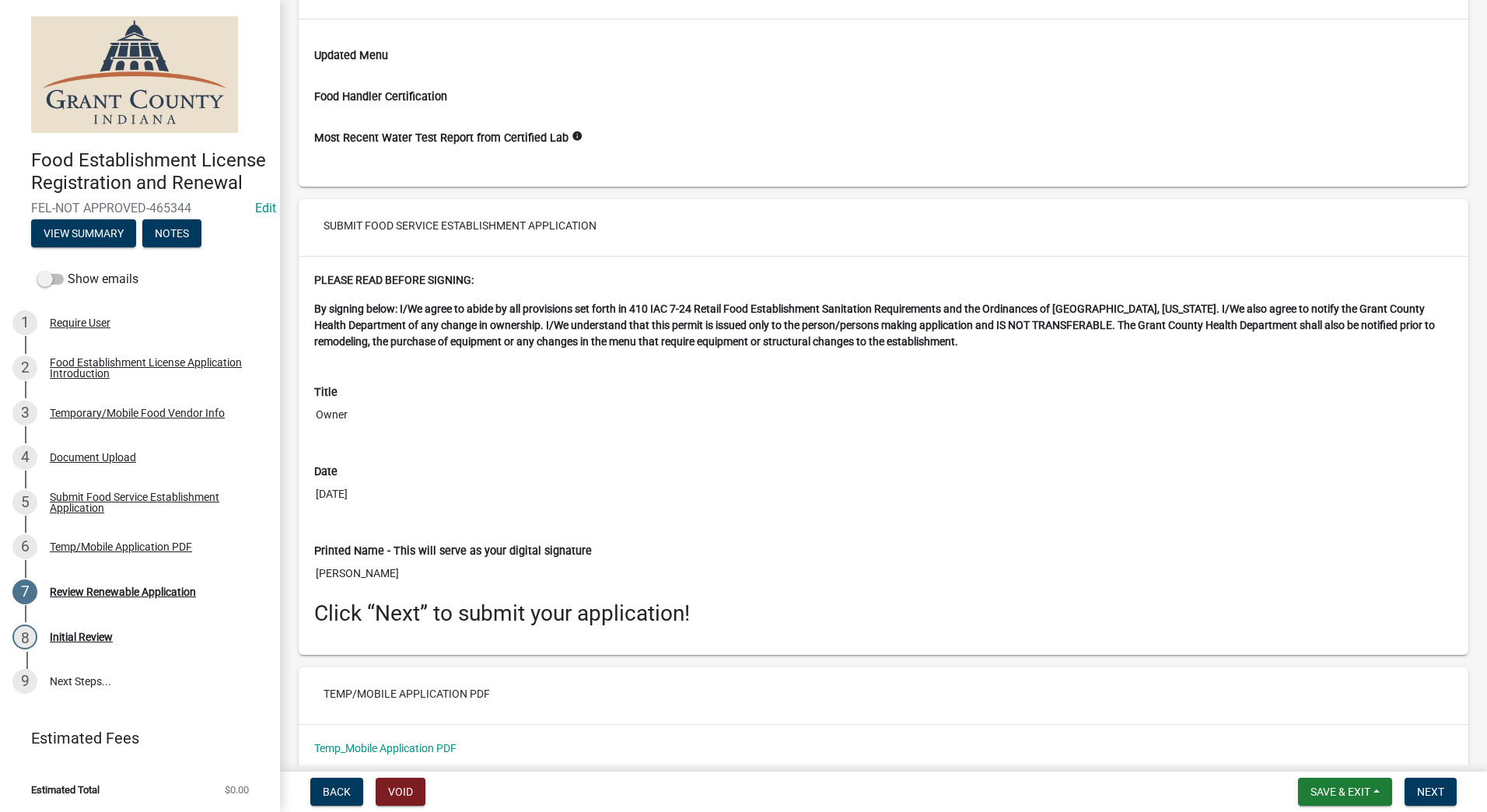
scroll to position [2174, 0]
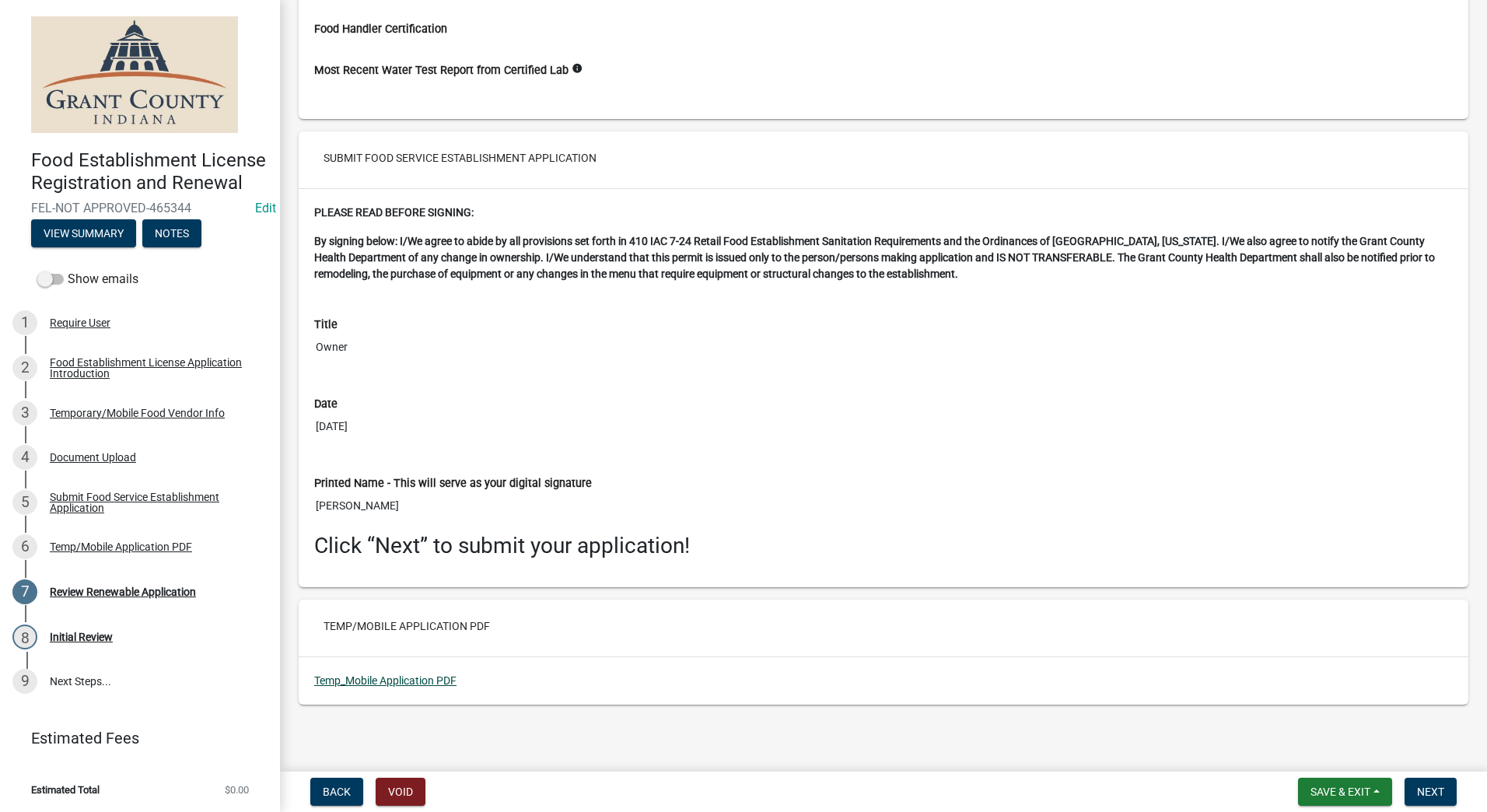
click at [401, 677] on link "Temp_Mobile Application PDF" at bounding box center [385, 680] width 142 height 13
click at [1437, 793] on span "Next" at bounding box center [1431, 791] width 27 height 13
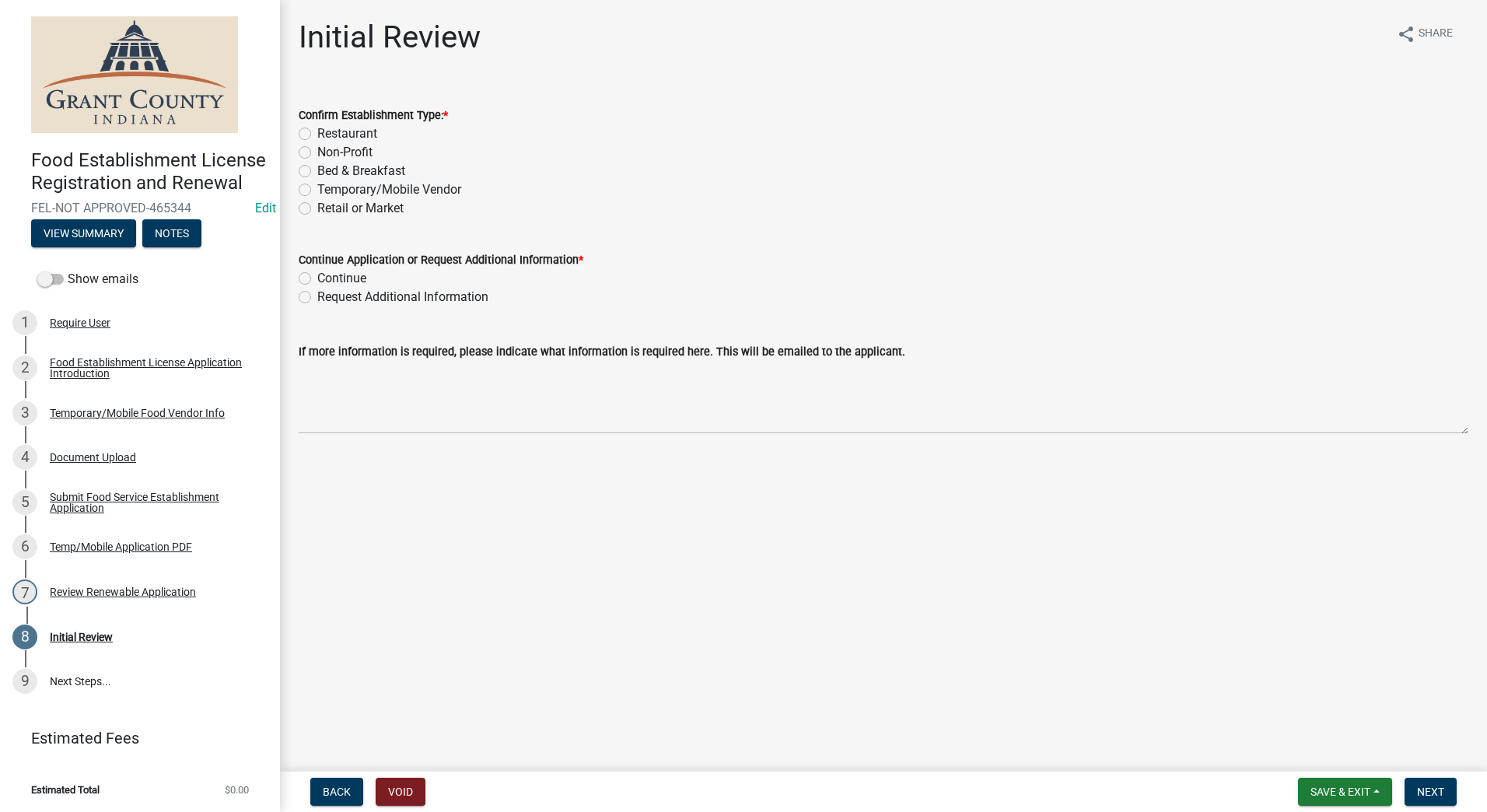
click at [317, 190] on label "Temporary/Mobile Vendor" at bounding box center [389, 189] width 144 height 19
click at [317, 190] on input "Temporary/Mobile Vendor" at bounding box center [322, 185] width 10 height 10
radio input "true"
click at [317, 279] on label "Continue" at bounding box center [342, 279] width 49 height 19
click at [317, 279] on input "Continue" at bounding box center [322, 274] width 10 height 10
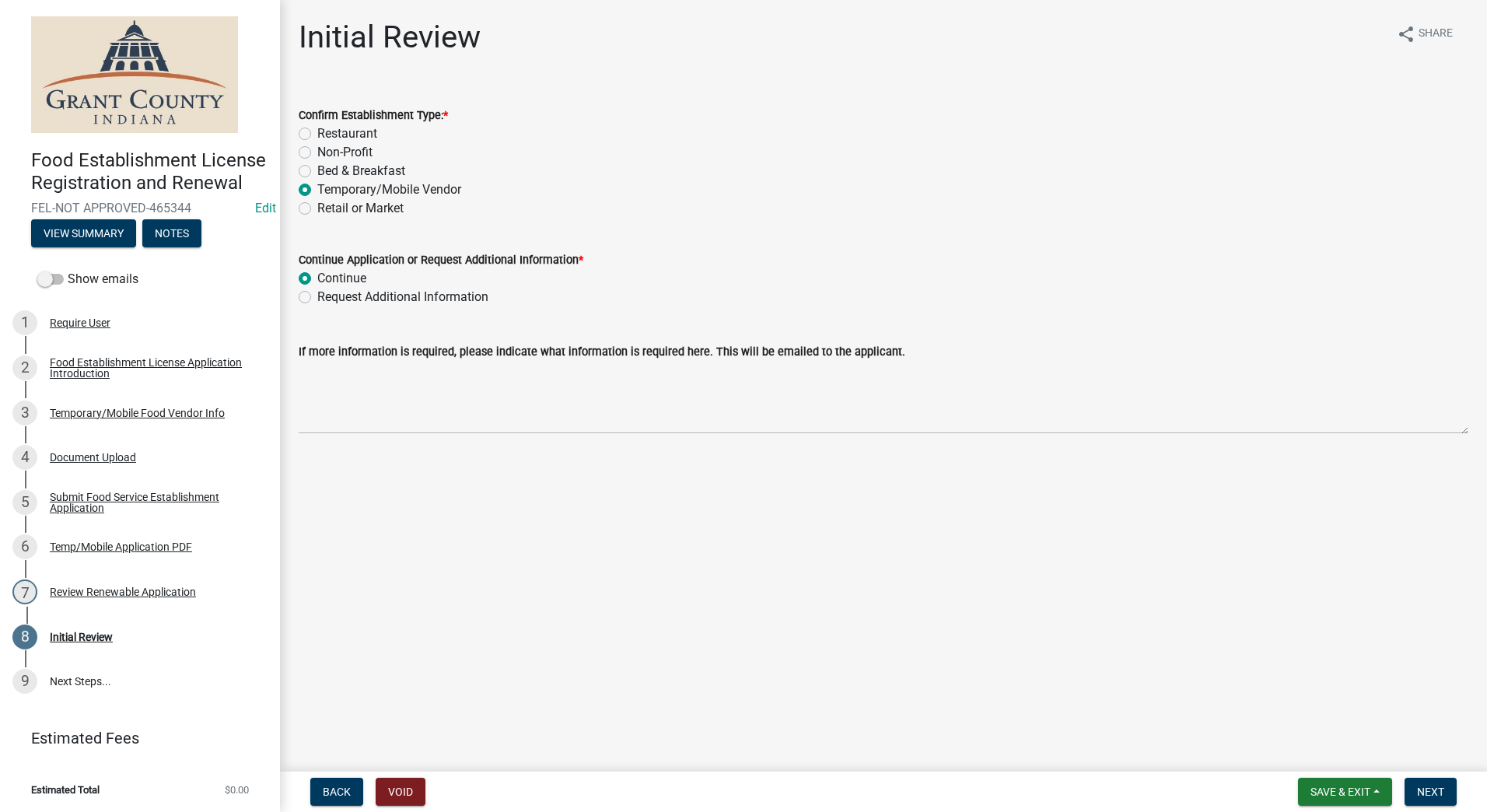
radio input "true"
click at [1432, 787] on span "Next" at bounding box center [1431, 791] width 27 height 13
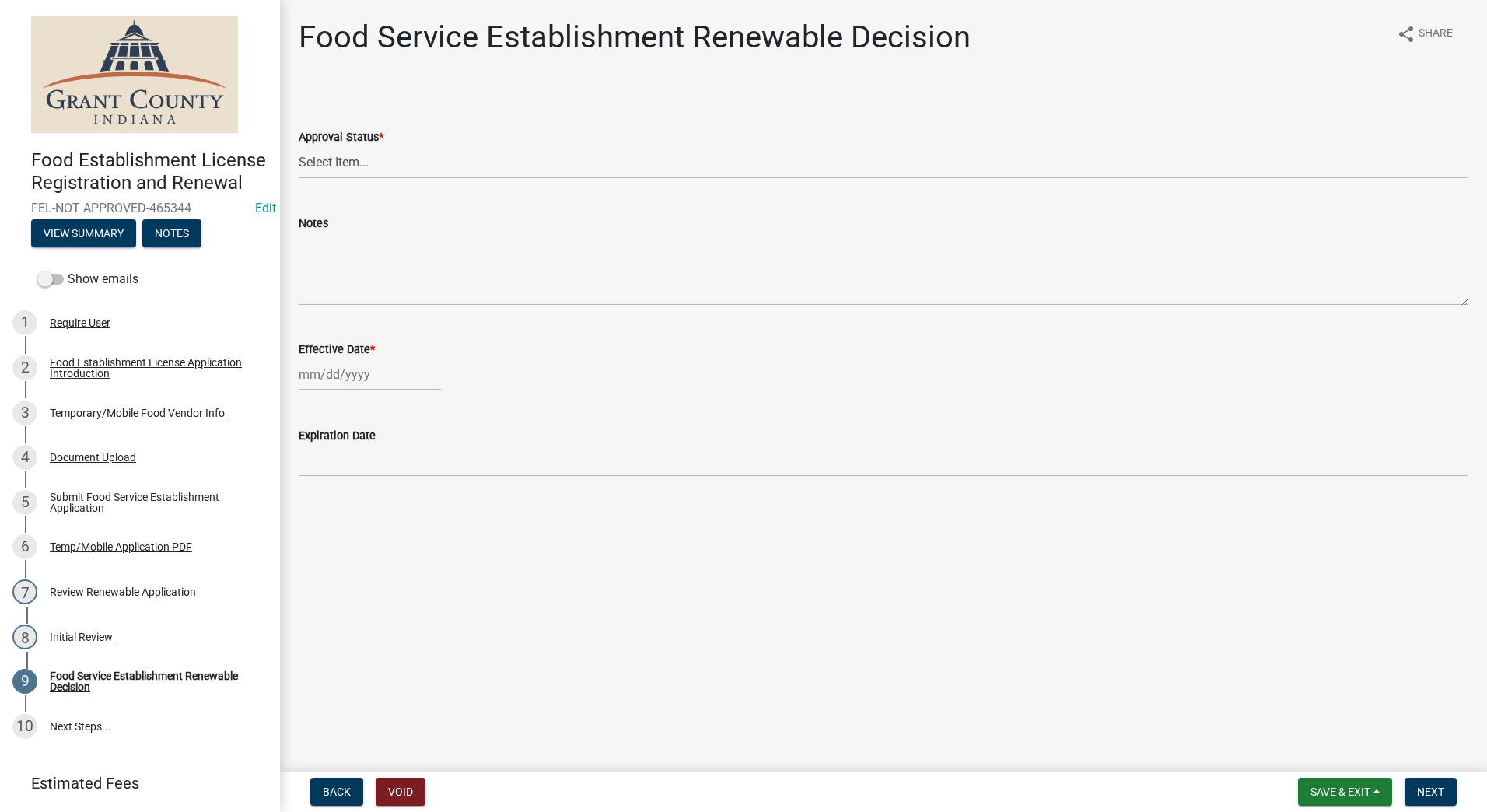
click at [311, 162] on select "Select Item... Approved Denied" at bounding box center [884, 162] width 1170 height 32
click at [299, 146] on select "Select Item... Approved Denied" at bounding box center [884, 162] width 1170 height 32
select select "f8bc5ebe-de22-4857-900a-5f4c078c3457"
select select "8"
select select "2025"
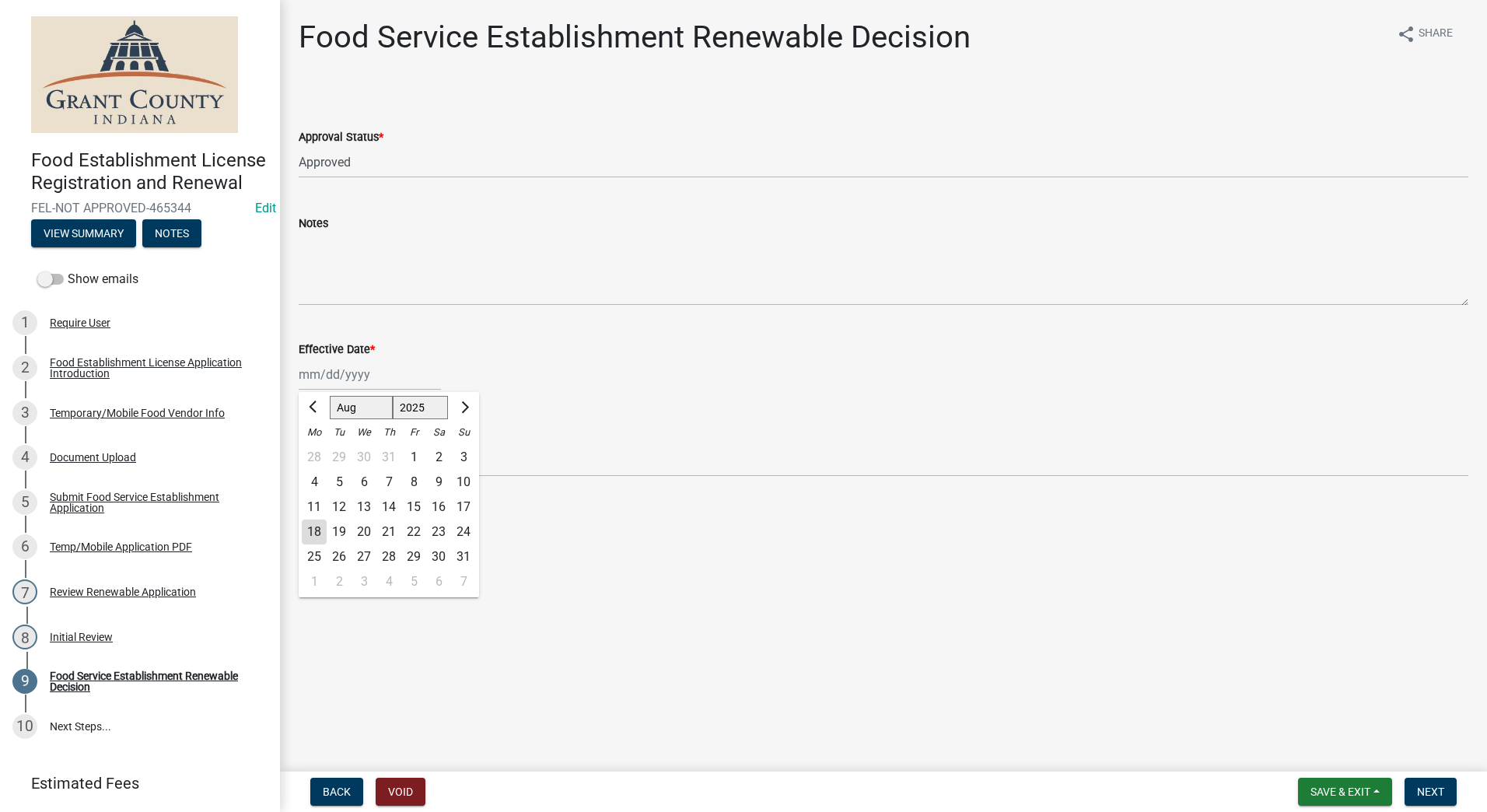
click at [340, 374] on div "[PERSON_NAME] Feb Mar Apr [PERSON_NAME][DATE] Oct Nov [DATE] 1526 1527 1528 152…" at bounding box center [369, 374] width 142 height 32
click at [310, 531] on div "18" at bounding box center [315, 532] width 25 height 25
type input "[DATE]"
click at [857, 575] on main "Food Service Establishment Renewable Decision share Share Approval Status * Sel…" at bounding box center [884, 382] width 1207 height 765
click at [1437, 790] on span "Next" at bounding box center [1431, 791] width 27 height 13
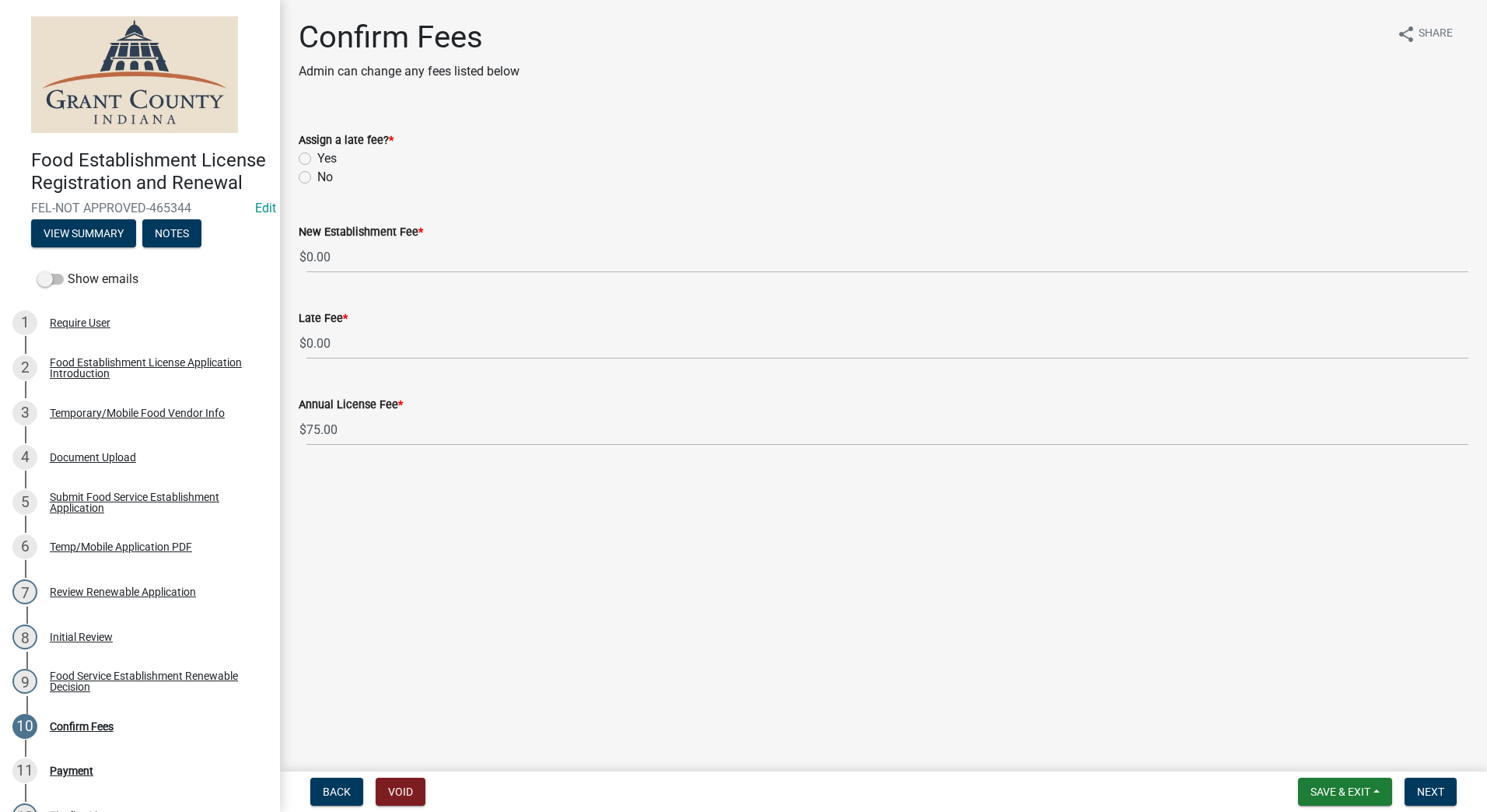
click at [317, 157] on label "Yes" at bounding box center [327, 158] width 19 height 19
click at [317, 157] on input "Yes" at bounding box center [322, 154] width 10 height 10
radio input "true"
click at [682, 583] on main "Confirm Fees Admin can change any fees listed below share Share Assign a late f…" at bounding box center [884, 382] width 1207 height 765
click at [1424, 789] on span "Next" at bounding box center [1431, 791] width 27 height 13
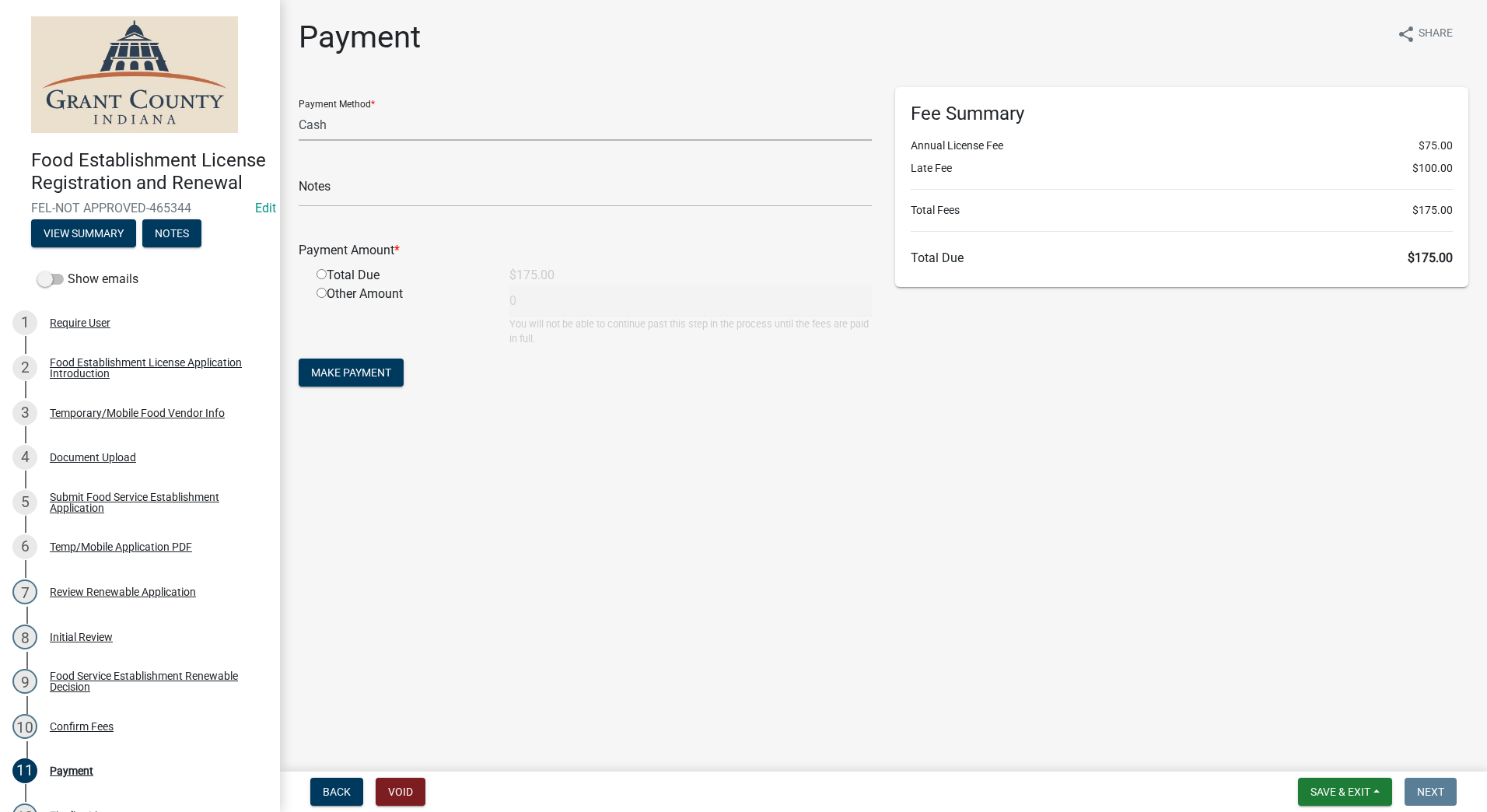
click at [471, 127] on select "Credit Card POS Check Cash" at bounding box center [585, 125] width 573 height 32
select select "0: 2"
click at [299, 109] on select "Credit Card POS Check Cash" at bounding box center [585, 125] width 573 height 32
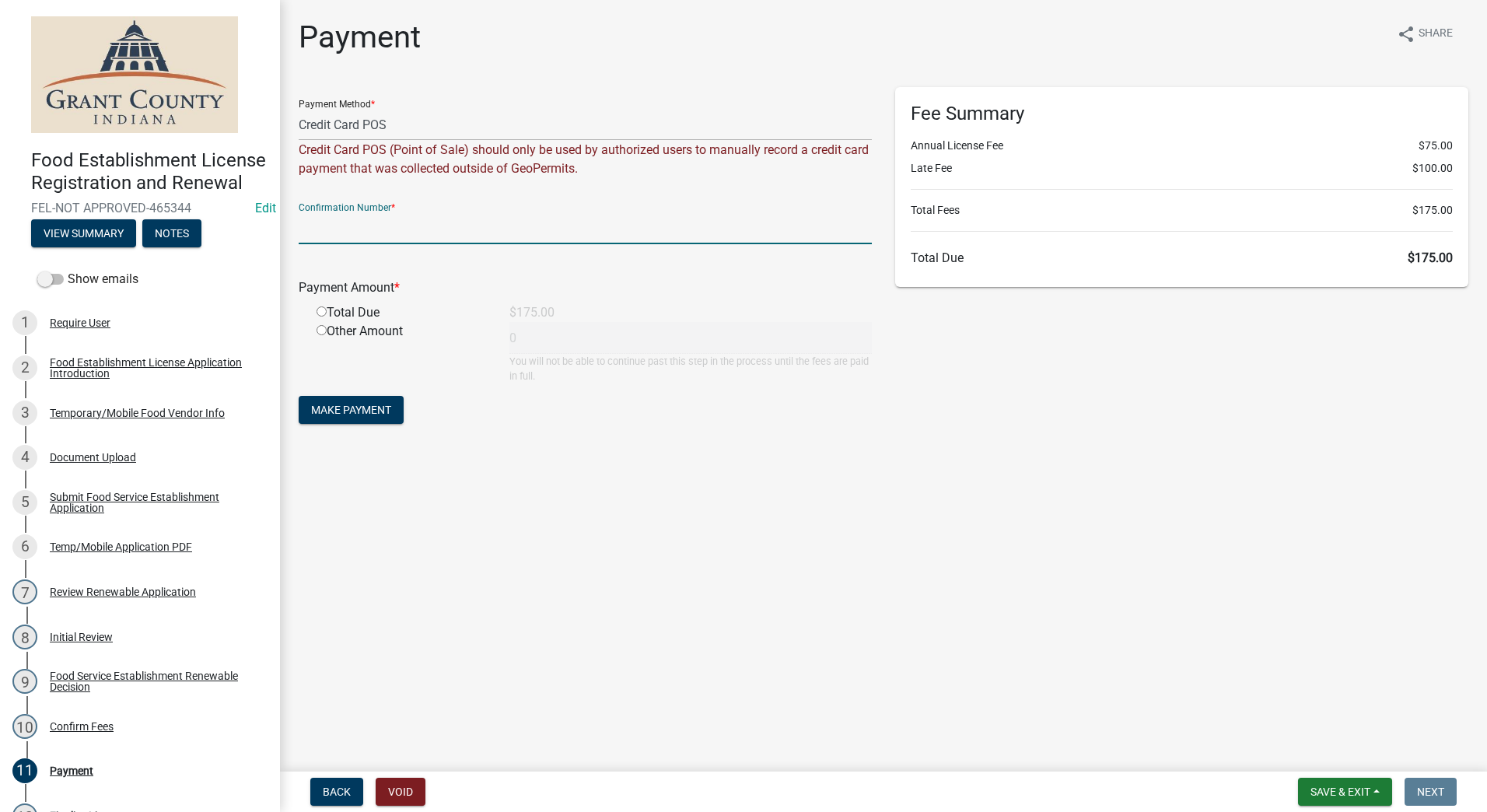
click at [490, 223] on input "text" at bounding box center [585, 228] width 573 height 32
type input "14836543"
click at [323, 313] on input "radio" at bounding box center [321, 311] width 10 height 10
radio input "true"
type input "175"
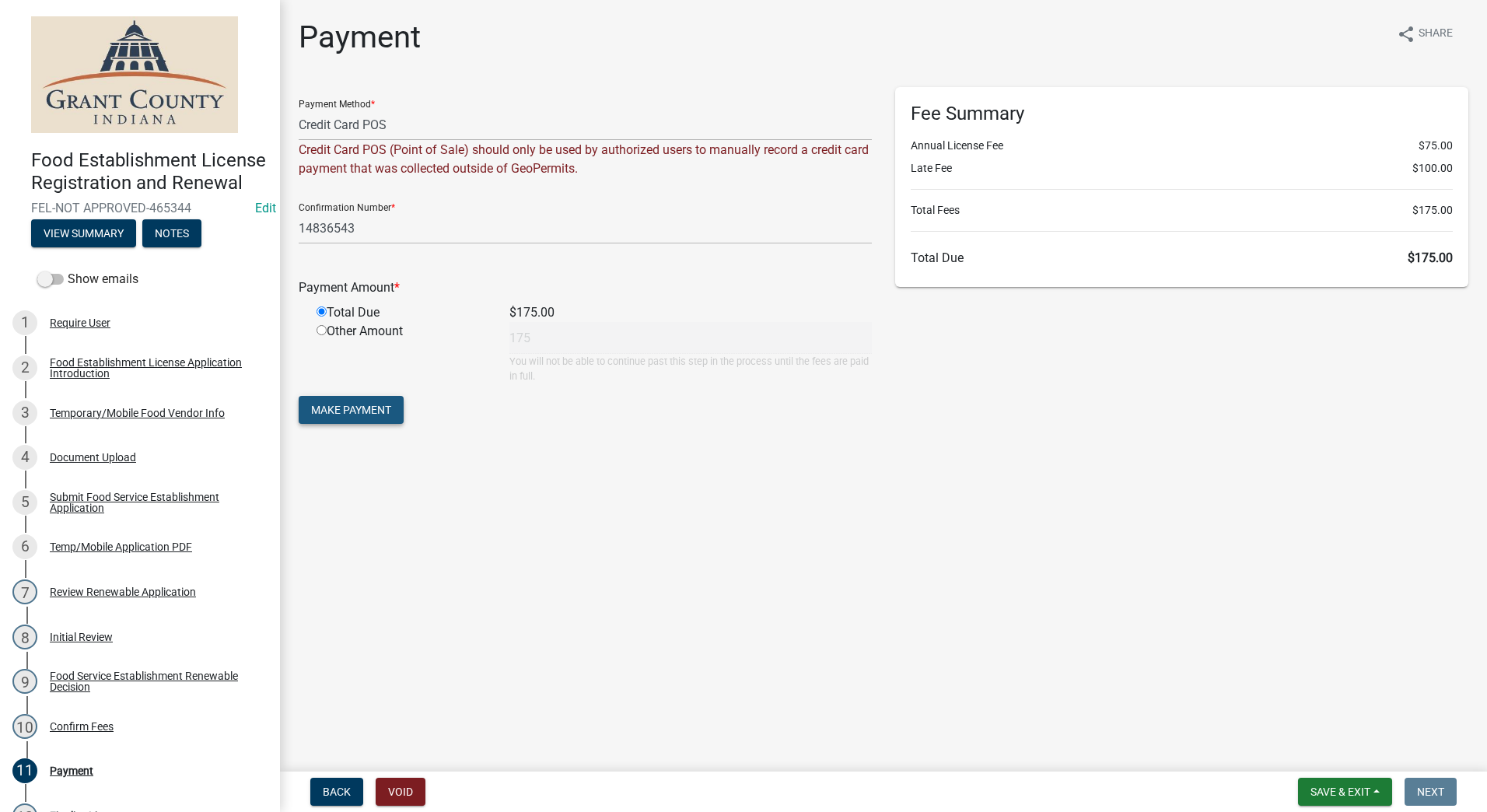
click at [365, 406] on span "Make Payment" at bounding box center [351, 410] width 80 height 13
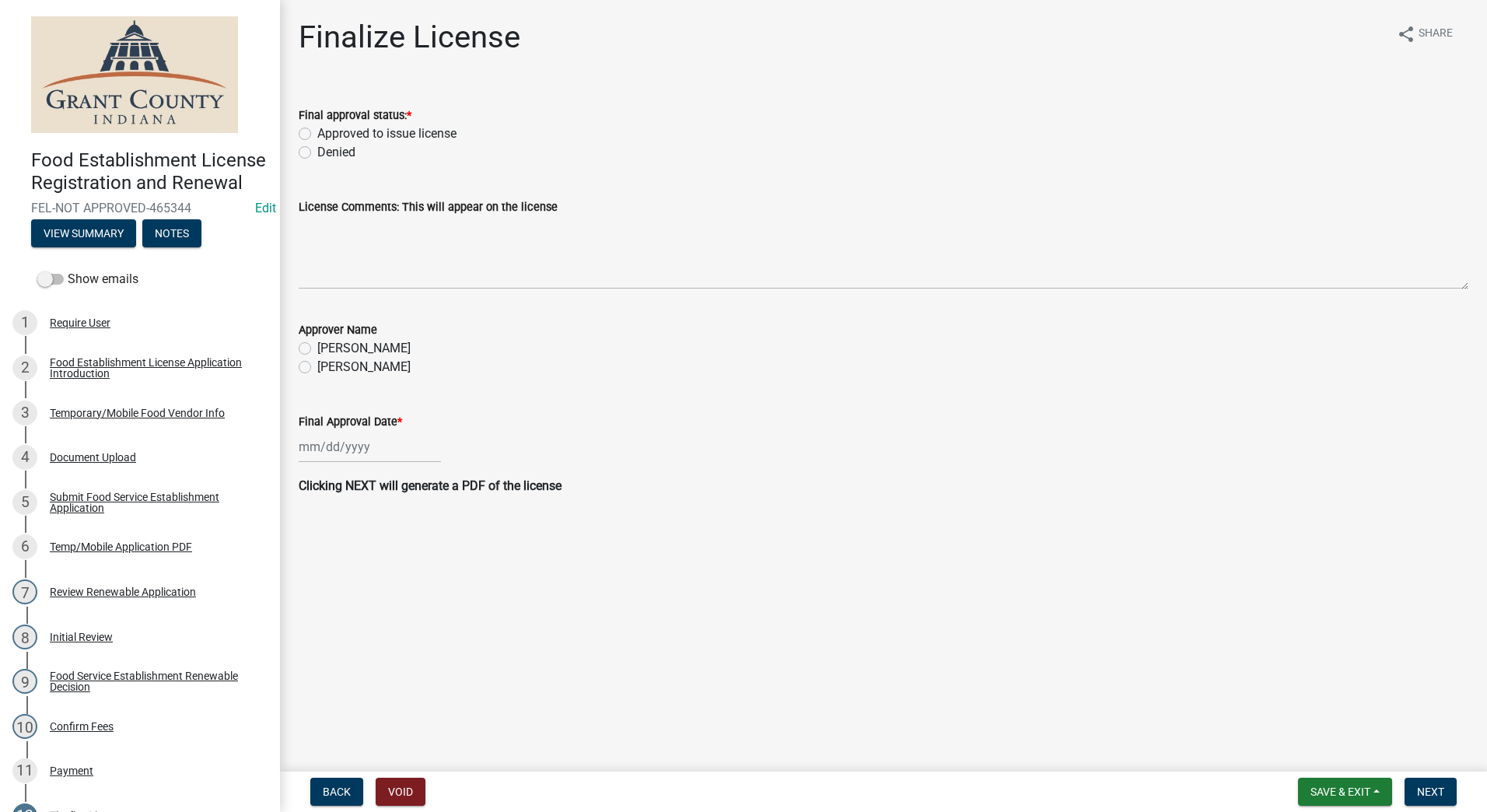
click at [317, 135] on label "Approved to issue license" at bounding box center [386, 134] width 139 height 19
click at [317, 135] on input "Approved to issue license" at bounding box center [322, 130] width 10 height 10
radio input "true"
click at [317, 366] on label "Angela McCollum" at bounding box center [364, 367] width 93 height 19
click at [317, 366] on input "Angela McCollum" at bounding box center [322, 363] width 10 height 10
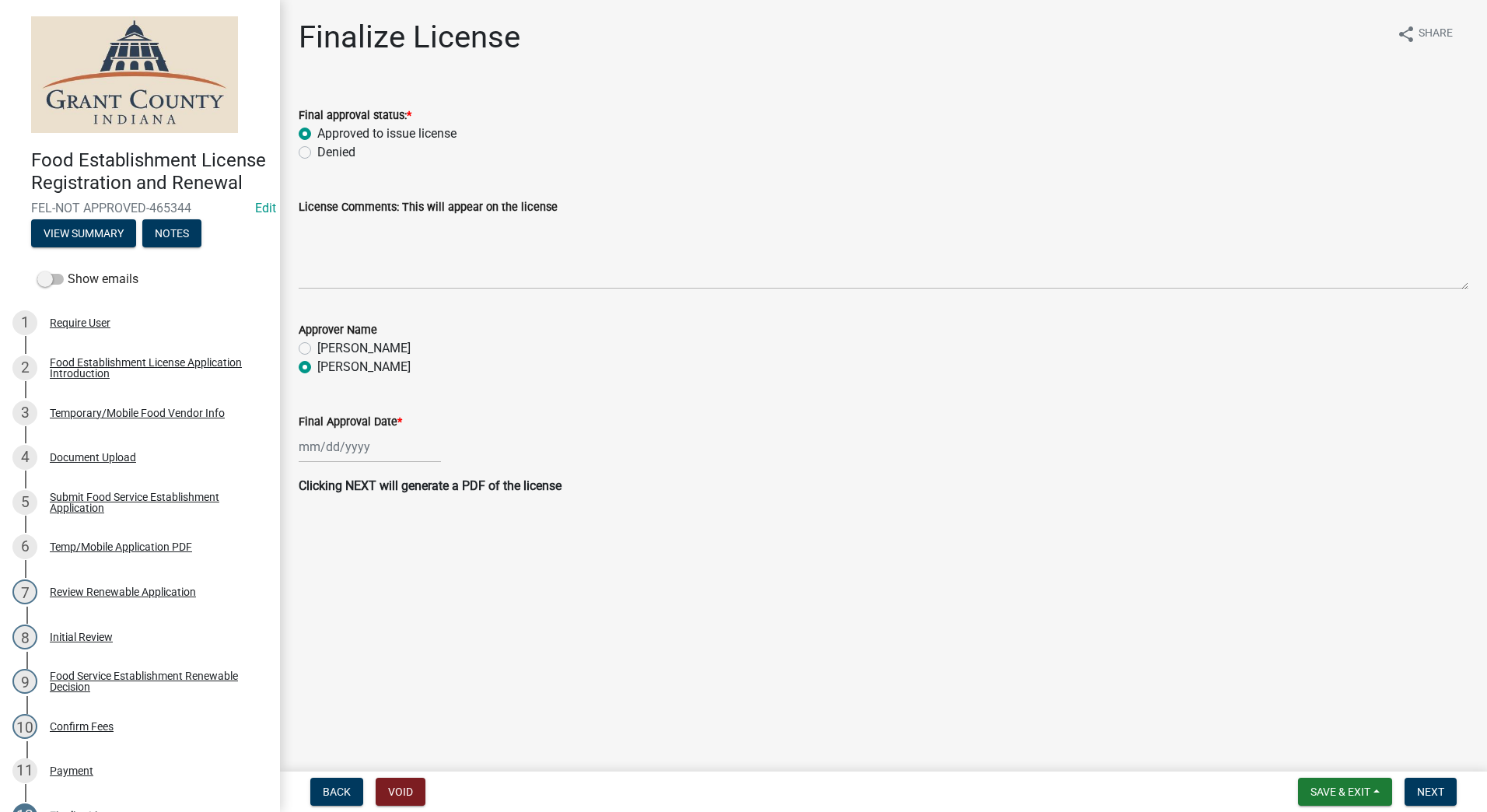
radio input "true"
click at [321, 457] on div at bounding box center [369, 447] width 142 height 32
select select "8"
select select "2025"
click at [309, 603] on div "18" at bounding box center [315, 604] width 25 height 25
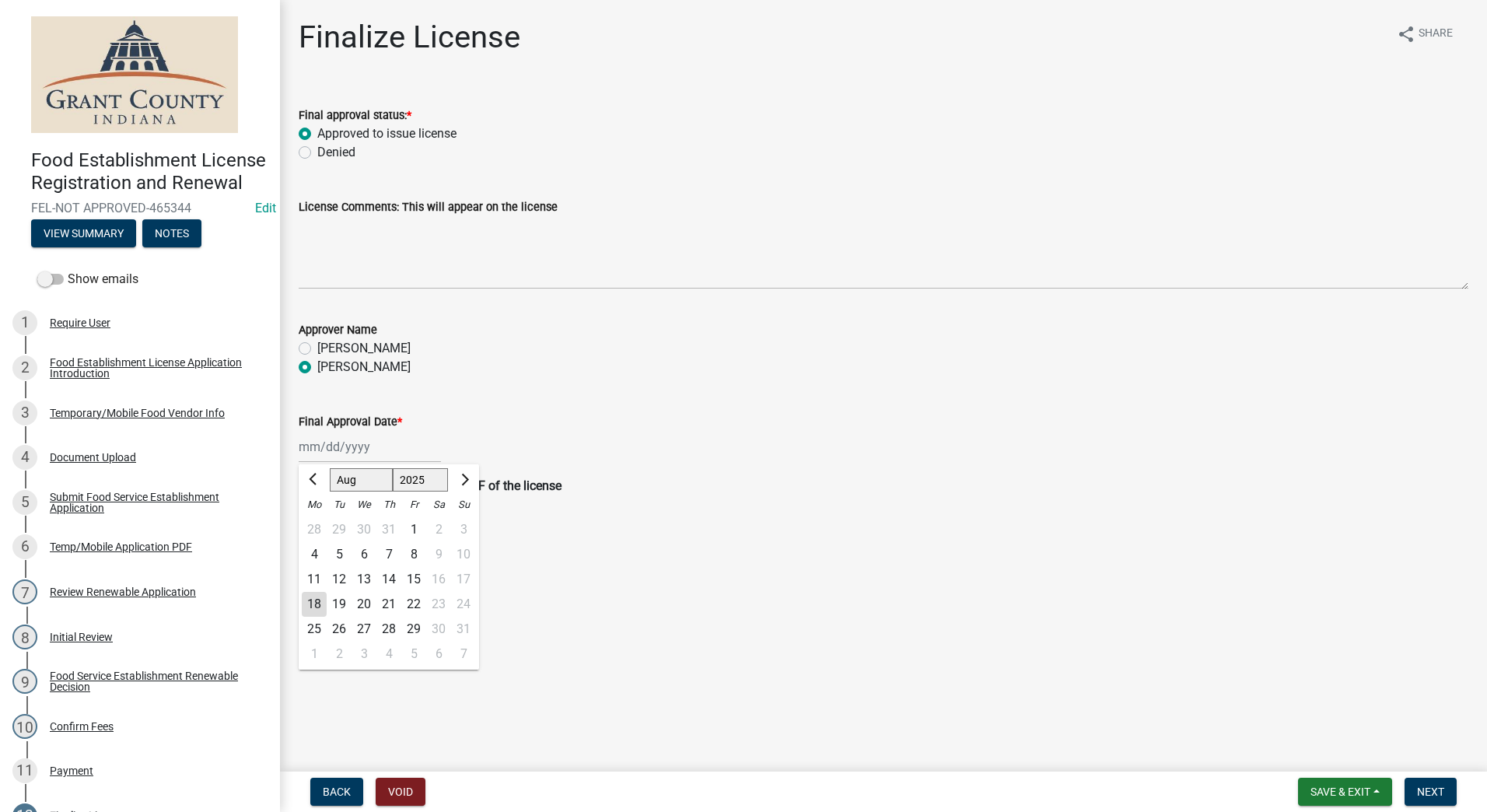
type input "[DATE]"
click at [1011, 535] on main "Finalize License share Share Final approval status: * Approved to issue license…" at bounding box center [884, 382] width 1207 height 765
click at [1415, 788] on button "Next" at bounding box center [1431, 791] width 52 height 28
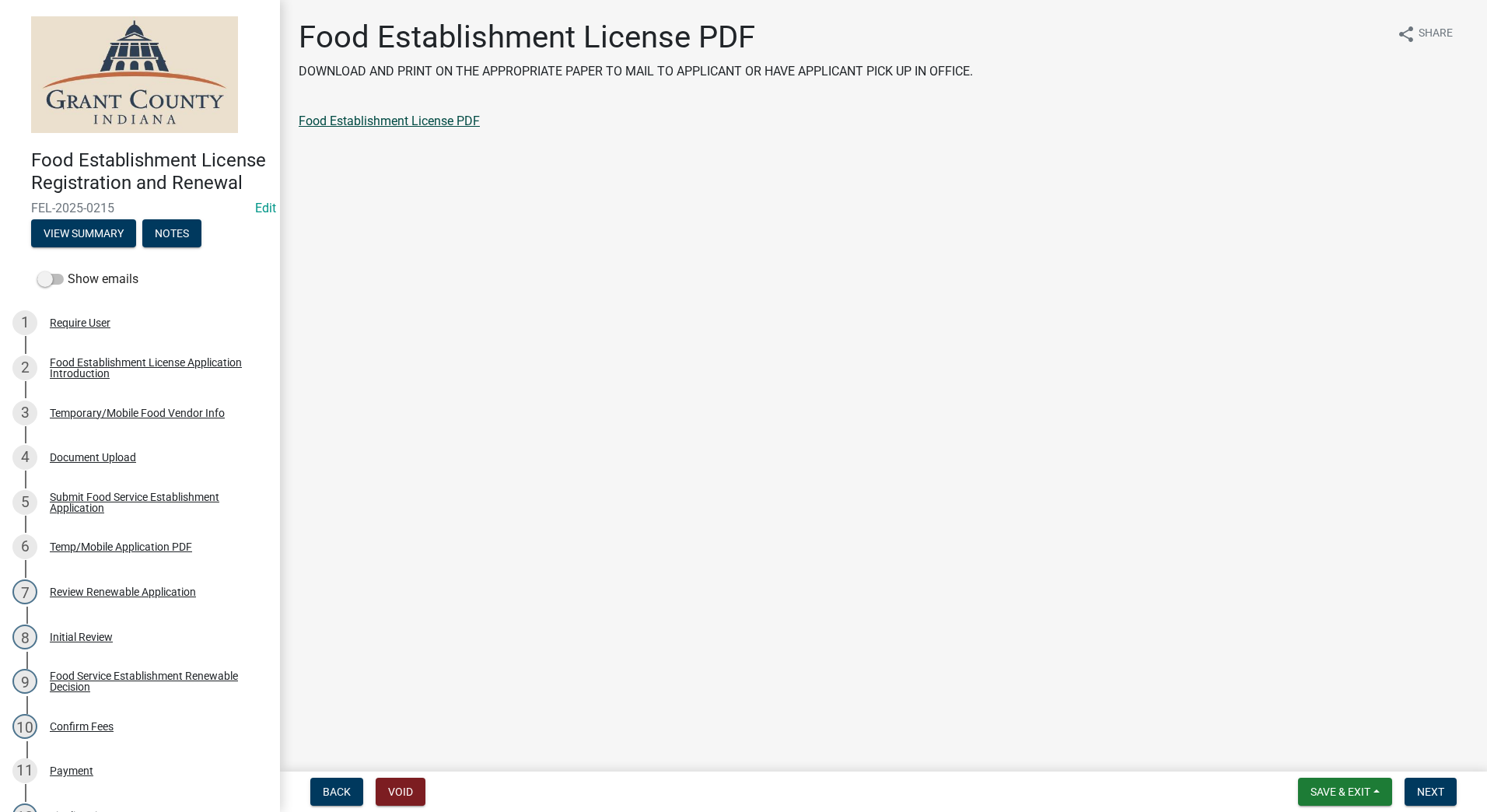
click at [369, 118] on link "Food Establishment License PDF" at bounding box center [389, 121] width 181 height 15
click at [1093, 279] on main "Food Establishment License PDF DOWNLOAD AND PRINT ON THE APPROPRIATE PAPER TO M…" at bounding box center [884, 382] width 1207 height 765
click at [1425, 788] on span "Next" at bounding box center [1431, 791] width 27 height 13
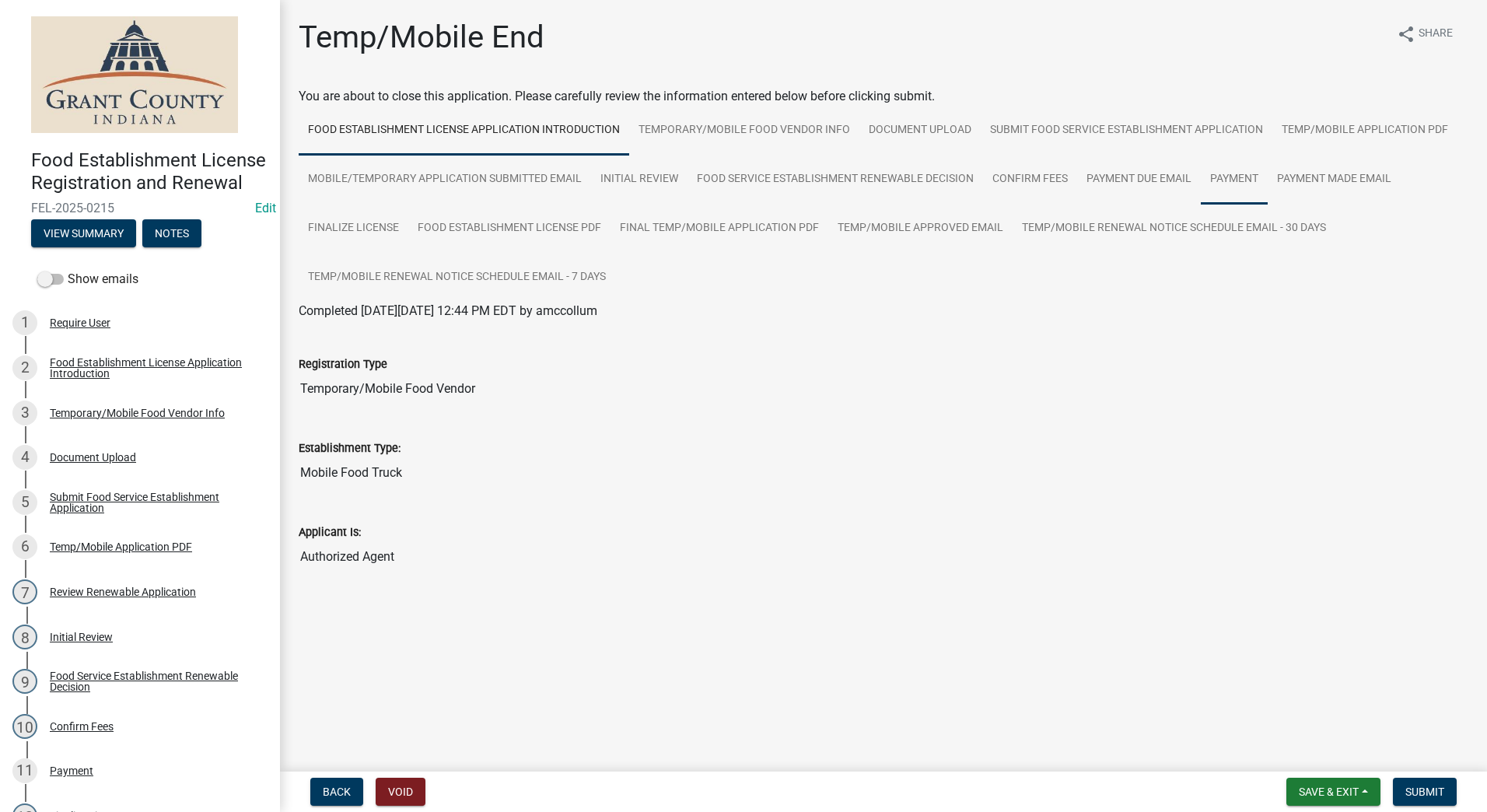
click at [1229, 176] on link "Payment" at bounding box center [1234, 179] width 66 height 50
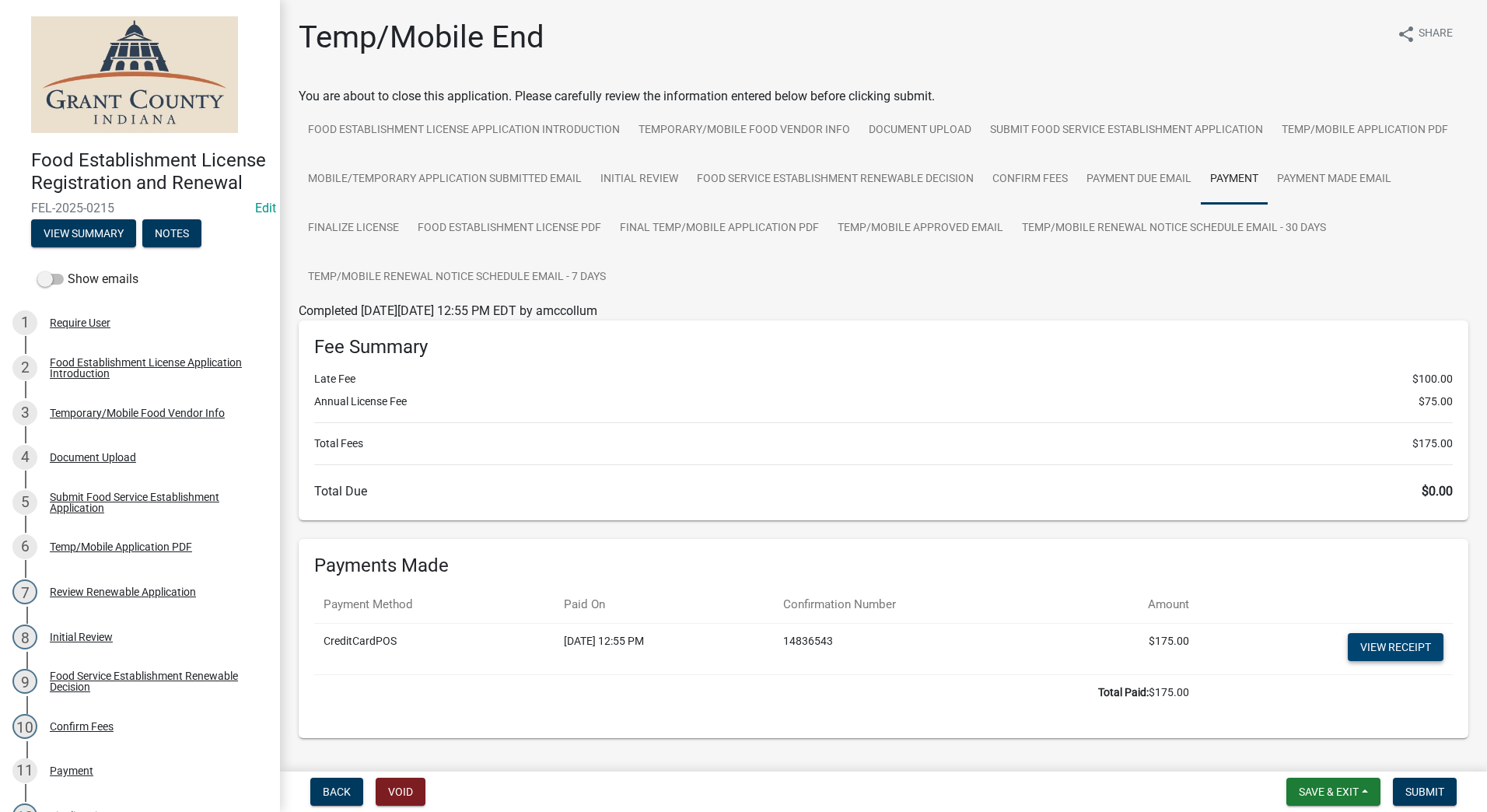
click at [1377, 641] on link "View receipt" at bounding box center [1396, 646] width 96 height 28
click at [1430, 789] on span "Submit" at bounding box center [1425, 791] width 39 height 13
